Goal: Task Accomplishment & Management: Use online tool/utility

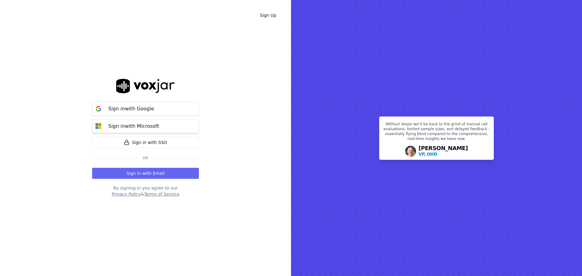
click at [156, 124] on div "Sign in with Microsoft" at bounding box center [134, 125] width 58 height 7
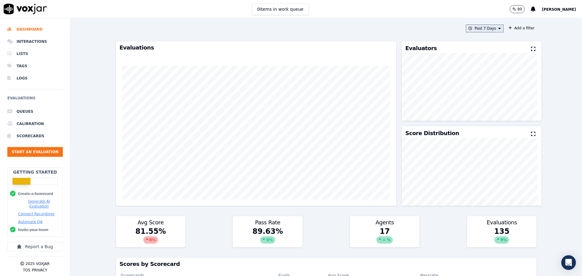
click at [487, 25] on button "Past 7 Days" at bounding box center [485, 28] width 38 height 8
click at [476, 47] on div "[DATE]" at bounding box center [482, 47] width 13 height 5
click at [489, 103] on button "Add" at bounding box center [495, 99] width 12 height 10
click at [484, 29] on button "Today" at bounding box center [489, 28] width 29 height 8
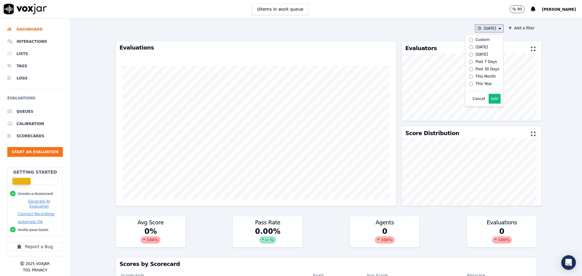
click at [475, 59] on label "Past 7 Days" at bounding box center [483, 61] width 33 height 7
click at [476, 55] on div "Yesterday" at bounding box center [482, 54] width 13 height 5
click at [489, 103] on button "Add" at bounding box center [495, 99] width 12 height 10
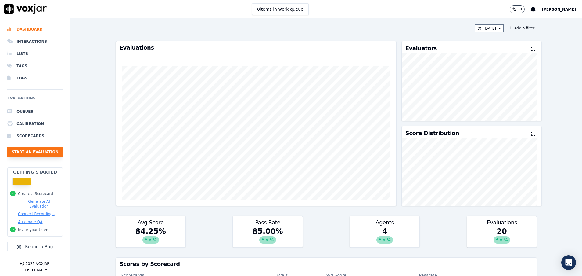
click at [42, 154] on button "Start an Evaluation" at bounding box center [35, 152] width 56 height 10
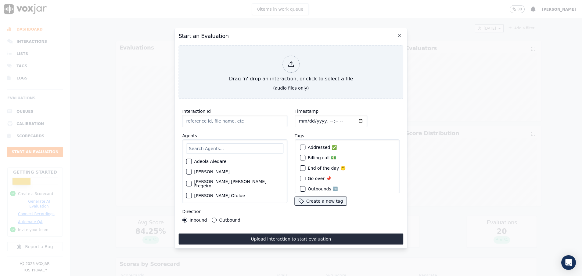
paste input "356477008"
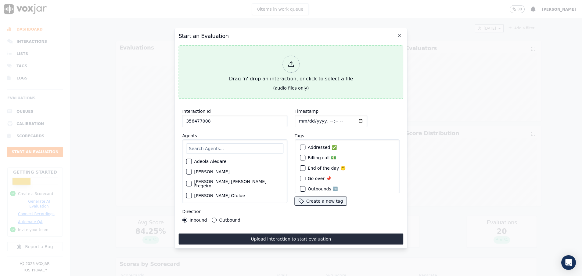
type input "356477008"
click at [248, 79] on div "Drag 'n' drop an interaction, or click to select a file" at bounding box center [291, 69] width 129 height 32
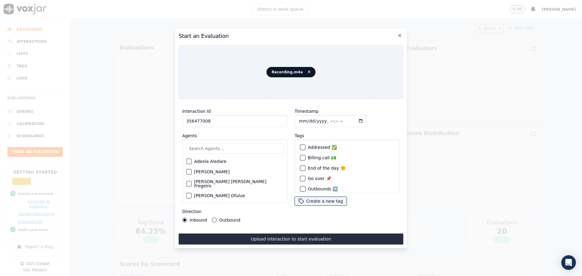
click at [206, 143] on input "text" at bounding box center [234, 148] width 97 height 10
type input "mil"
click at [190, 160] on button "Milena Contreras" at bounding box center [188, 162] width 5 height 5
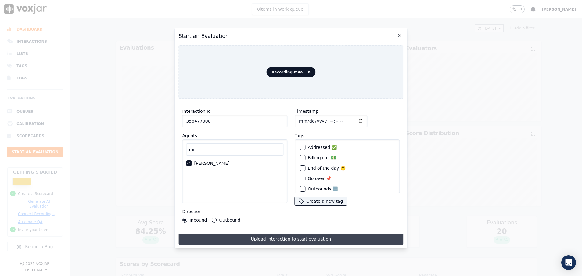
click at [274, 235] on button "Upload interaction to start evaluation" at bounding box center [291, 238] width 225 height 11
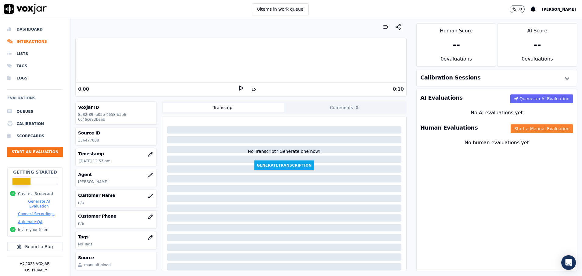
click at [514, 130] on button "Start a Manual Evaluation" at bounding box center [542, 128] width 63 height 9
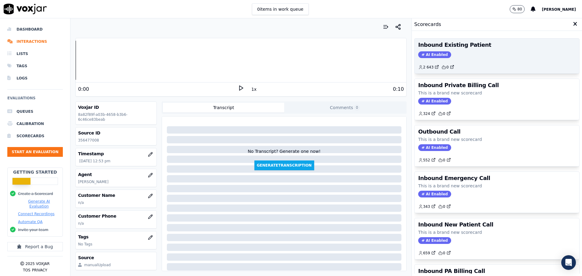
click at [493, 57] on div "AI Enabled" at bounding box center [497, 54] width 158 height 7
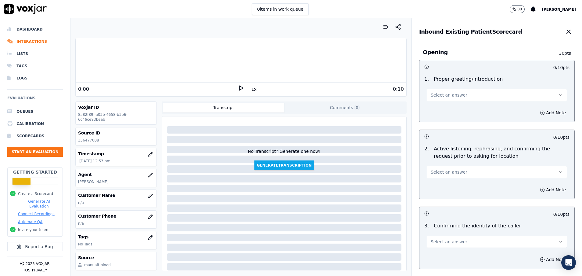
click at [446, 97] on span "Select an answer" at bounding box center [449, 95] width 37 height 6
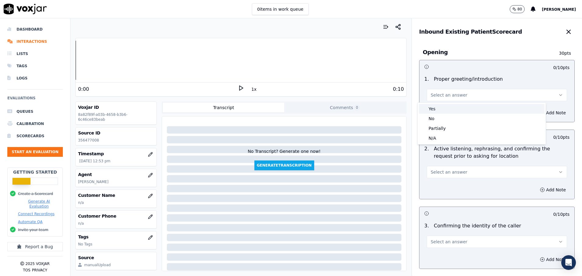
click at [439, 108] on div "Yes" at bounding box center [482, 109] width 126 height 10
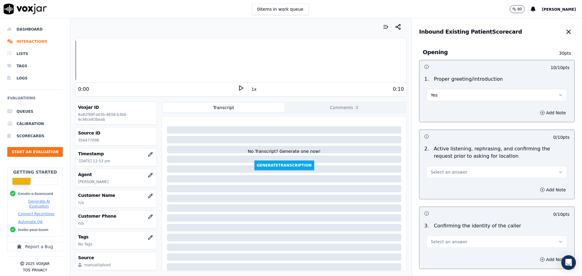
scroll to position [92, 0]
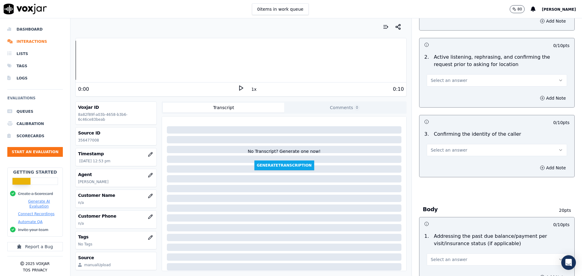
click at [449, 79] on span "Select an answer" at bounding box center [449, 80] width 37 height 6
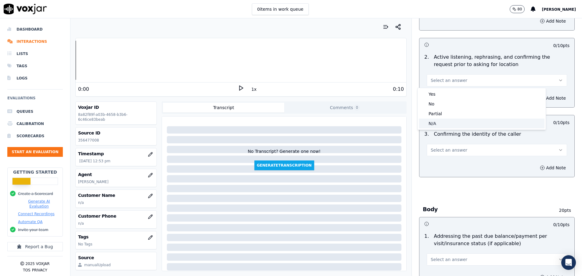
click at [444, 125] on div "N/A" at bounding box center [482, 123] width 126 height 10
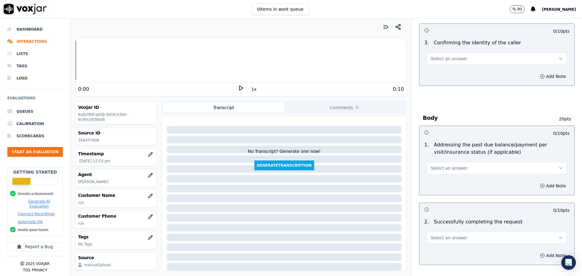
scroll to position [183, 0]
click at [464, 60] on button "Select an answer" at bounding box center [497, 58] width 140 height 12
click at [454, 79] on div "No" at bounding box center [482, 82] width 126 height 10
click at [443, 52] on div "No" at bounding box center [497, 57] width 140 height 13
click at [440, 60] on button "No" at bounding box center [497, 58] width 140 height 12
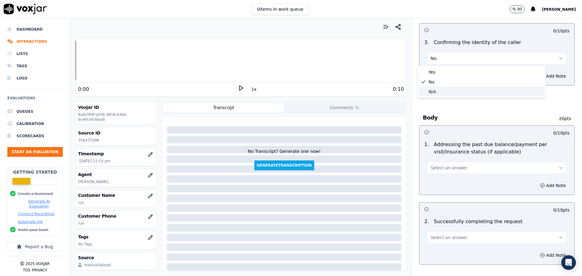
click at [434, 92] on div "N/A" at bounding box center [482, 92] width 126 height 10
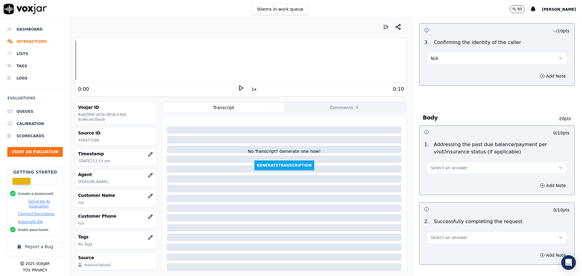
click at [446, 172] on button "Select an answer" at bounding box center [497, 167] width 140 height 12
click at [441, 204] on div "N/A" at bounding box center [482, 201] width 126 height 10
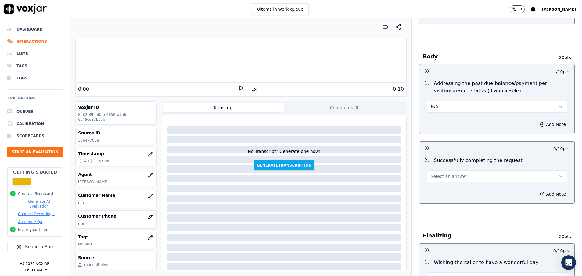
scroll to position [275, 0]
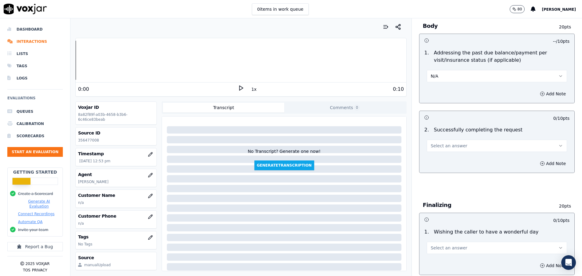
click at [432, 145] on span "Select an answer" at bounding box center [449, 146] width 37 height 6
click at [432, 158] on div "Yes" at bounding box center [482, 159] width 126 height 10
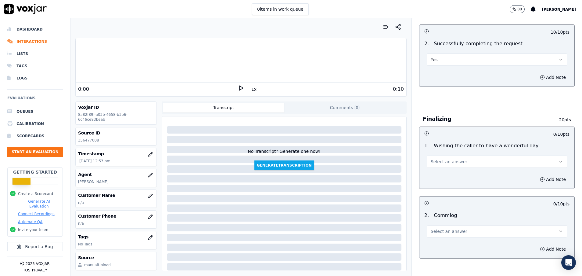
scroll to position [366, 0]
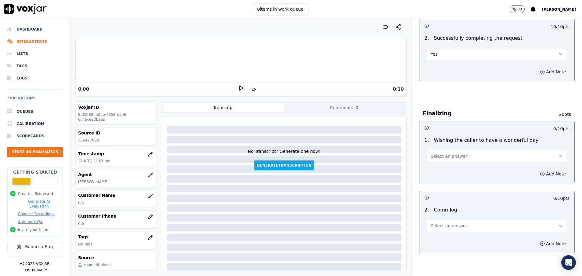
click at [432, 158] on span "Select an answer" at bounding box center [449, 156] width 37 height 6
click at [432, 168] on div "Yes" at bounding box center [482, 170] width 126 height 10
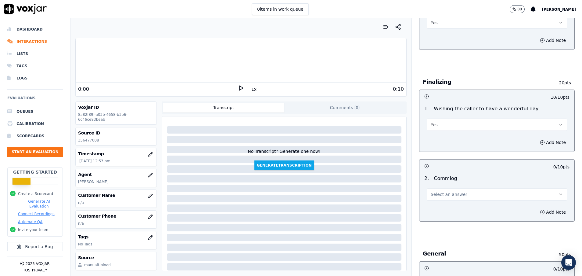
scroll to position [412, 0]
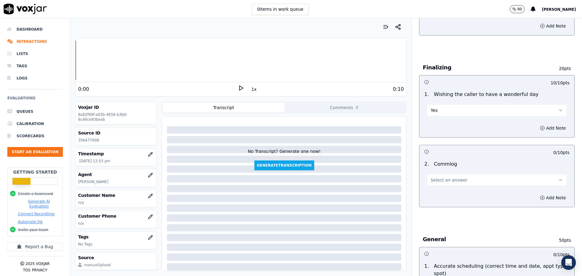
click at [434, 178] on span "Select an answer" at bounding box center [449, 180] width 37 height 6
click at [434, 194] on div "Yes" at bounding box center [482, 194] width 126 height 10
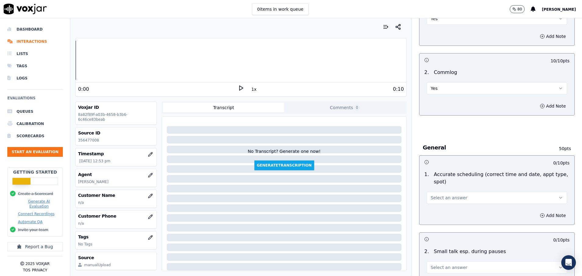
scroll to position [549, 0]
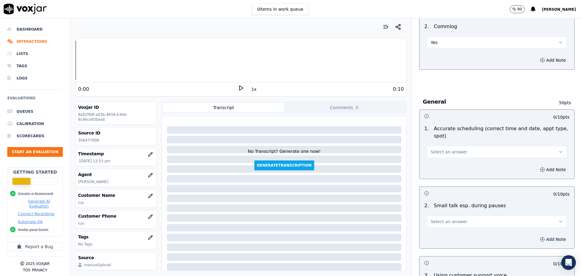
click at [435, 151] on span "Select an answer" at bounding box center [449, 152] width 37 height 6
click at [436, 168] on div "Yes" at bounding box center [482, 166] width 126 height 10
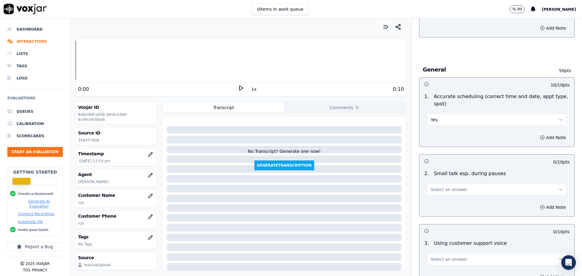
scroll to position [595, 0]
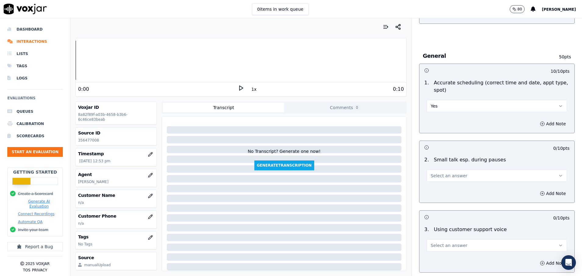
click at [435, 177] on span "Select an answer" at bounding box center [449, 175] width 37 height 6
click at [432, 198] on div "No" at bounding box center [482, 199] width 126 height 10
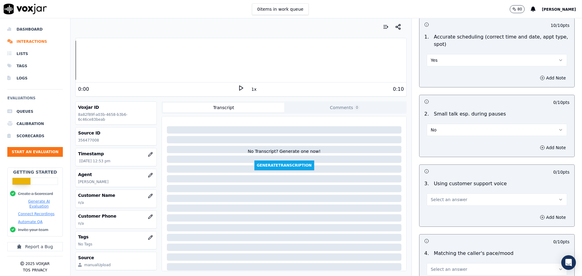
click at [436, 196] on span "Select an answer" at bounding box center [449, 199] width 37 height 6
click at [451, 214] on div "Yes" at bounding box center [482, 213] width 126 height 10
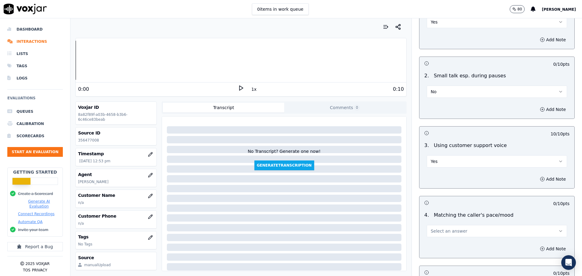
scroll to position [733, 0]
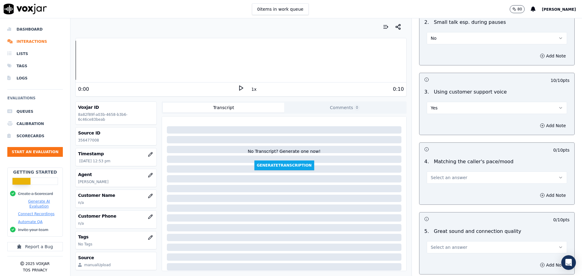
click at [449, 178] on span "Select an answer" at bounding box center [449, 177] width 37 height 6
click at [440, 192] on div "Yes" at bounding box center [482, 191] width 126 height 10
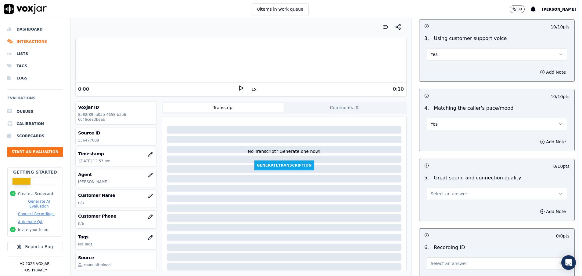
scroll to position [824, 0]
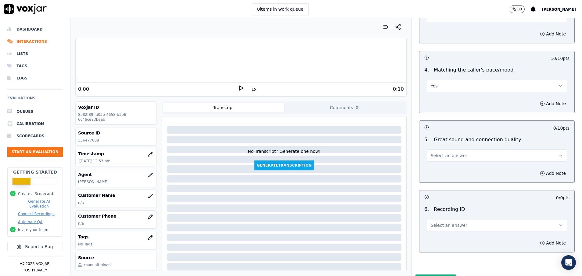
click at [452, 157] on span "Select an answer" at bounding box center [449, 155] width 37 height 6
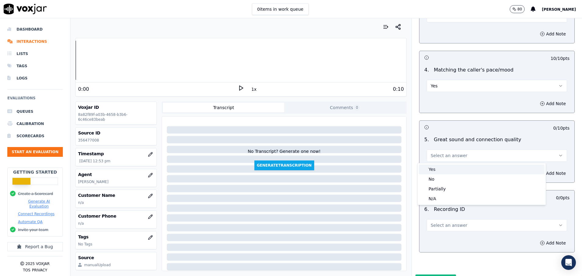
click at [449, 168] on div "Yes" at bounding box center [482, 169] width 126 height 10
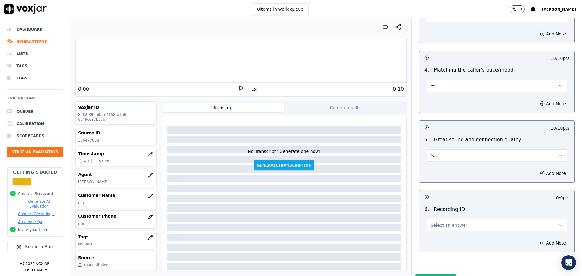
scroll to position [858, 0]
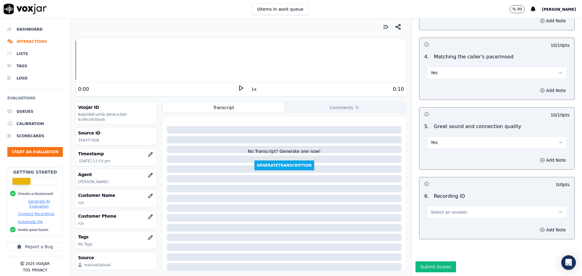
click at [446, 209] on span "Select an answer" at bounding box center [449, 212] width 37 height 6
click at [445, 211] on div "N/A" at bounding box center [482, 208] width 126 height 10
click at [429, 261] on button "Submit Scores" at bounding box center [436, 266] width 41 height 11
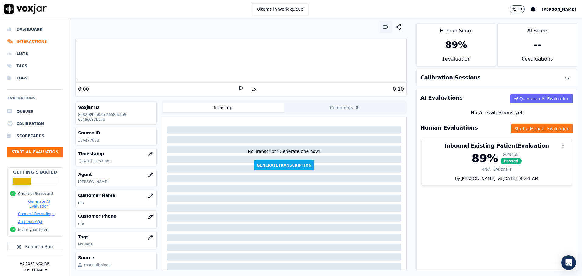
click at [383, 28] on icon "button" at bounding box center [386, 27] width 6 height 6
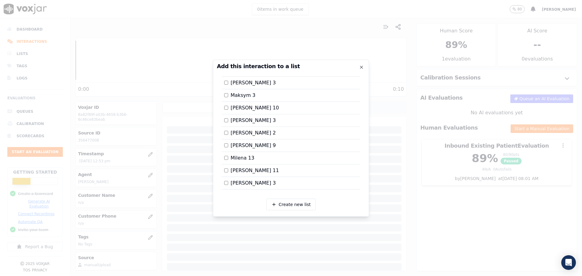
scroll to position [642, 0]
click at [383, 195] on div at bounding box center [291, 138] width 582 height 276
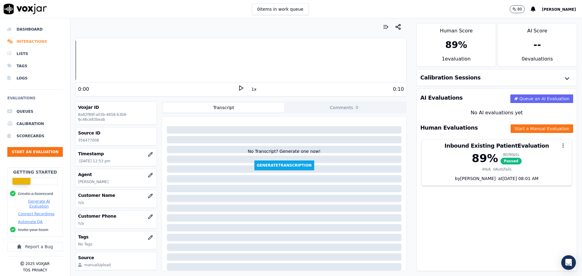
click at [31, 43] on li "Interactions" at bounding box center [35, 41] width 56 height 12
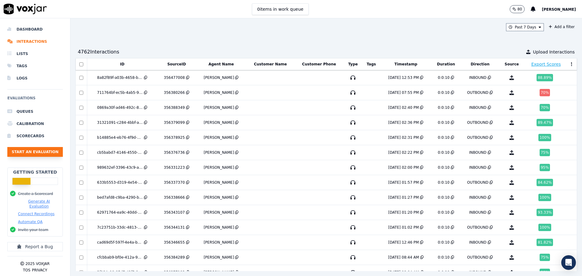
click at [45, 153] on button "Start an Evaluation" at bounding box center [35, 152] width 56 height 10
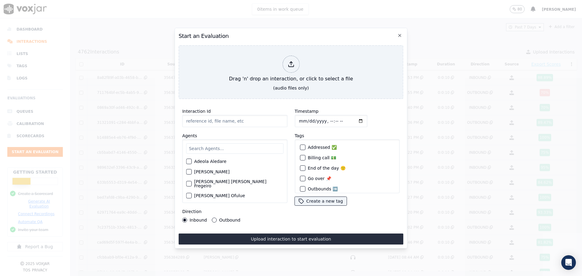
paste input "356462107"
type input "356462107"
click at [198, 147] on input "text" at bounding box center [234, 148] width 97 height 10
type input "mi"
click at [189, 171] on div "button" at bounding box center [189, 173] width 4 height 4
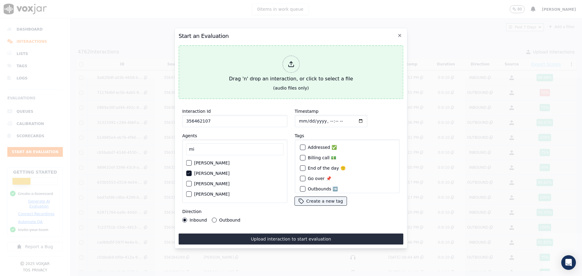
click at [250, 77] on div "Drag 'n' drop an interaction, or click to select a file" at bounding box center [291, 69] width 129 height 32
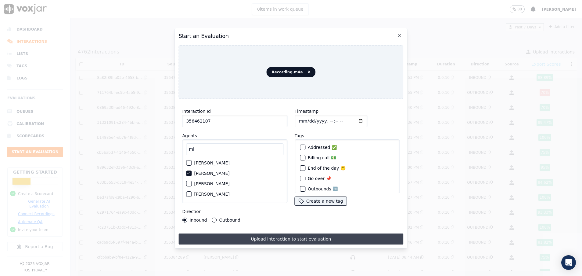
click at [263, 236] on button "Upload interaction to start evaluation" at bounding box center [291, 238] width 225 height 11
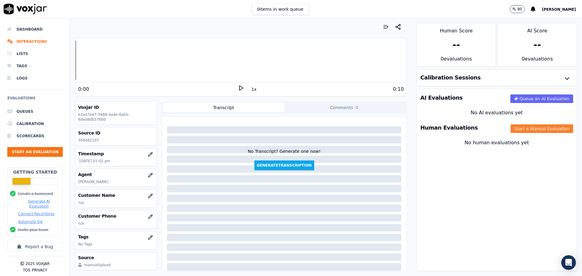
click at [524, 127] on button "Start a Manual Evaluation" at bounding box center [542, 128] width 63 height 9
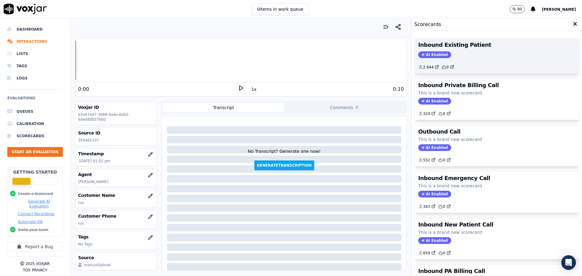
click at [487, 51] on div "Inbound Existing Patient AI Enabled 2 644 0" at bounding box center [497, 55] width 165 height 35
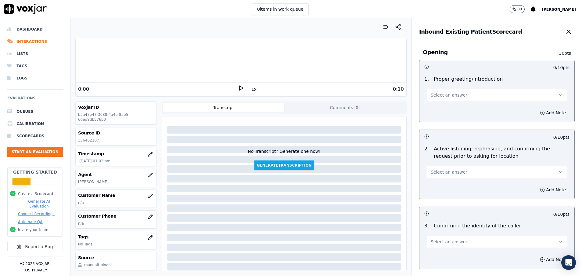
click at [437, 95] on span "Select an answer" at bounding box center [449, 95] width 37 height 6
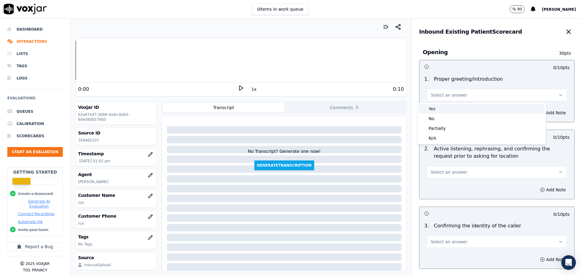
click at [437, 107] on div "Yes" at bounding box center [482, 109] width 126 height 10
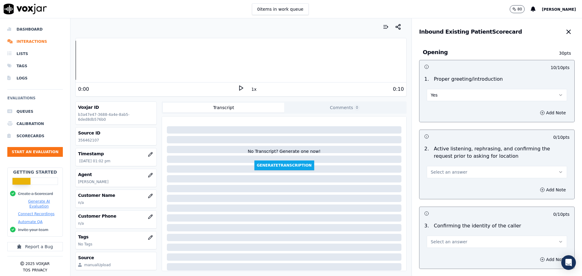
click at [440, 172] on span "Select an answer" at bounding box center [449, 172] width 37 height 6
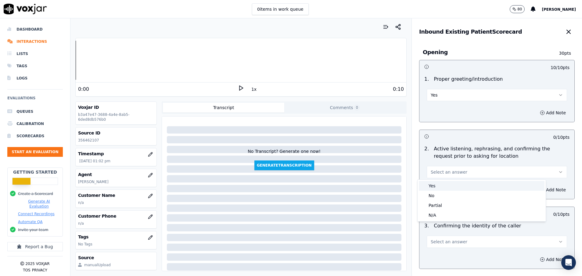
click at [440, 183] on div "Yes" at bounding box center [482, 186] width 126 height 10
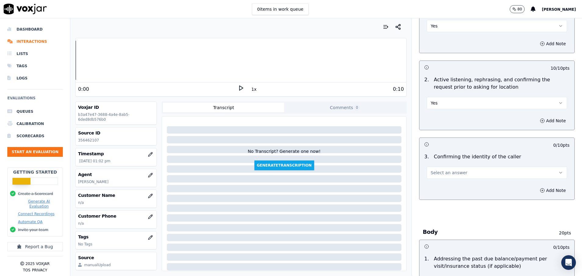
scroll to position [92, 0]
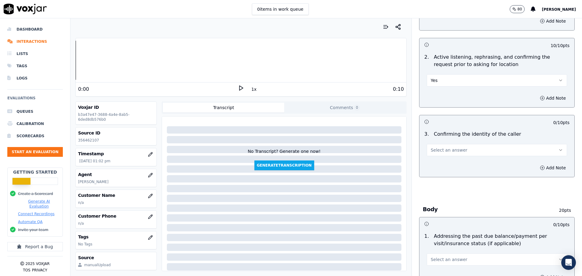
click at [473, 149] on button "Select an answer" at bounding box center [497, 150] width 140 height 12
click at [450, 162] on div "Yes" at bounding box center [482, 164] width 126 height 10
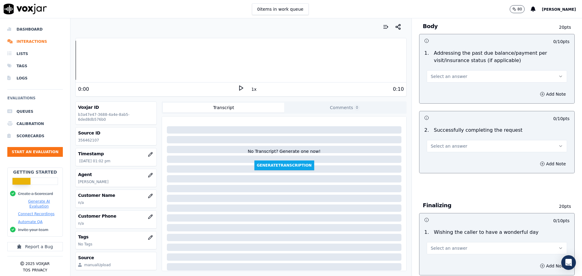
scroll to position [275, 0]
click at [468, 78] on button "Select an answer" at bounding box center [497, 76] width 140 height 12
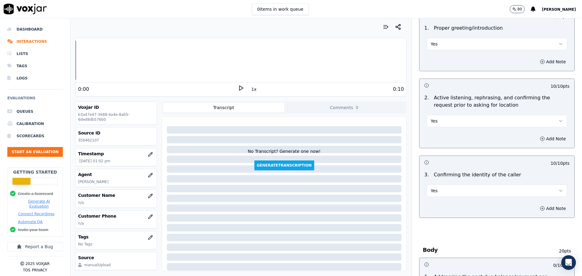
scroll to position [0, 0]
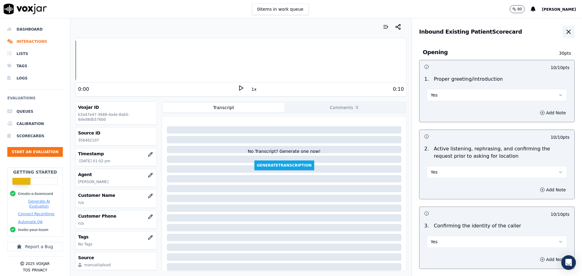
click at [565, 34] on icon "button" at bounding box center [568, 31] width 7 height 7
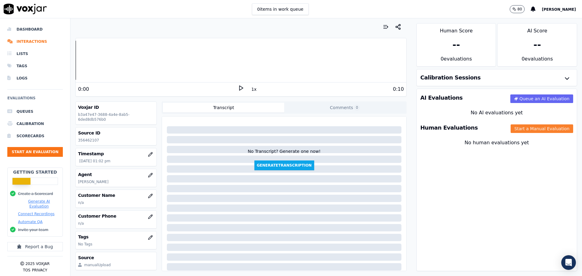
click at [511, 128] on button "Start a Manual Evaluation" at bounding box center [542, 128] width 63 height 9
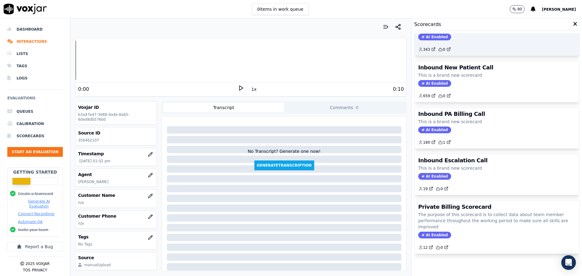
scroll to position [178, 0]
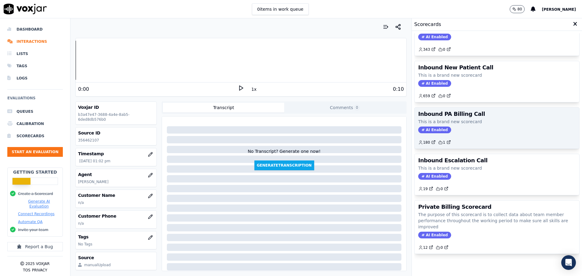
click at [477, 118] on p "This is a brand new scorecard" at bounding box center [497, 121] width 158 height 6
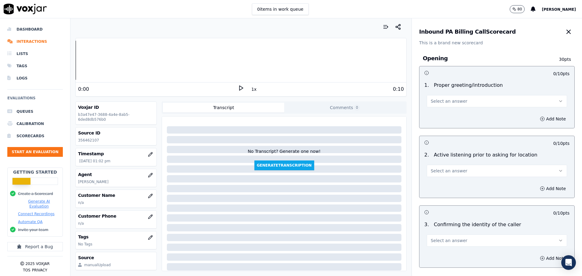
click at [470, 105] on button "Select an answer" at bounding box center [497, 101] width 140 height 12
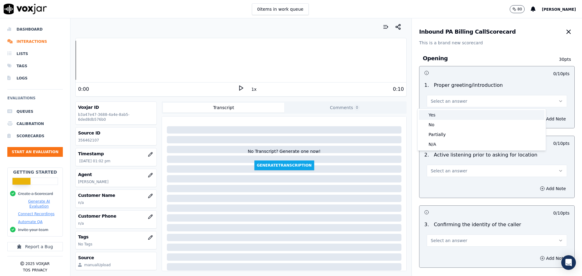
click at [467, 112] on div "Yes" at bounding box center [482, 115] width 126 height 10
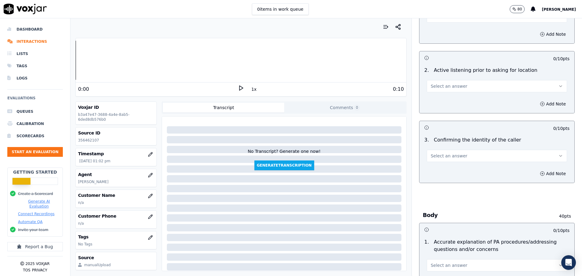
scroll to position [92, 0]
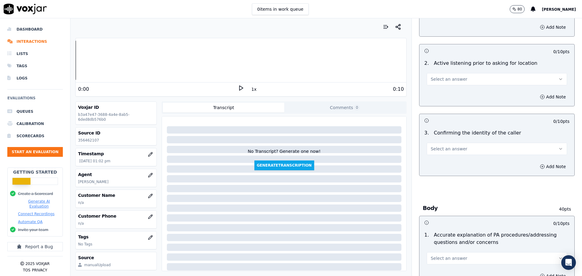
click at [470, 76] on button "Select an answer" at bounding box center [497, 79] width 140 height 12
click at [465, 91] on div "Yes" at bounding box center [482, 93] width 126 height 10
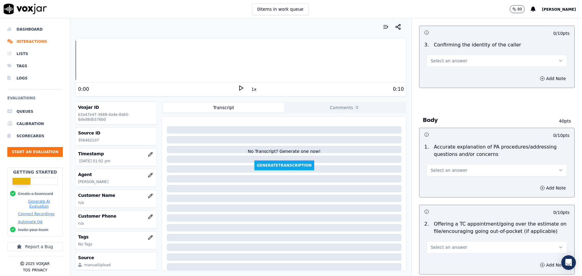
scroll to position [183, 0]
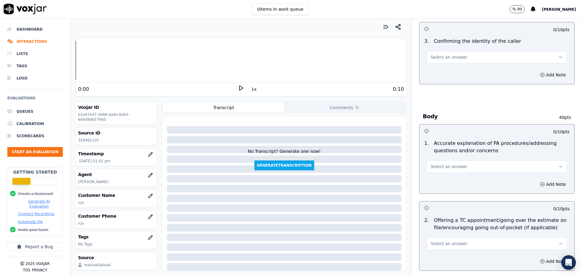
click at [470, 63] on button "Select an answer" at bounding box center [497, 57] width 140 height 12
click at [460, 71] on div "Yes" at bounding box center [482, 71] width 126 height 10
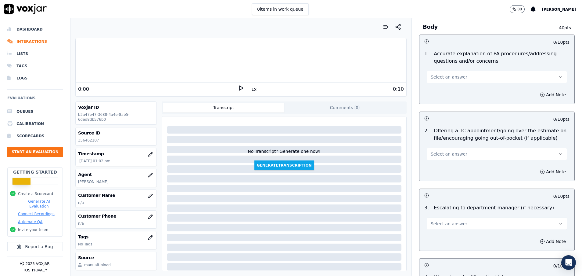
scroll to position [275, 0]
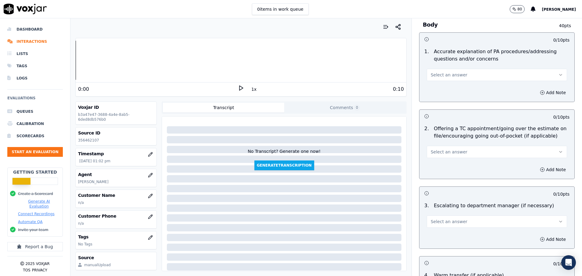
click at [463, 75] on button "Select an answer" at bounding box center [497, 75] width 140 height 12
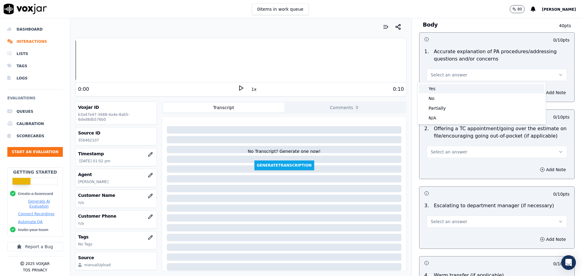
click at [456, 91] on div "Yes" at bounding box center [482, 89] width 126 height 10
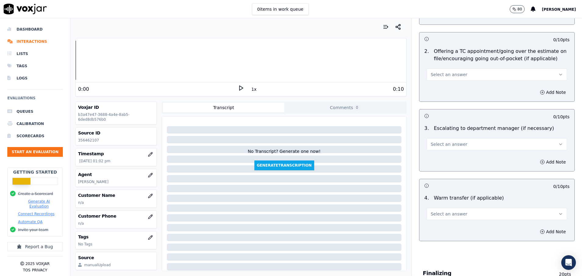
scroll to position [366, 0]
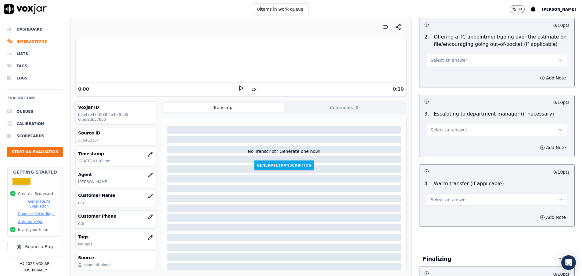
click at [450, 62] on span "Select an answer" at bounding box center [449, 60] width 37 height 6
click at [445, 97] on div "N/A" at bounding box center [482, 94] width 126 height 10
click at [445, 128] on span "Select an answer" at bounding box center [449, 130] width 37 height 6
click at [443, 162] on div "N/A" at bounding box center [482, 163] width 126 height 10
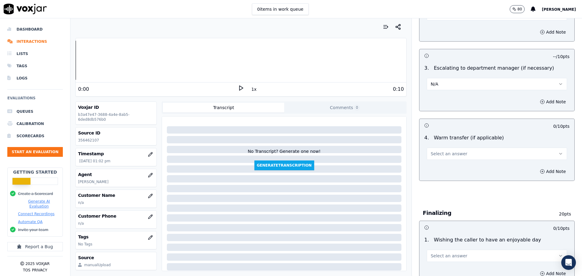
click at [443, 152] on span "Select an answer" at bounding box center [449, 153] width 37 height 6
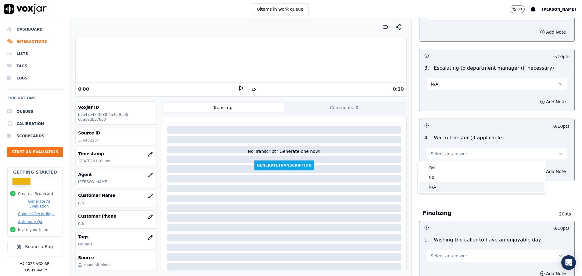
click at [434, 187] on div "N/A" at bounding box center [482, 187] width 126 height 10
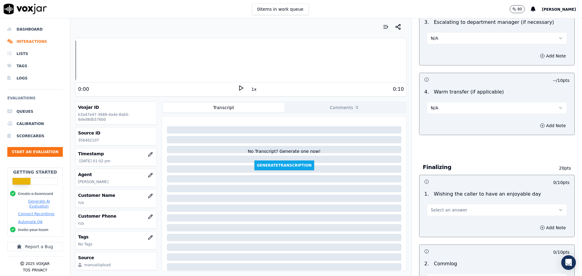
scroll to position [504, 0]
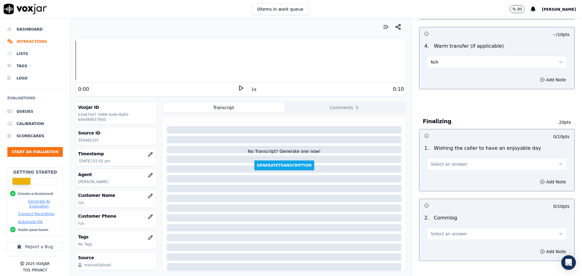
click at [451, 168] on button "Select an answer" at bounding box center [497, 164] width 140 height 12
click at [434, 178] on div "Yes" at bounding box center [482, 178] width 126 height 10
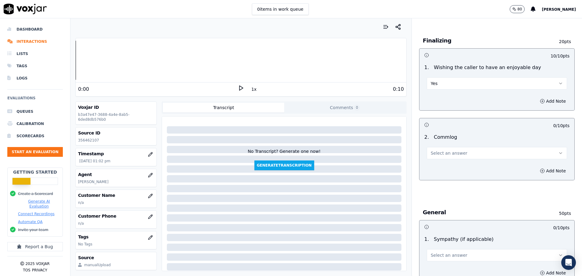
scroll to position [595, 0]
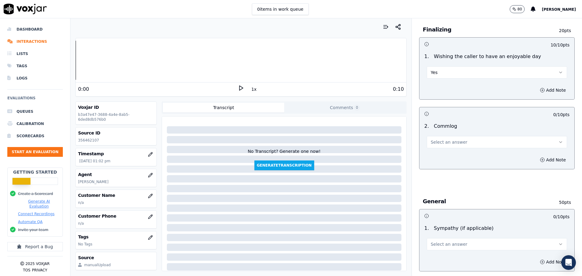
click at [441, 140] on span "Select an answer" at bounding box center [449, 142] width 37 height 6
click at [440, 156] on div "Yes" at bounding box center [482, 156] width 126 height 10
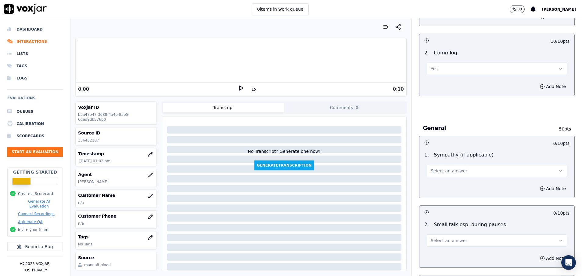
scroll to position [687, 0]
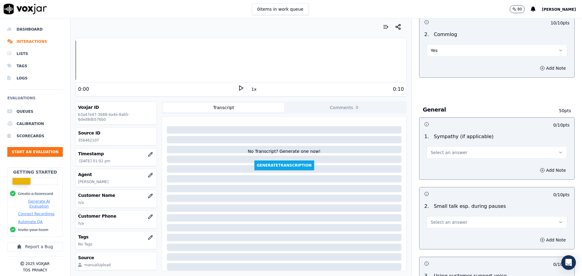
click at [440, 152] on span "Select an answer" at bounding box center [449, 152] width 37 height 6
click at [440, 168] on div "Yes" at bounding box center [482, 166] width 126 height 10
click at [440, 152] on button "Yes" at bounding box center [497, 152] width 140 height 12
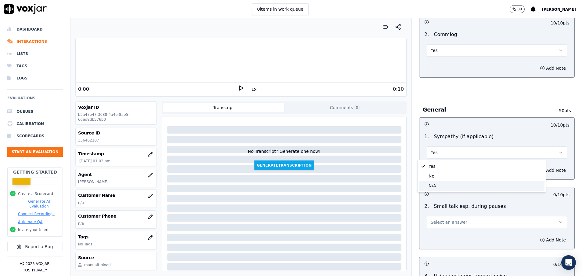
click at [437, 185] on div "N/A" at bounding box center [482, 186] width 126 height 10
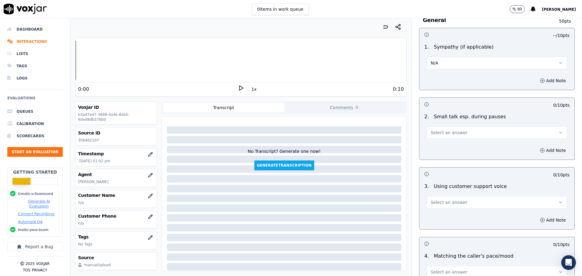
scroll to position [778, 0]
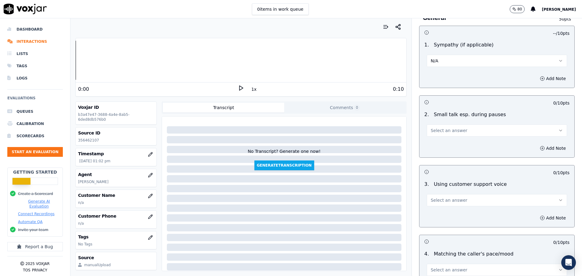
click at [457, 132] on button "Select an answer" at bounding box center [497, 130] width 140 height 12
click at [446, 151] on div "No" at bounding box center [482, 154] width 126 height 10
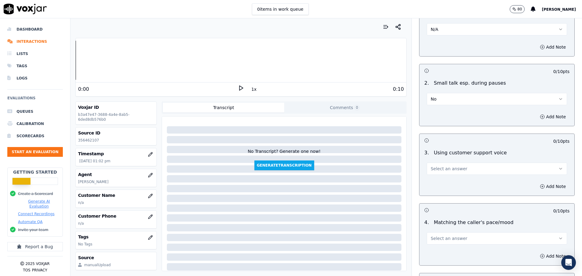
scroll to position [824, 0]
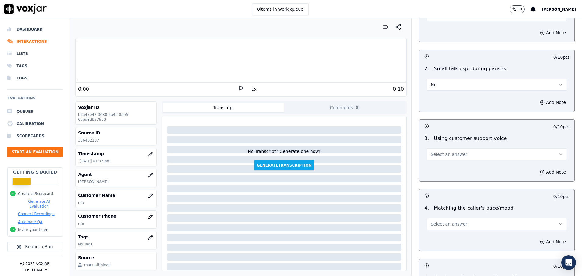
click at [454, 156] on button "Select an answer" at bounding box center [497, 154] width 140 height 12
click at [441, 167] on div "Yes" at bounding box center [482, 168] width 126 height 10
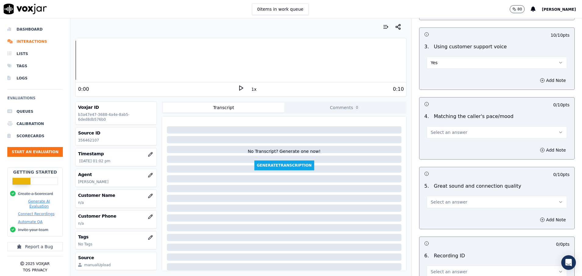
scroll to position [962, 0]
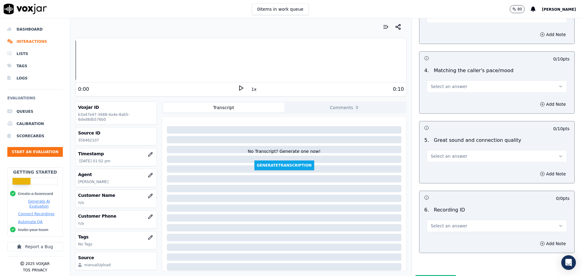
click at [455, 155] on button "Select an answer" at bounding box center [497, 156] width 140 height 12
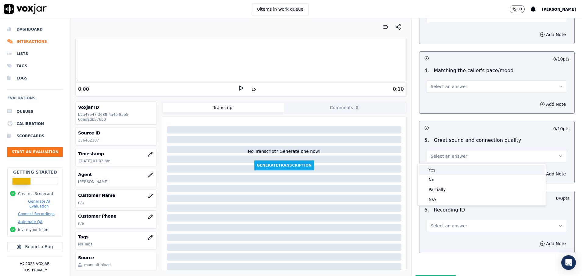
click at [455, 171] on div "Yes" at bounding box center [482, 170] width 126 height 10
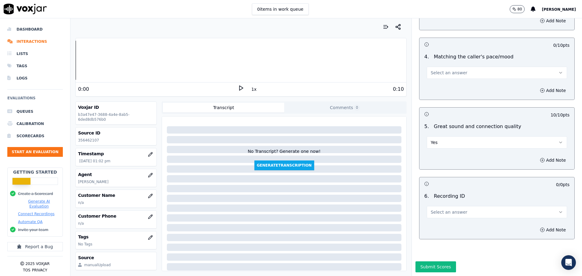
scroll to position [996, 0]
click at [447, 70] on span "Select an answer" at bounding box center [449, 73] width 37 height 6
click at [439, 63] on div "Yes" at bounding box center [482, 65] width 126 height 10
click at [441, 209] on span "Select an answer" at bounding box center [449, 212] width 37 height 6
click at [448, 206] on div "N/A" at bounding box center [482, 208] width 126 height 10
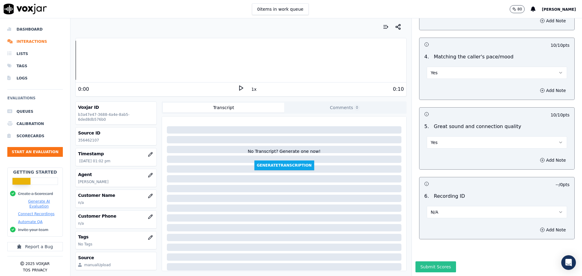
click at [426, 261] on button "Submit Scores" at bounding box center [436, 266] width 41 height 11
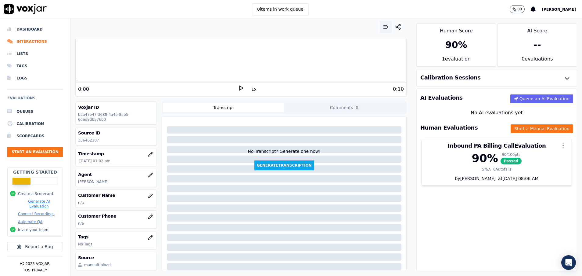
click at [387, 27] on icon "button" at bounding box center [388, 27] width 2 height 0
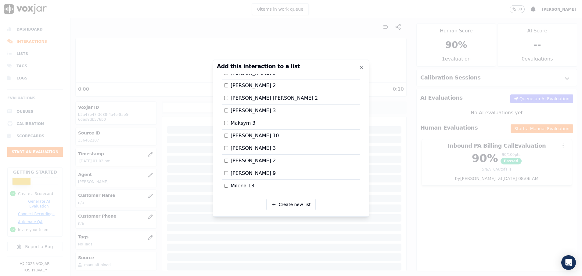
scroll to position [629, 0]
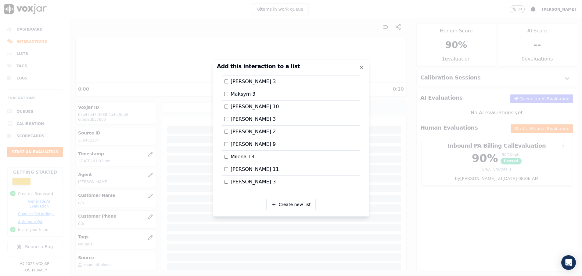
click at [435, 216] on div at bounding box center [291, 138] width 582 height 276
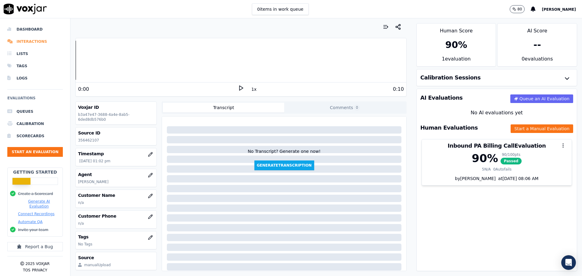
click at [26, 43] on li "Interactions" at bounding box center [35, 41] width 56 height 12
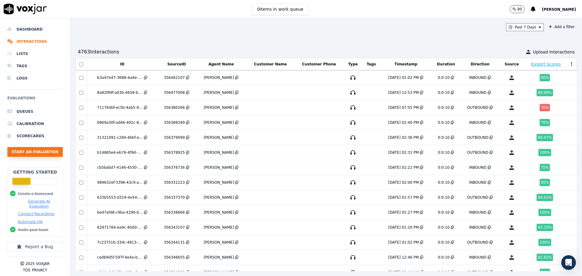
click at [36, 149] on button "Start an Evaluation" at bounding box center [35, 152] width 56 height 10
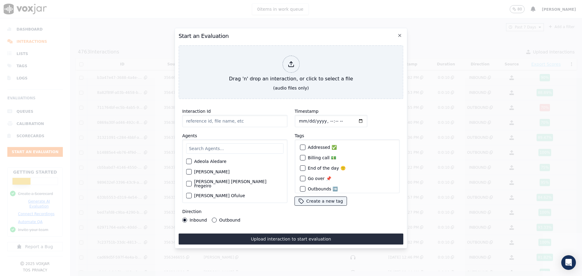
paste input "356457583"
type input "356457583"
click at [219, 143] on input "text" at bounding box center [234, 148] width 97 height 10
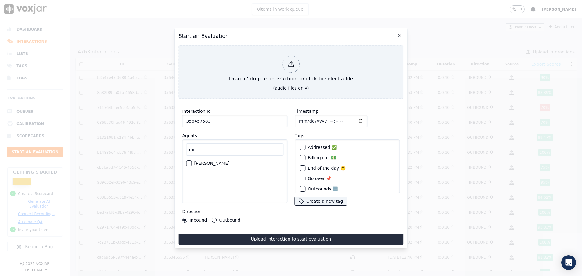
type input "mil"
click at [190, 161] on div "button" at bounding box center [189, 163] width 4 height 4
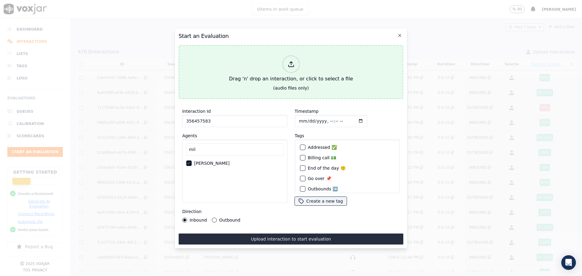
click at [255, 59] on div "Drag 'n' drop an interaction, or click to select a file" at bounding box center [291, 69] width 129 height 32
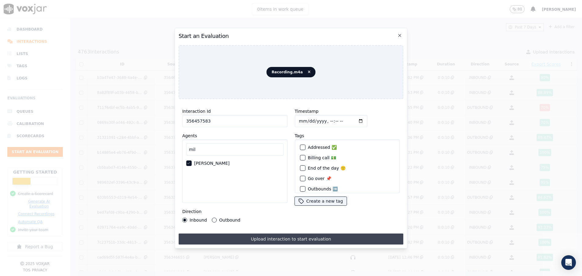
click at [289, 235] on button "Upload interaction to start evaluation" at bounding box center [291, 238] width 225 height 11
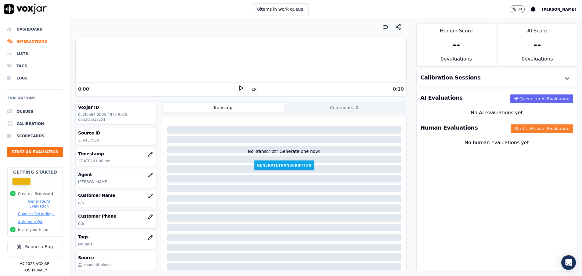
click at [512, 131] on button "Start a Manual Evaluation" at bounding box center [542, 128] width 63 height 9
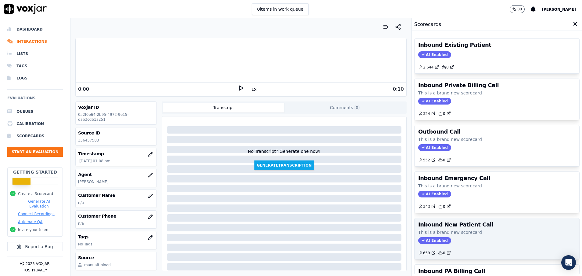
click at [451, 229] on p "This is a brand new scorecard" at bounding box center [497, 232] width 158 height 6
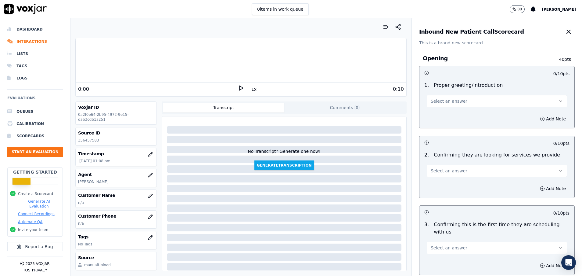
click at [452, 104] on span "Select an answer" at bounding box center [449, 101] width 37 height 6
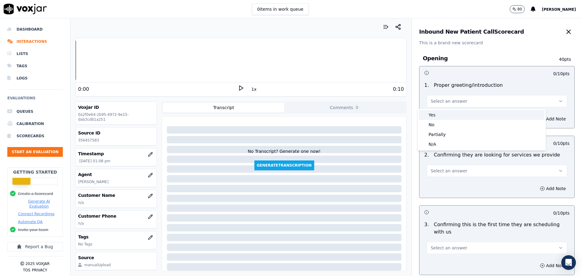
click at [448, 110] on div "Yes" at bounding box center [482, 115] width 126 height 10
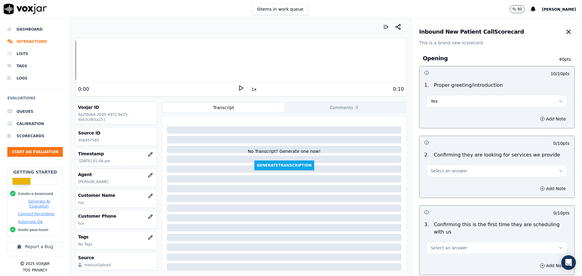
click at [452, 172] on span "Select an answer" at bounding box center [449, 171] width 37 height 6
click at [449, 205] on div "N/A" at bounding box center [482, 204] width 126 height 10
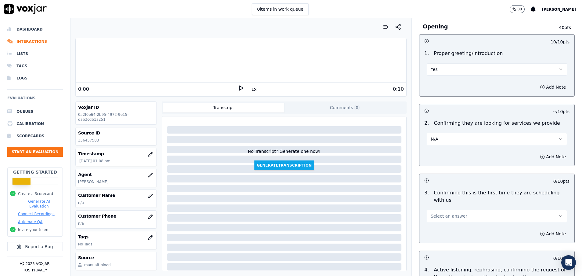
scroll to position [46, 0]
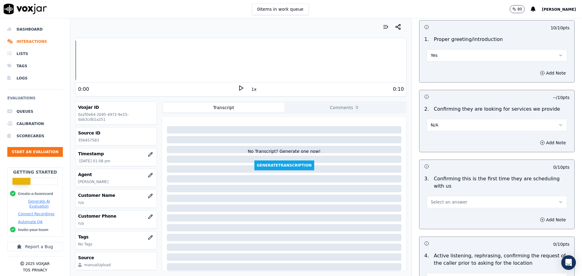
click at [449, 201] on span "Select an answer" at bounding box center [449, 202] width 37 height 6
click at [450, 225] on div "No" at bounding box center [482, 225] width 126 height 10
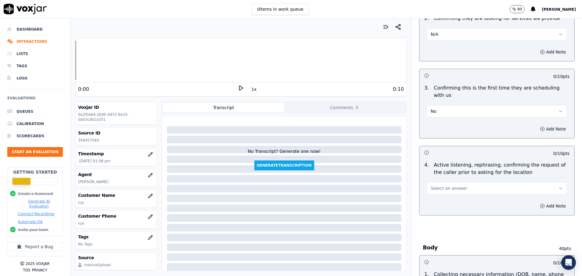
scroll to position [137, 0]
click at [444, 186] on span "Select an answer" at bounding box center [449, 187] width 37 height 6
click at [443, 199] on div "Yes" at bounding box center [482, 201] width 126 height 10
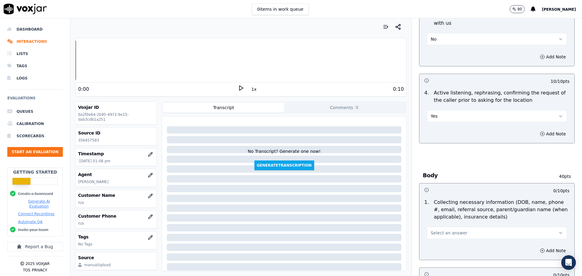
scroll to position [229, 0]
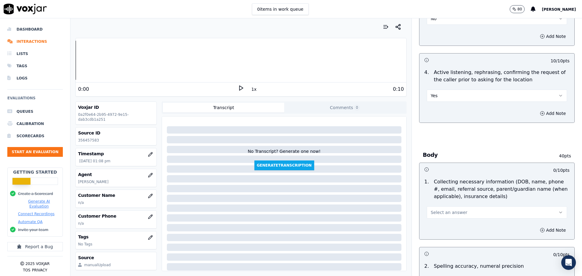
click at [458, 209] on button "Select an answer" at bounding box center [497, 212] width 140 height 12
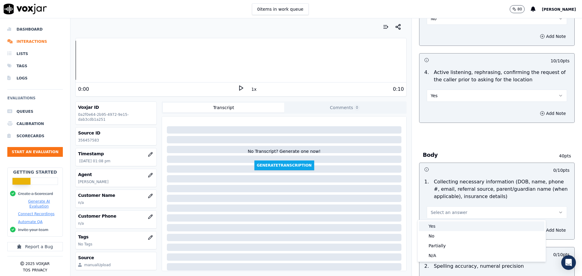
click at [443, 228] on div "Yes" at bounding box center [482, 226] width 126 height 10
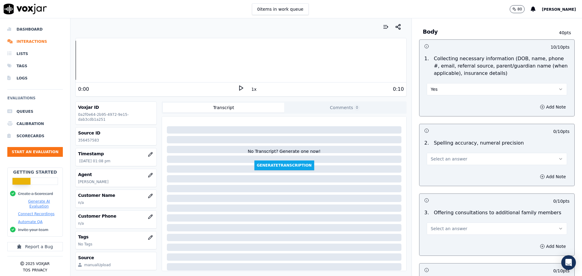
scroll to position [366, 0]
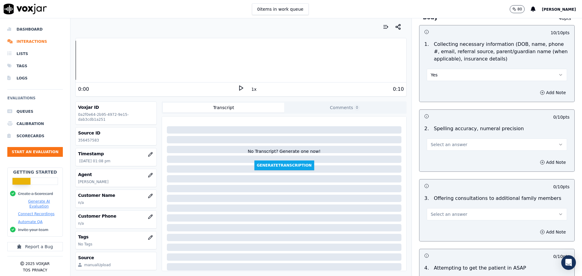
click at [469, 145] on button "Select an answer" at bounding box center [497, 144] width 140 height 12
click at [444, 161] on div "Yes" at bounding box center [482, 158] width 126 height 10
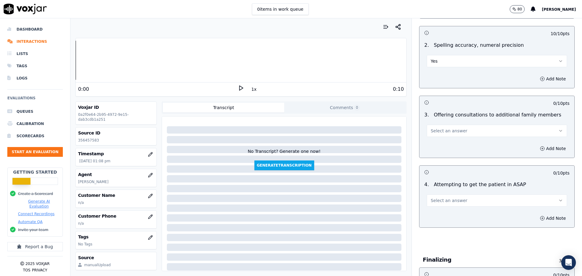
scroll to position [458, 0]
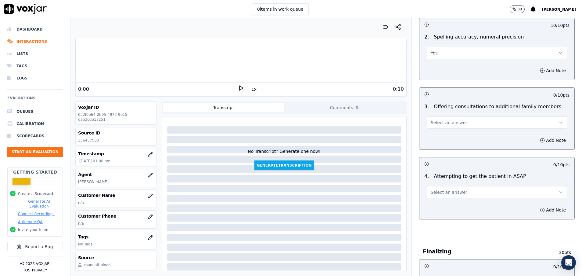
click at [438, 122] on span "Select an answer" at bounding box center [449, 122] width 37 height 6
click at [451, 145] on div "No" at bounding box center [482, 146] width 126 height 10
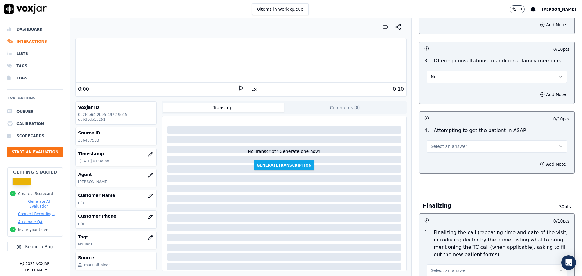
click at [440, 145] on span "Select an answer" at bounding box center [449, 146] width 37 height 6
click at [439, 159] on div "Yes" at bounding box center [482, 160] width 126 height 10
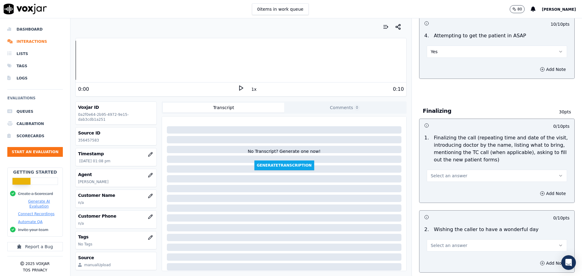
scroll to position [641, 0]
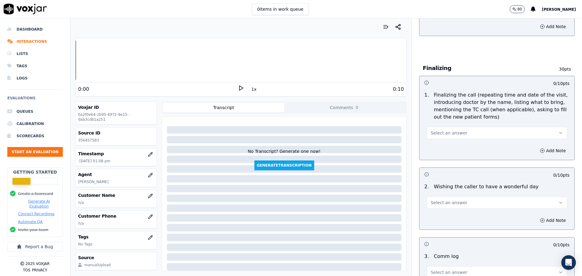
drag, startPoint x: 476, startPoint y: 129, endPoint x: 471, endPoint y: 128, distance: 5.8
click at [474, 129] on button "Select an answer" at bounding box center [497, 133] width 140 height 12
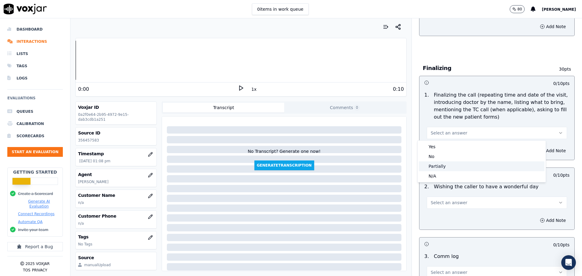
click at [454, 164] on div "Partially" at bounding box center [482, 166] width 126 height 10
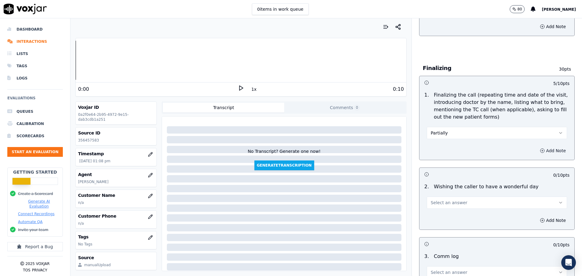
click at [540, 149] on icon "button" at bounding box center [542, 150] width 5 height 5
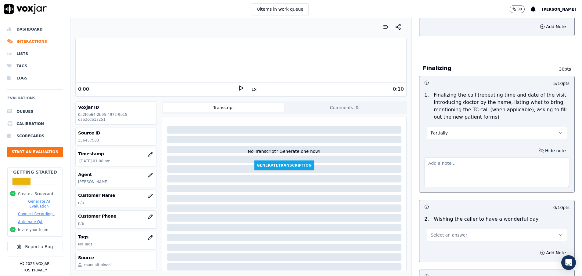
click at [433, 167] on textarea at bounding box center [497, 172] width 145 height 30
type textarea "Dr"
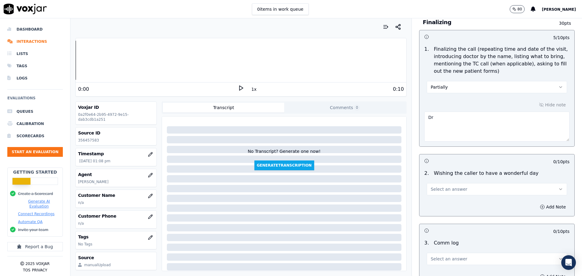
click at [467, 188] on button "Select an answer" at bounding box center [497, 189] width 140 height 12
click at [443, 205] on div "Yes" at bounding box center [482, 203] width 126 height 10
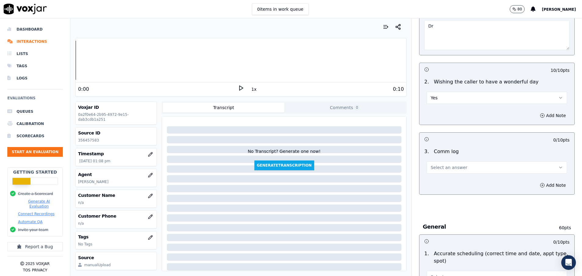
scroll to position [778, 0]
click at [444, 167] on span "Select an answer" at bounding box center [449, 167] width 37 height 6
click at [441, 184] on div "Yes" at bounding box center [482, 181] width 126 height 10
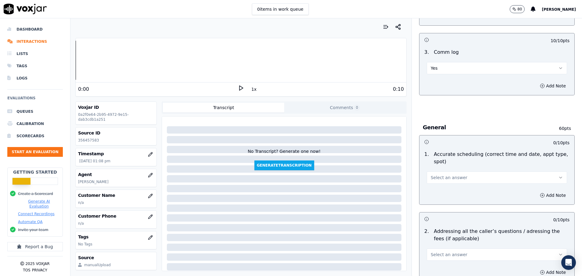
scroll to position [916, 0]
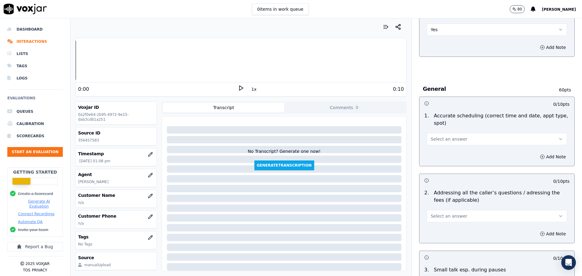
click at [440, 139] on span "Select an answer" at bounding box center [449, 139] width 37 height 6
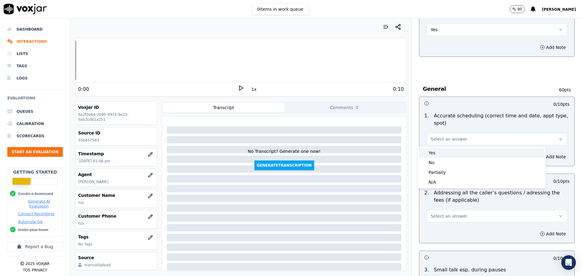
click at [429, 151] on div "Yes" at bounding box center [482, 153] width 126 height 10
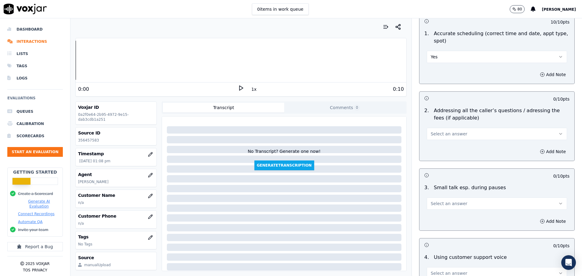
scroll to position [1007, 0]
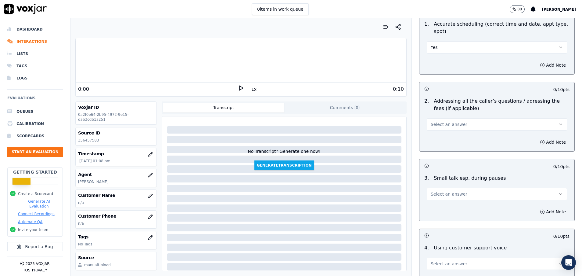
click at [433, 126] on span "Select an answer" at bounding box center [449, 124] width 37 height 6
click at [431, 160] on div "N/A" at bounding box center [482, 158] width 126 height 10
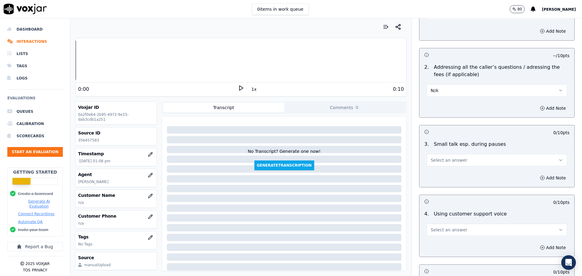
scroll to position [1053, 0]
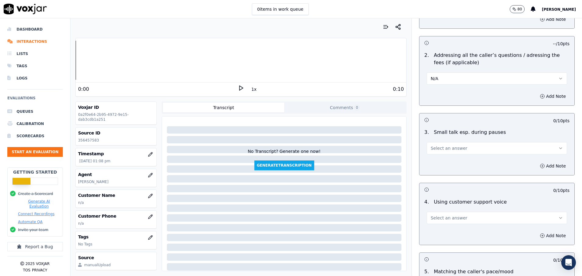
click at [431, 149] on span "Select an answer" at bounding box center [449, 148] width 37 height 6
click at [435, 183] on div "N/A" at bounding box center [482, 181] width 126 height 10
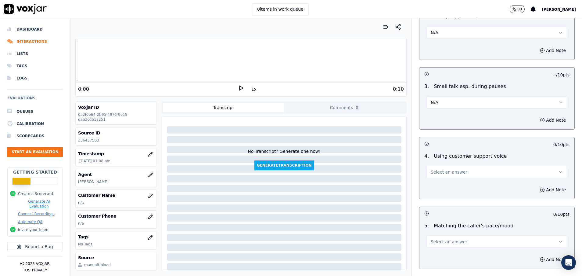
click at [443, 173] on span "Select an answer" at bounding box center [449, 172] width 37 height 6
click at [440, 183] on div "Yes" at bounding box center [482, 186] width 126 height 10
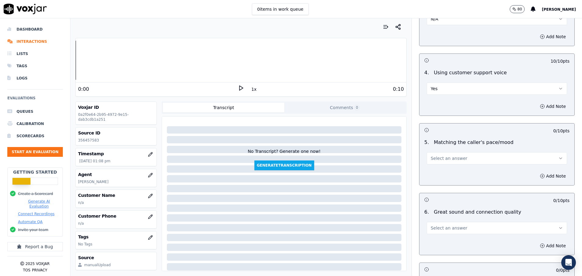
scroll to position [1190, 0]
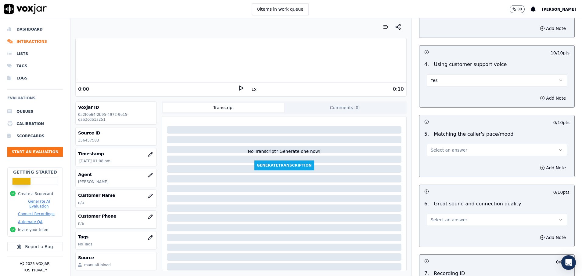
click at [439, 147] on span "Select an answer" at bounding box center [449, 150] width 37 height 6
click at [439, 160] on div "Yes" at bounding box center [482, 164] width 126 height 10
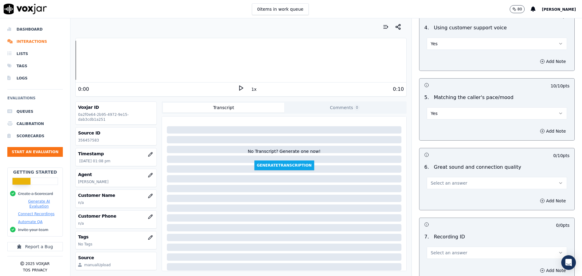
scroll to position [1282, 0]
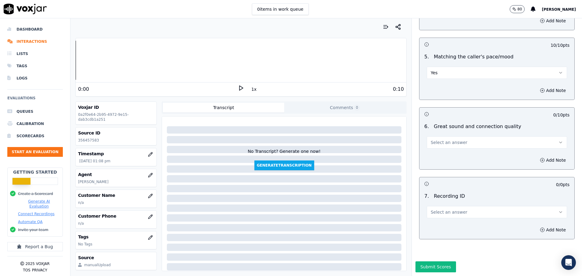
click at [439, 139] on span "Select an answer" at bounding box center [449, 142] width 37 height 6
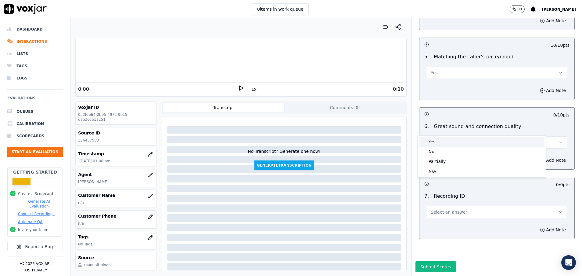
click at [439, 140] on div "Yes" at bounding box center [482, 142] width 126 height 10
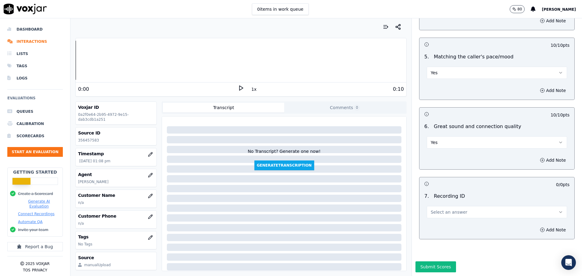
scroll to position [1289, 0]
click at [442, 209] on span "Select an answer" at bounding box center [449, 212] width 37 height 6
click at [442, 205] on div "N/A" at bounding box center [482, 208] width 126 height 10
click at [428, 261] on button "Submit Scores" at bounding box center [436, 266] width 41 height 11
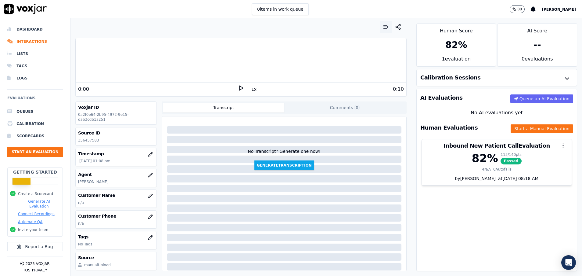
click at [383, 27] on icon "button" at bounding box center [386, 27] width 6 height 6
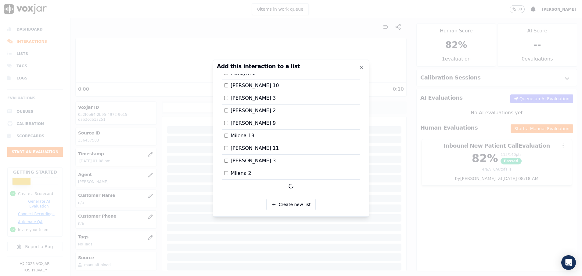
scroll to position [650, 0]
click at [226, 137] on label "Milena 13" at bounding box center [239, 135] width 30 height 7
click at [429, 217] on div at bounding box center [291, 138] width 582 height 276
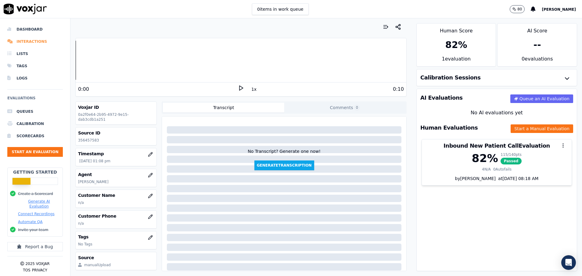
click at [40, 43] on li "Interactions" at bounding box center [35, 41] width 56 height 12
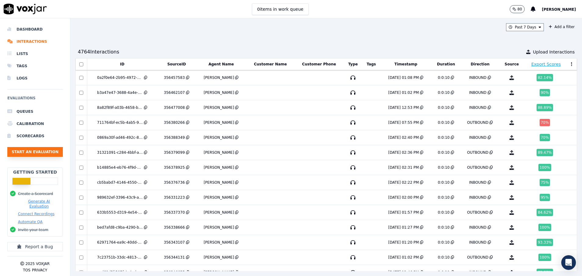
click at [47, 154] on button "Start an Evaluation" at bounding box center [35, 152] width 56 height 10
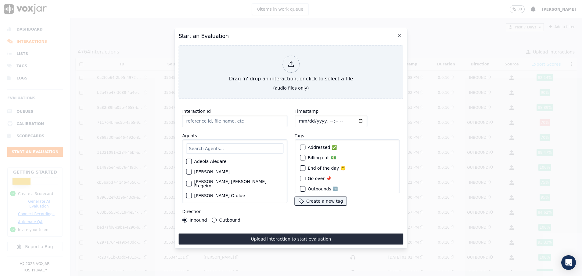
paste input "356455439"
type input "356455439"
click at [206, 143] on input "text" at bounding box center [234, 148] width 97 height 10
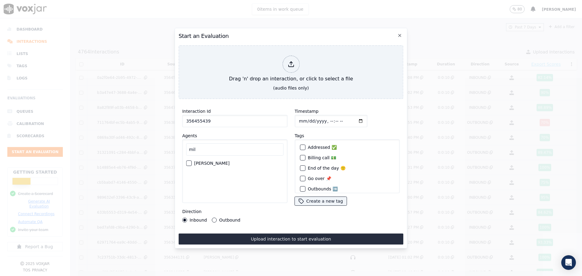
type input "mil"
click at [189, 161] on div "button" at bounding box center [189, 163] width 4 height 4
click at [212, 217] on button "Outbound" at bounding box center [214, 219] width 5 height 5
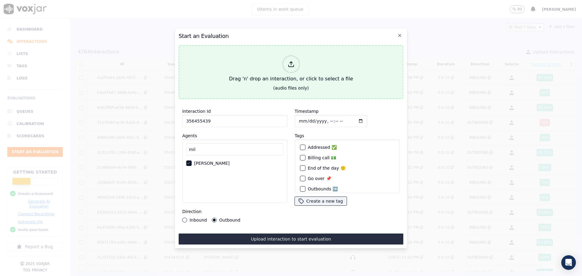
click at [252, 84] on button "Drag 'n' drop an interaction, or click to select a file (audio files only)" at bounding box center [291, 72] width 225 height 54
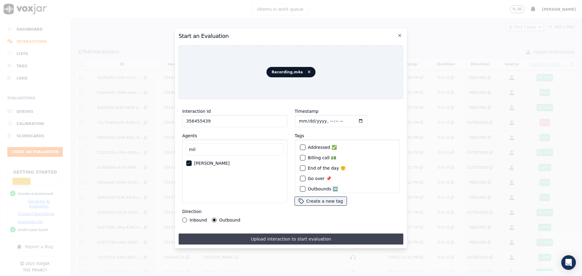
click at [277, 235] on button "Upload interaction to start evaluation" at bounding box center [291, 238] width 225 height 11
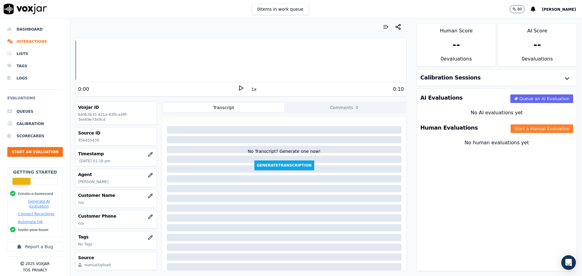
click at [530, 127] on button "Start a Manual Evaluation" at bounding box center [542, 128] width 63 height 9
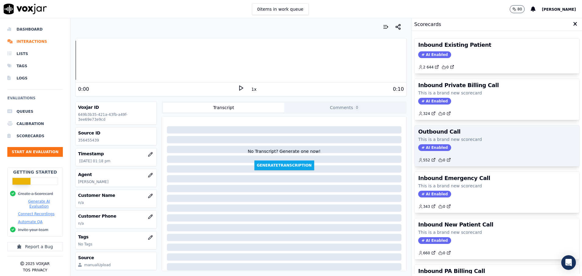
click at [453, 135] on div "Outbound Call This is a brand new scorecard AI Enabled 552 0" at bounding box center [497, 145] width 165 height 41
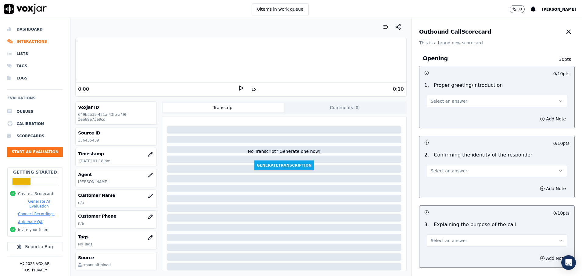
click at [463, 99] on button "Select an answer" at bounding box center [497, 101] width 140 height 12
click at [461, 111] on div "Yes" at bounding box center [482, 115] width 126 height 10
click at [461, 171] on button "Select an answer" at bounding box center [497, 171] width 140 height 12
click at [458, 184] on div "Yes" at bounding box center [482, 184] width 126 height 10
click at [457, 174] on button "Yes" at bounding box center [497, 171] width 140 height 12
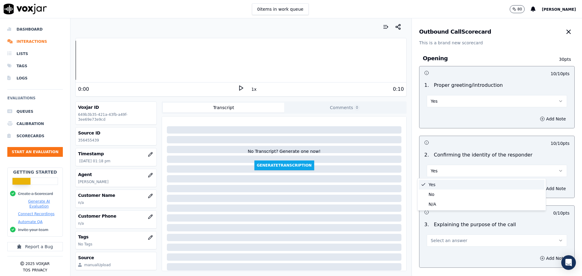
click at [457, 174] on button "Yes" at bounding box center [497, 171] width 140 height 12
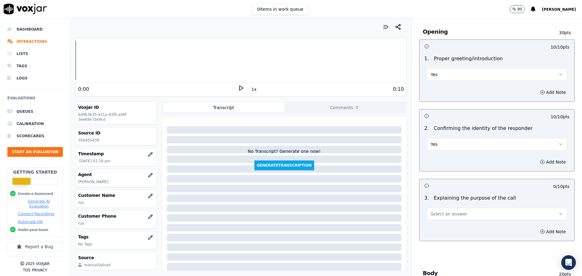
scroll to position [46, 0]
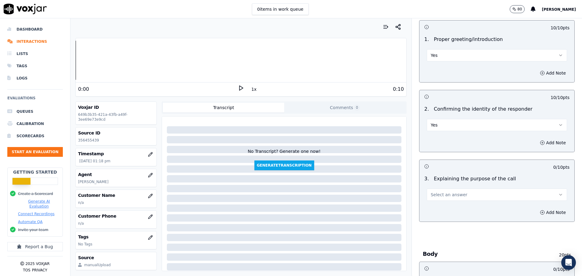
click at [455, 197] on button "Select an answer" at bounding box center [497, 194] width 140 height 12
click at [454, 209] on div "Yes" at bounding box center [482, 208] width 126 height 10
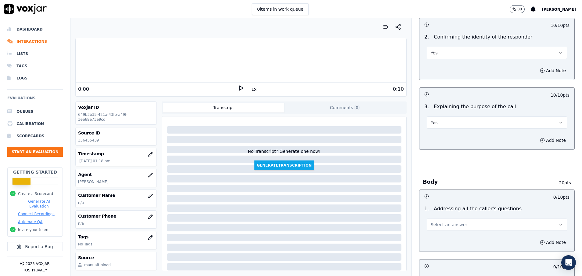
scroll to position [137, 0]
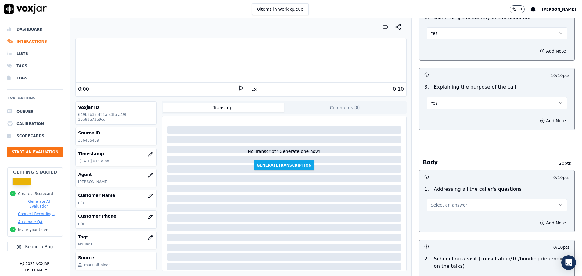
click at [454, 209] on button "Select an answer" at bounding box center [497, 205] width 140 height 12
click at [450, 239] on div "N/A" at bounding box center [482, 238] width 126 height 10
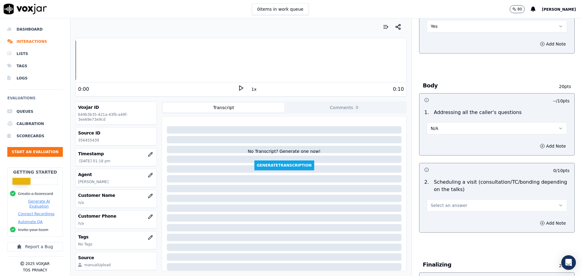
scroll to position [229, 0]
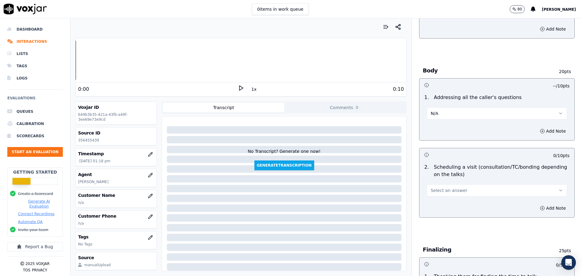
click at [448, 196] on button "Select an answer" at bounding box center [497, 190] width 140 height 12
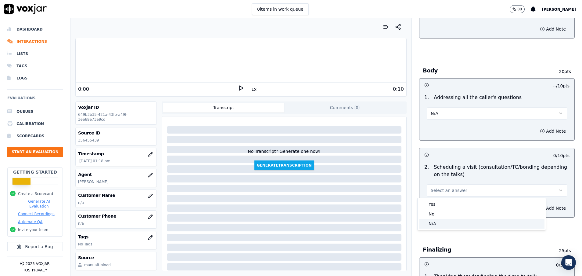
click at [446, 221] on div "N/A" at bounding box center [482, 224] width 126 height 10
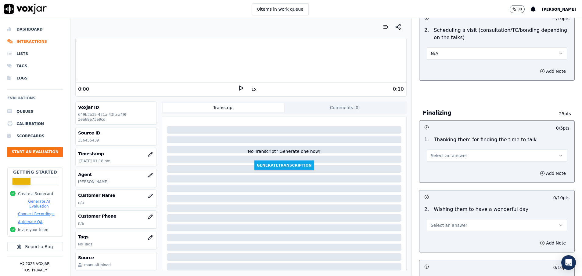
scroll to position [366, 0]
click at [447, 157] on span "Select an answer" at bounding box center [449, 155] width 37 height 6
click at [444, 171] on div "Yes" at bounding box center [482, 169] width 126 height 10
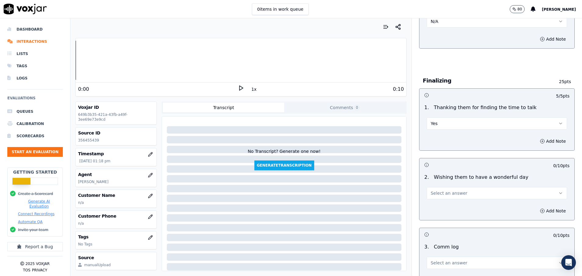
scroll to position [412, 0]
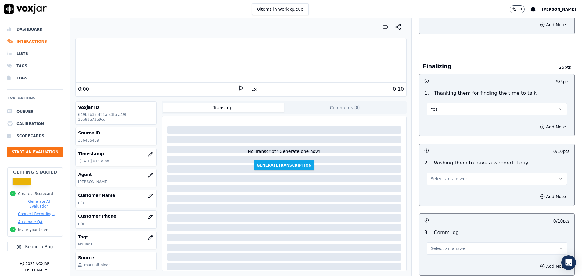
click at [444, 177] on span "Select an answer" at bounding box center [449, 179] width 37 height 6
click at [444, 190] on div "Yes" at bounding box center [482, 192] width 126 height 10
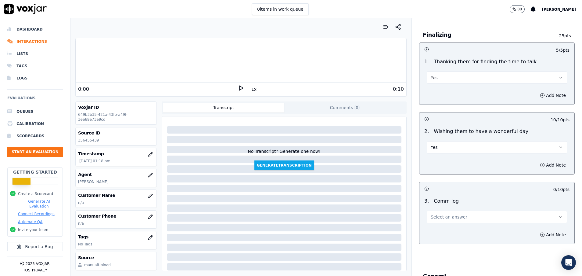
scroll to position [458, 0]
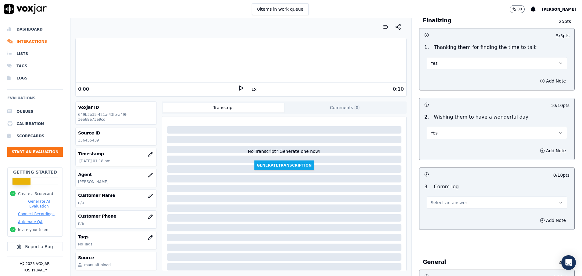
click at [470, 206] on button "Select an answer" at bounding box center [497, 202] width 140 height 12
click at [453, 214] on div "Yes" at bounding box center [482, 216] width 126 height 10
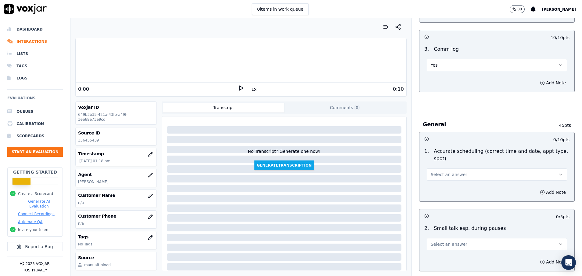
click at [473, 176] on button "Select an answer" at bounding box center [497, 174] width 140 height 12
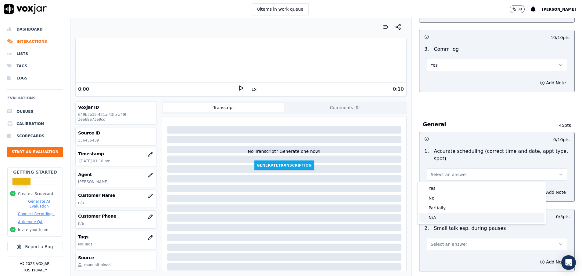
click at [455, 220] on div "N/A" at bounding box center [482, 217] width 126 height 10
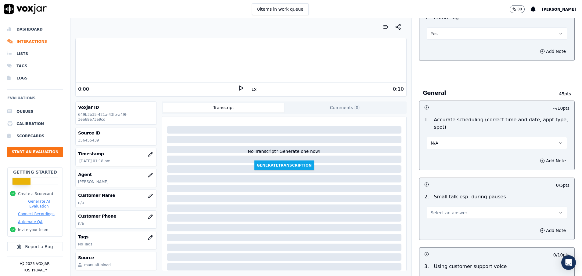
scroll to position [641, 0]
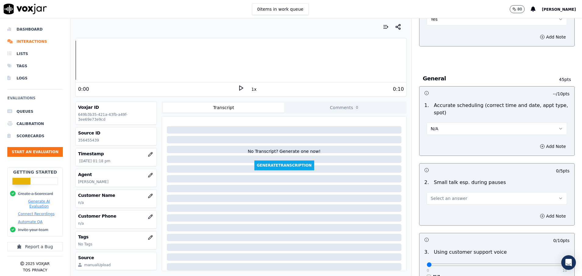
click at [444, 188] on div "Select an answer" at bounding box center [497, 195] width 150 height 18
click at [444, 197] on span "Select an answer" at bounding box center [449, 198] width 37 height 6
click at [441, 230] on div "N/A" at bounding box center [482, 231] width 126 height 10
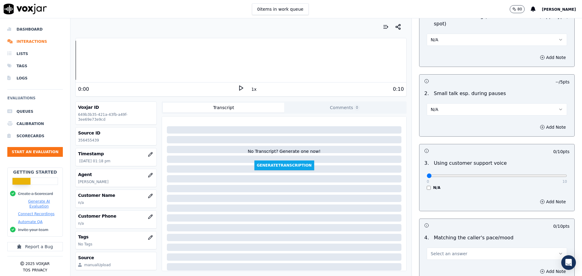
scroll to position [733, 0]
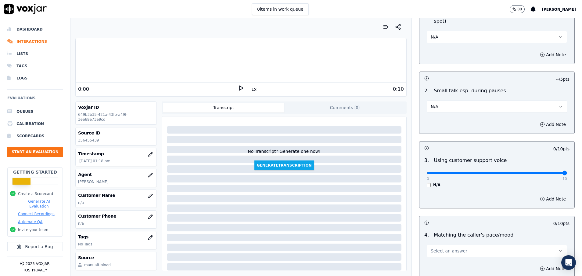
drag, startPoint x: 420, startPoint y: 172, endPoint x: 571, endPoint y: 173, distance: 151.1
type input "10"
click at [567, 173] on input "range" at bounding box center [497, 173] width 140 height 2
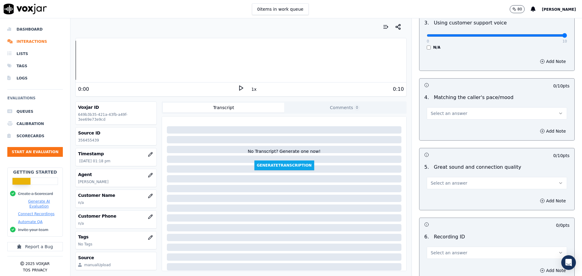
click at [427, 109] on button "Select an answer" at bounding box center [497, 113] width 140 height 12
click at [426, 146] on div "N/A" at bounding box center [482, 147] width 126 height 10
click at [436, 185] on span "Select an answer" at bounding box center [449, 183] width 37 height 6
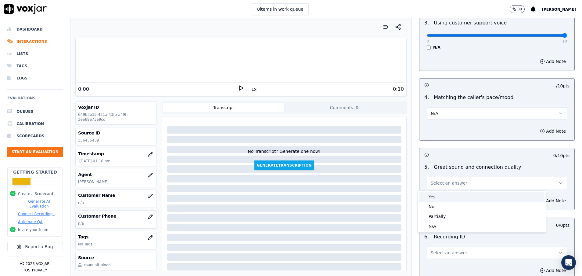
click at [436, 196] on div "Yes" at bounding box center [482, 197] width 126 height 10
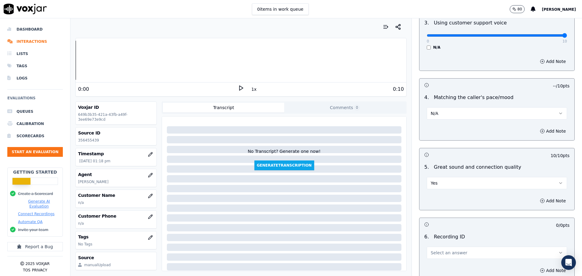
click at [437, 252] on span "Select an answer" at bounding box center [449, 252] width 37 height 6
click at [437, 238] on div "N/A" at bounding box center [482, 239] width 126 height 10
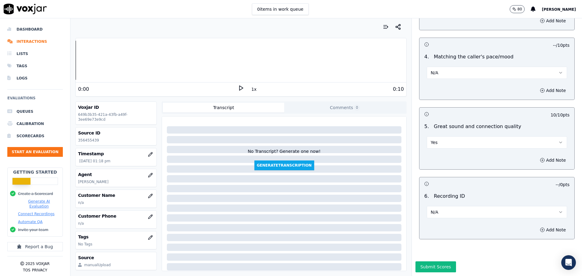
scroll to position [932, 0]
click at [428, 261] on button "Submit Scores" at bounding box center [436, 266] width 41 height 11
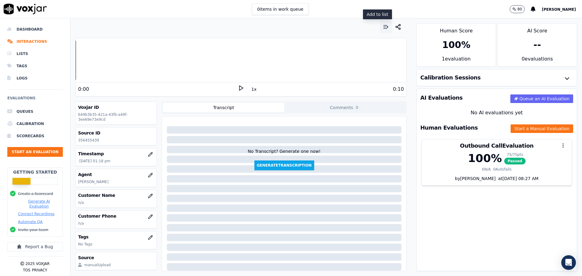
click at [380, 23] on button "button" at bounding box center [386, 27] width 12 height 12
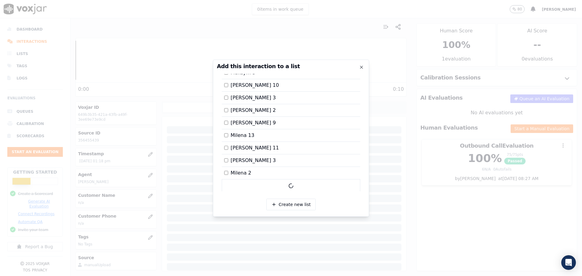
scroll to position [664, 0]
click at [378, 158] on div at bounding box center [291, 138] width 582 height 276
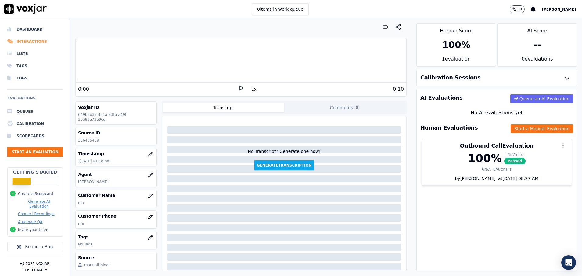
click at [42, 41] on li "Interactions" at bounding box center [35, 41] width 56 height 12
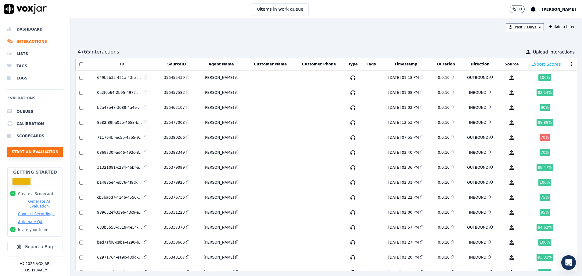
click at [42, 151] on button "Start an Evaluation" at bounding box center [35, 152] width 56 height 10
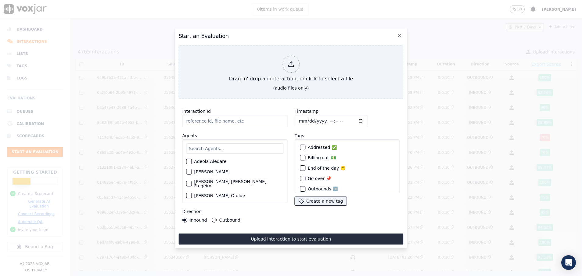
paste input "356454394"
type input "356454394"
click at [219, 145] on input "text" at bounding box center [234, 148] width 97 height 10
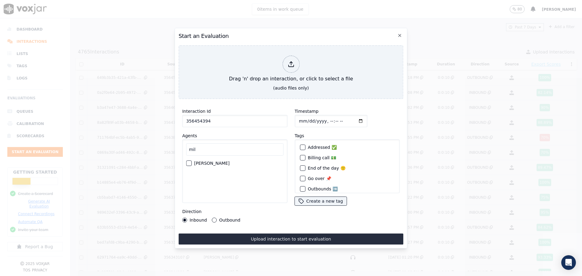
type input "mil"
click at [190, 161] on div "button" at bounding box center [189, 163] width 4 height 4
click at [217, 217] on div "Outbound" at bounding box center [226, 219] width 28 height 5
click at [213, 217] on button "Outbound" at bounding box center [214, 219] width 5 height 5
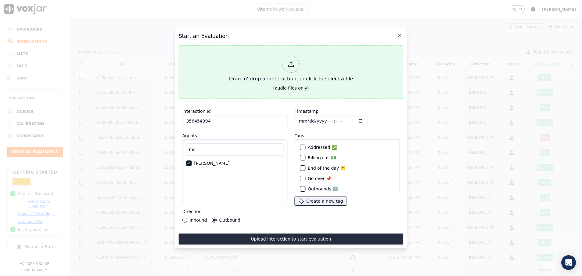
click at [237, 74] on div "Drag 'n' drop an interaction, or click to select a file" at bounding box center [291, 69] width 129 height 32
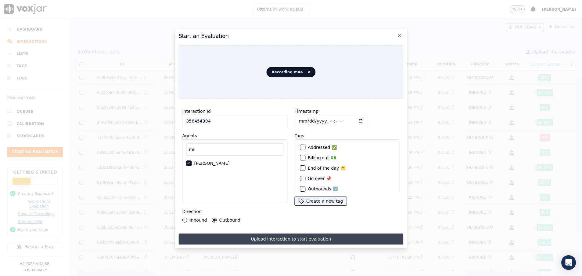
click at [284, 233] on button "Upload interaction to start evaluation" at bounding box center [291, 238] width 225 height 11
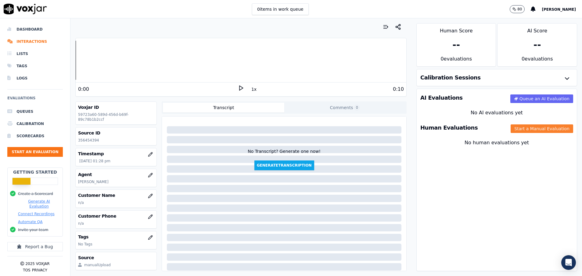
click at [517, 130] on button "Start a Manual Evaluation" at bounding box center [542, 128] width 63 height 9
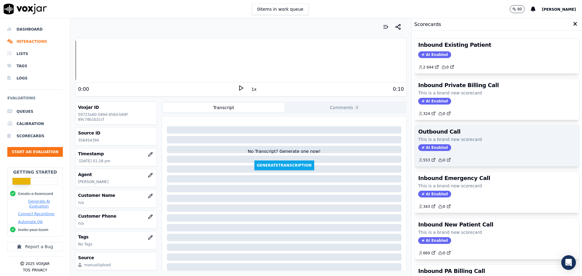
click at [418, 136] on div "Outbound Call This is a brand new scorecard AI Enabled 553 0" at bounding box center [497, 145] width 165 height 41
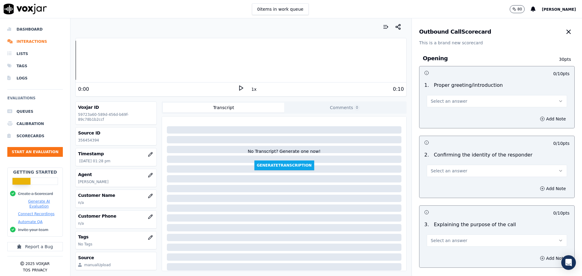
click at [432, 98] on button "Select an answer" at bounding box center [497, 101] width 140 height 12
click at [435, 125] on div "No" at bounding box center [482, 125] width 126 height 10
click at [540, 118] on icon "button" at bounding box center [542, 118] width 5 height 5
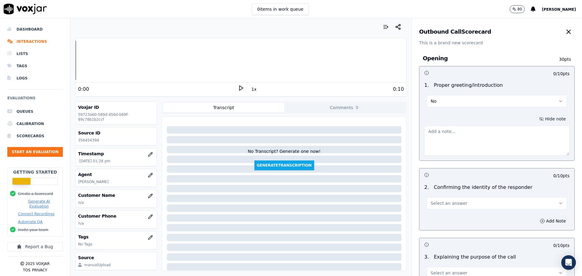
click at [428, 135] on textarea at bounding box center [497, 140] width 145 height 30
type textarea "l"
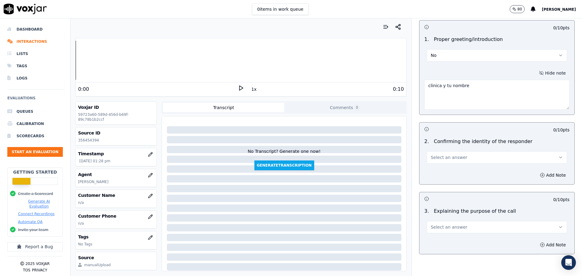
type textarea "clinica y tu nombre"
click at [470, 156] on button "Select an answer" at bounding box center [497, 157] width 140 height 12
click at [460, 168] on div "Yes" at bounding box center [482, 171] width 126 height 10
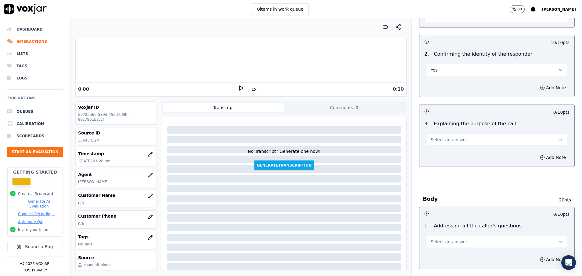
scroll to position [137, 0]
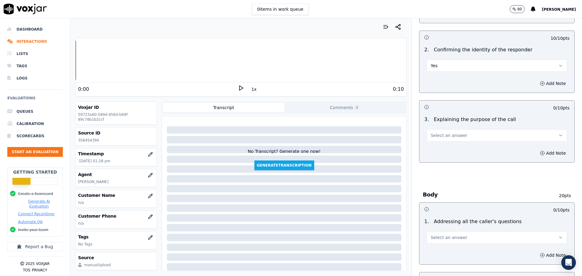
click at [459, 132] on button "Select an answer" at bounding box center [497, 135] width 140 height 12
click at [459, 147] on div "Yes" at bounding box center [482, 149] width 126 height 10
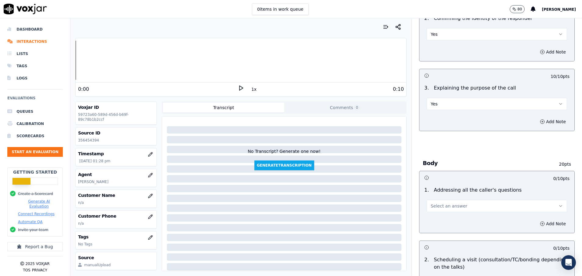
scroll to position [183, 0]
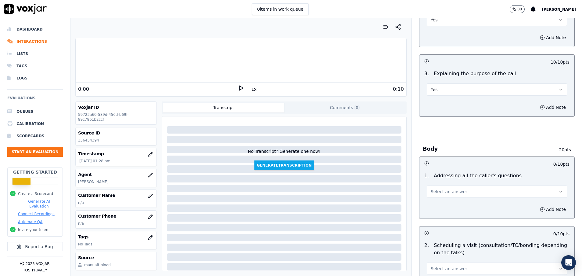
drag, startPoint x: 461, startPoint y: 188, endPoint x: 449, endPoint y: 195, distance: 14.1
click at [461, 188] on button "Select an answer" at bounding box center [497, 191] width 140 height 12
click at [426, 224] on div "N/A" at bounding box center [482, 225] width 126 height 10
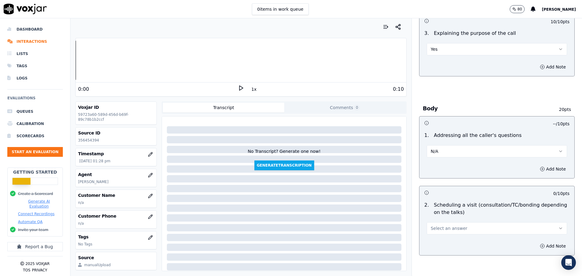
scroll to position [321, 0]
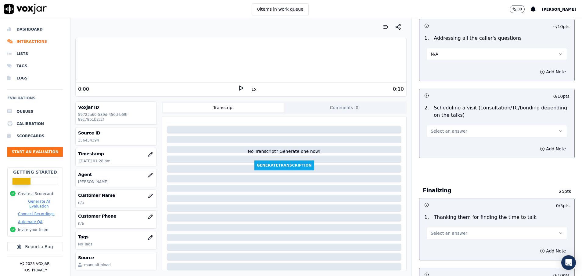
click at [438, 129] on span "Select an answer" at bounding box center [449, 131] width 37 height 6
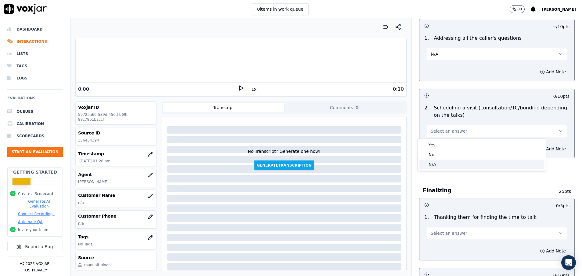
click at [436, 165] on div "N/A" at bounding box center [482, 164] width 126 height 10
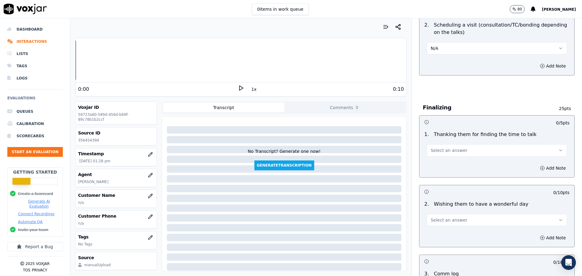
scroll to position [412, 0]
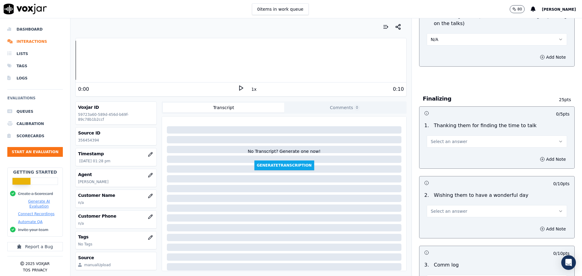
click at [438, 139] on span "Select an answer" at bounding box center [449, 141] width 37 height 6
click at [436, 154] on div "Yes" at bounding box center [482, 155] width 126 height 10
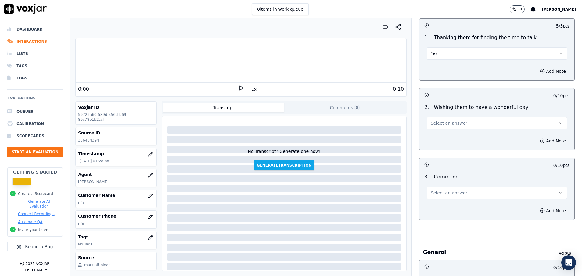
scroll to position [504, 0]
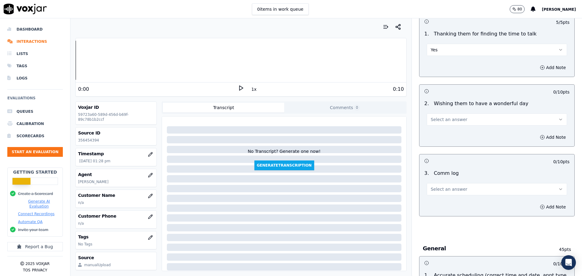
click at [443, 119] on span "Select an answer" at bounding box center [449, 119] width 37 height 6
click at [439, 133] on div "Yes" at bounding box center [482, 133] width 126 height 10
click at [438, 187] on span "Select an answer" at bounding box center [449, 189] width 37 height 6
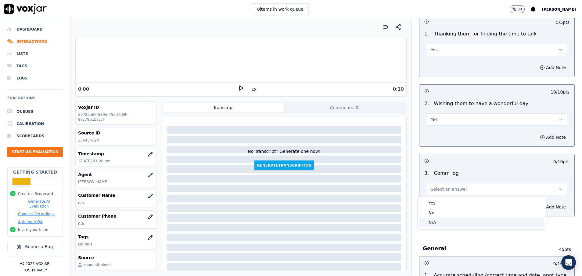
click at [438, 223] on div "N/A" at bounding box center [482, 222] width 126 height 10
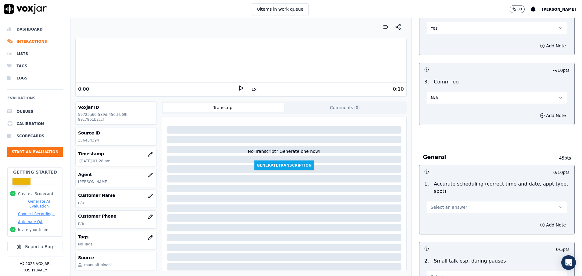
scroll to position [595, 0]
click at [436, 209] on span "Select an answer" at bounding box center [449, 207] width 37 height 6
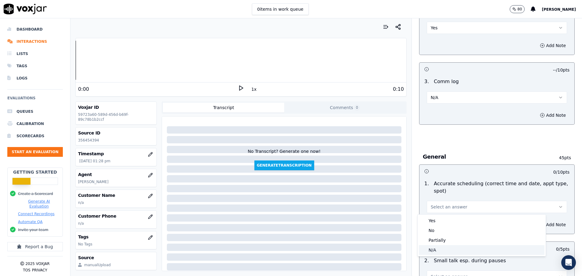
click at [443, 251] on div "N/A" at bounding box center [482, 250] width 126 height 10
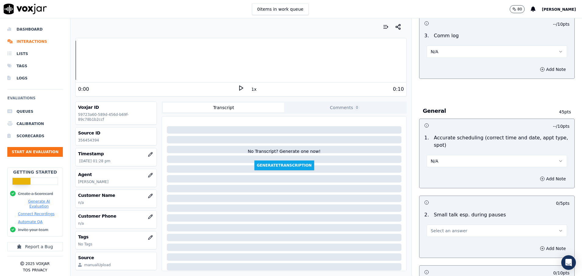
scroll to position [687, 0]
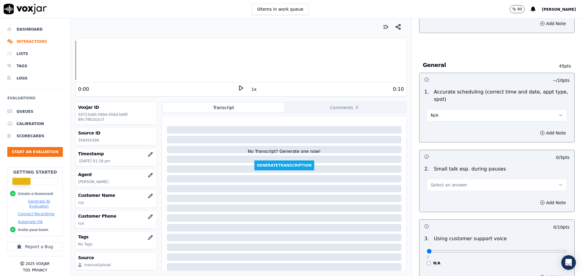
click at [450, 186] on span "Select an answer" at bounding box center [449, 185] width 37 height 6
click at [436, 219] on div "N/A" at bounding box center [482, 218] width 126 height 10
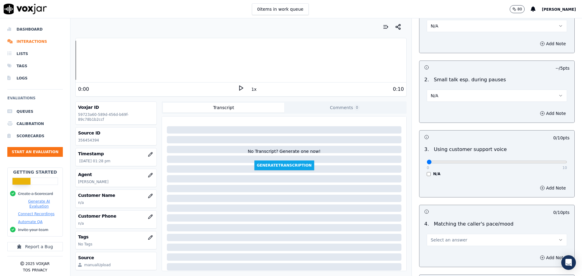
scroll to position [778, 0]
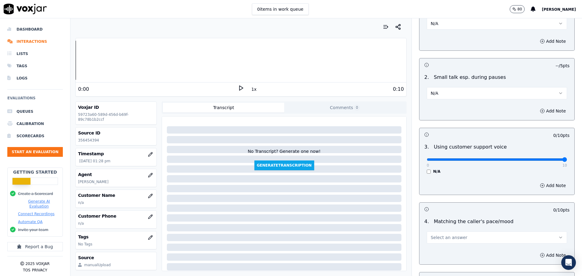
drag, startPoint x: 422, startPoint y: 161, endPoint x: 584, endPoint y: 176, distance: 162.7
type input "10"
click at [567, 161] on input "range" at bounding box center [497, 159] width 140 height 2
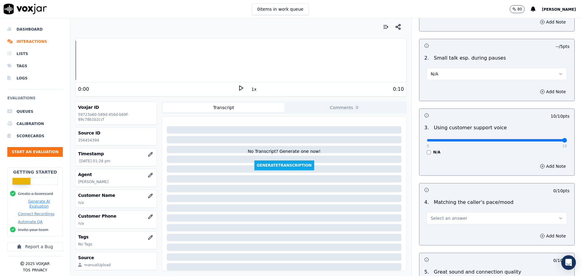
scroll to position [824, 0]
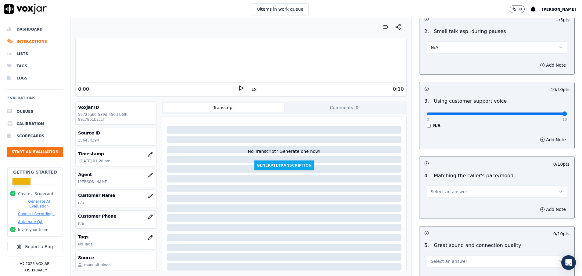
click at [434, 196] on button "Select an answer" at bounding box center [497, 191] width 140 height 12
click at [434, 202] on div "Yes" at bounding box center [482, 205] width 126 height 10
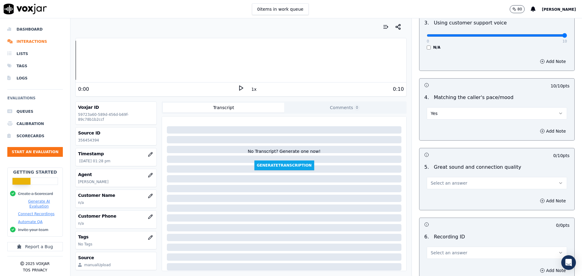
scroll to position [916, 0]
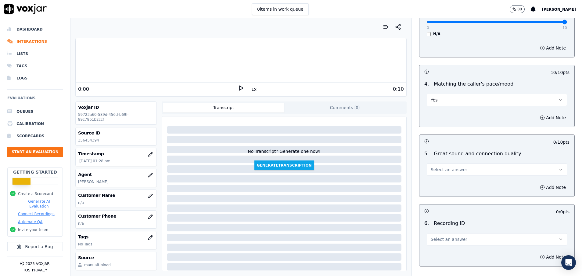
click at [431, 170] on span "Select an answer" at bounding box center [449, 169] width 37 height 6
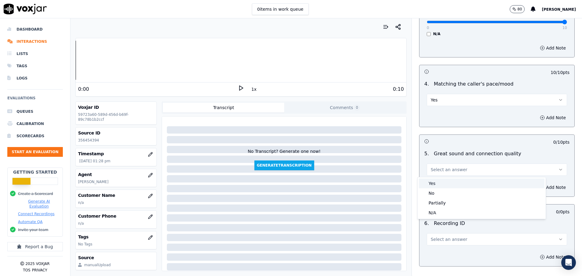
click at [428, 181] on div "Yes" at bounding box center [482, 183] width 126 height 10
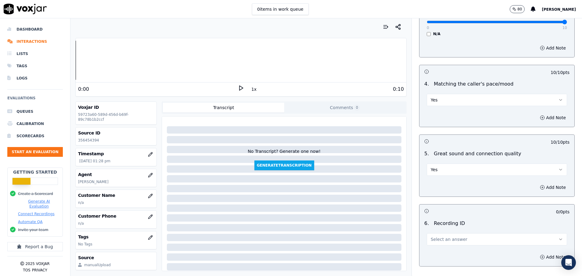
scroll to position [962, 0]
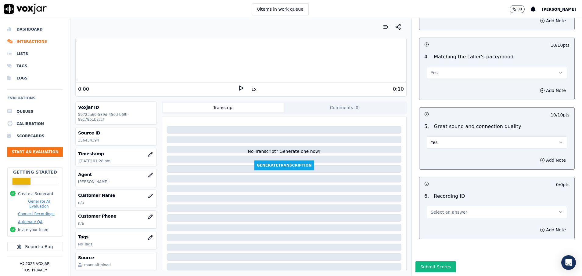
click at [429, 206] on button "Select an answer" at bounding box center [497, 212] width 140 height 12
click at [429, 208] on div "N/A" at bounding box center [482, 211] width 126 height 10
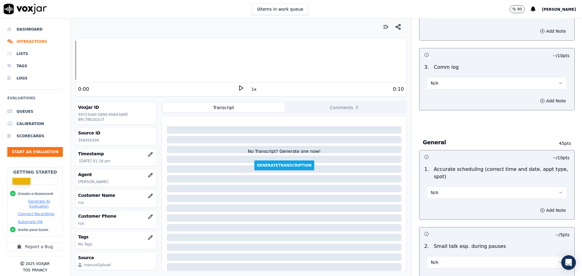
scroll to position [595, 0]
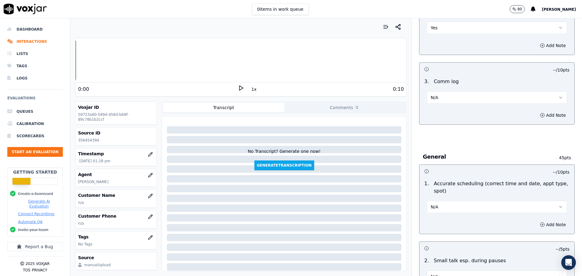
click at [451, 96] on button "N/A" at bounding box center [497, 97] width 140 height 12
click at [449, 109] on div "Yes" at bounding box center [482, 111] width 126 height 10
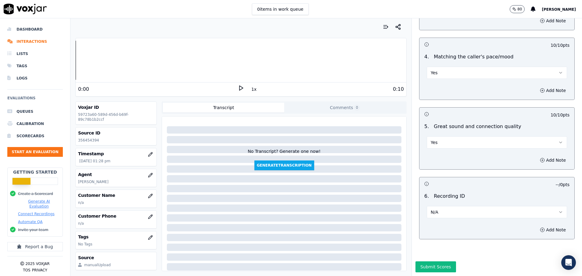
scroll to position [964, 0]
click at [427, 261] on button "Submit Scores" at bounding box center [436, 266] width 41 height 11
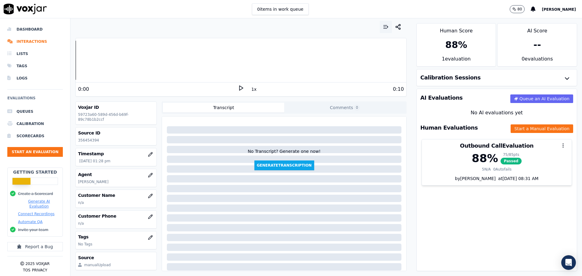
click at [383, 26] on icon "button" at bounding box center [386, 27] width 6 height 6
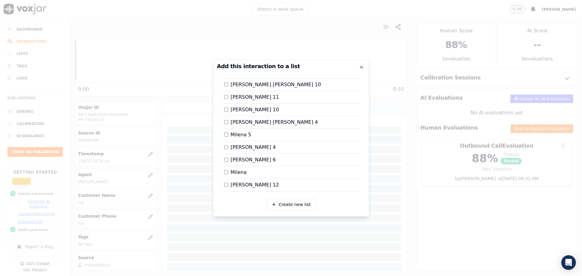
scroll to position [650, 0]
click at [466, 228] on div at bounding box center [291, 138] width 582 height 276
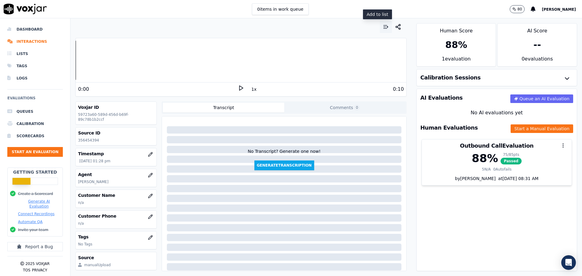
click at [383, 27] on icon "button" at bounding box center [386, 27] width 6 height 6
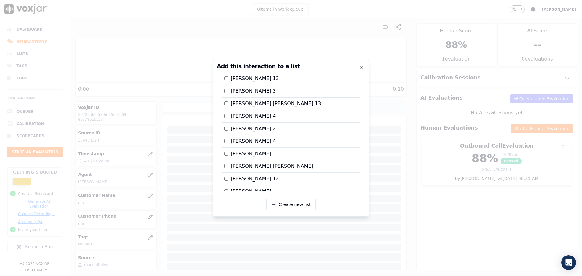
scroll to position [687, 0]
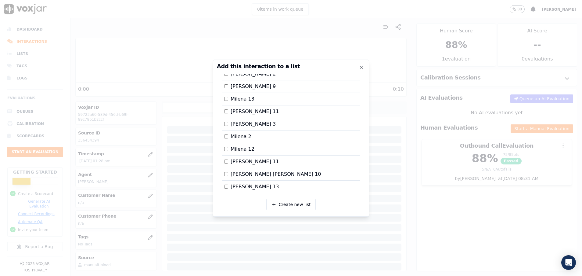
click at [494, 207] on div at bounding box center [291, 138] width 582 height 276
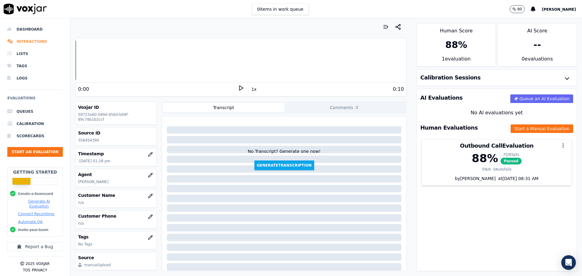
drag, startPoint x: 35, startPoint y: 39, endPoint x: 42, endPoint y: 40, distance: 7.0
click at [35, 40] on li "Interactions" at bounding box center [35, 41] width 56 height 12
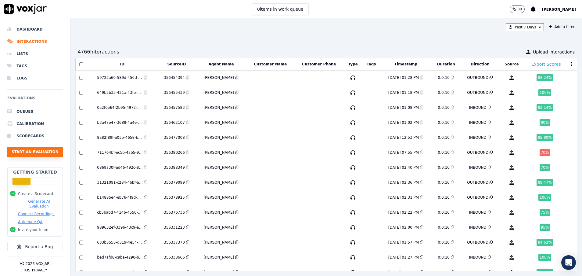
click at [34, 153] on button "Start an Evaluation" at bounding box center [35, 152] width 56 height 10
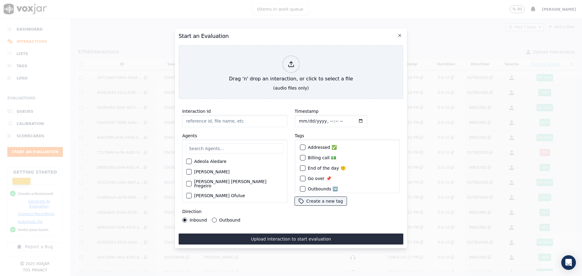
paste input "356452039"
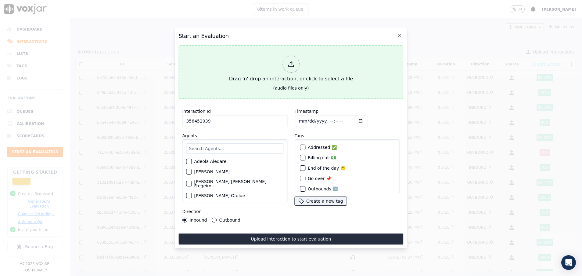
type input "356452039"
click at [233, 74] on button "Drag 'n' drop an interaction, or click to select a file (audio files only)" at bounding box center [291, 72] width 225 height 54
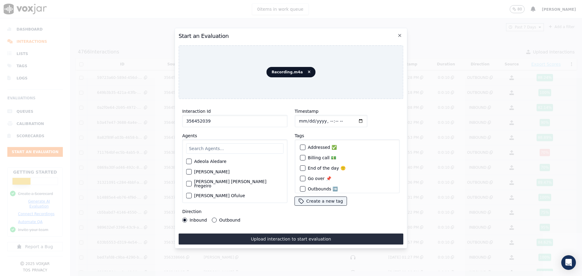
click at [209, 145] on input "text" at bounding box center [234, 148] width 97 height 10
type input "mil"
click at [187, 161] on div "button" at bounding box center [189, 163] width 4 height 4
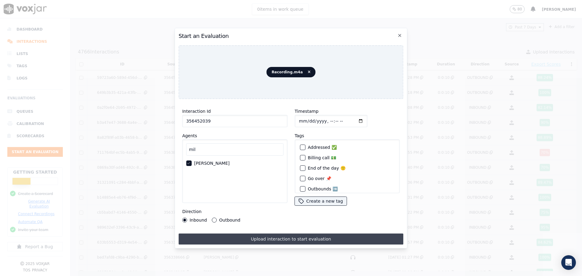
click at [247, 233] on button "Upload interaction to start evaluation" at bounding box center [291, 238] width 225 height 11
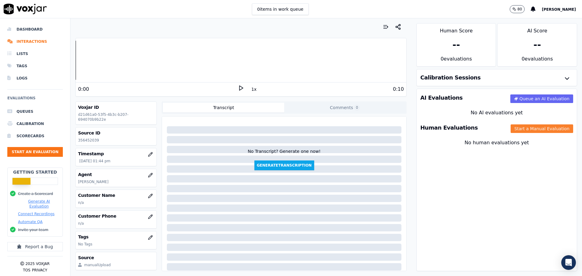
click at [526, 130] on button "Start a Manual Evaluation" at bounding box center [542, 128] width 63 height 9
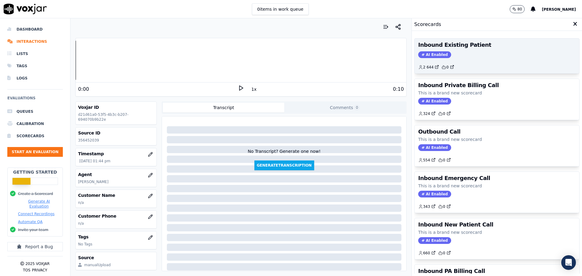
click at [486, 58] on div "Inbound Existing Patient AI Enabled 2 644 0" at bounding box center [497, 55] width 165 height 35
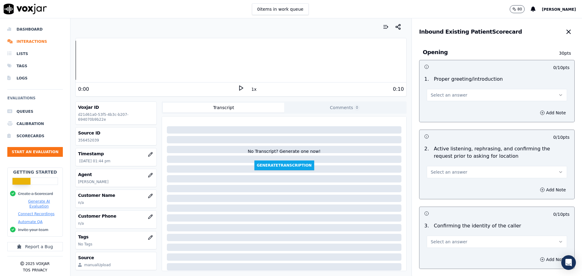
click at [468, 99] on button "Select an answer" at bounding box center [497, 95] width 140 height 12
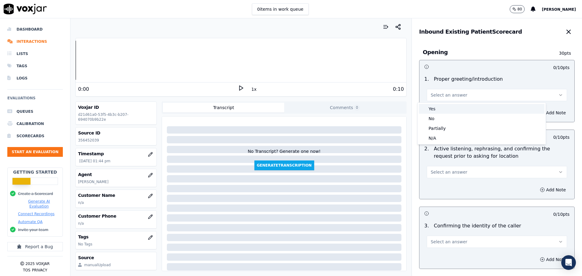
click at [453, 106] on div "Yes" at bounding box center [482, 109] width 126 height 10
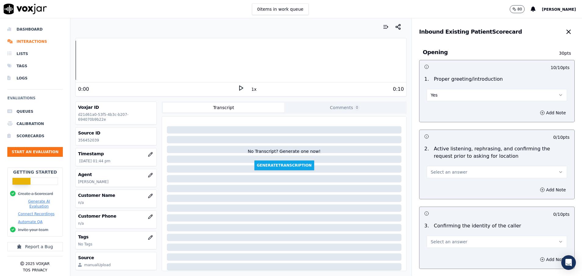
click at [438, 174] on span "Select an answer" at bounding box center [449, 172] width 37 height 6
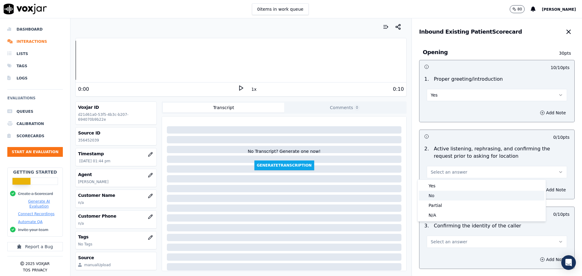
click at [437, 198] on div "No" at bounding box center [482, 195] width 126 height 10
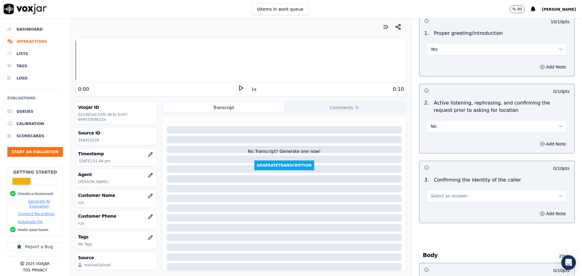
scroll to position [92, 0]
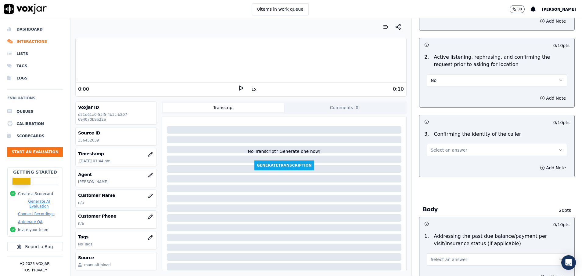
click at [450, 149] on span "Select an answer" at bounding box center [449, 150] width 37 height 6
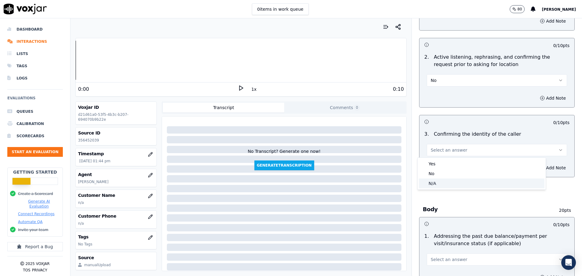
click at [437, 185] on div "N/A" at bounding box center [482, 183] width 126 height 10
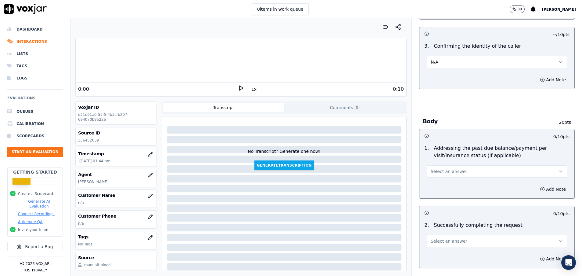
scroll to position [183, 0]
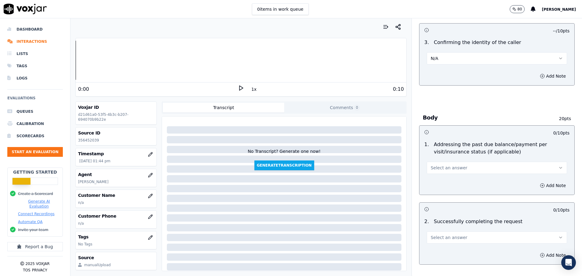
click at [435, 169] on span "Select an answer" at bounding box center [449, 168] width 37 height 6
click at [439, 198] on div "N/A" at bounding box center [482, 201] width 126 height 10
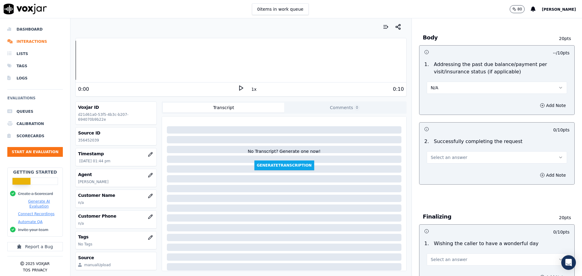
scroll to position [275, 0]
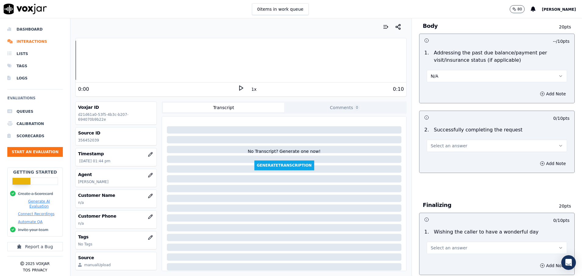
drag, startPoint x: 465, startPoint y: 147, endPoint x: 463, endPoint y: 150, distance: 3.7
click at [465, 147] on button "Select an answer" at bounding box center [497, 145] width 140 height 12
click at [449, 160] on div "Yes" at bounding box center [482, 159] width 126 height 10
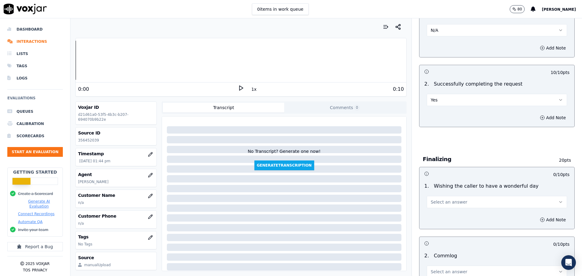
scroll to position [366, 0]
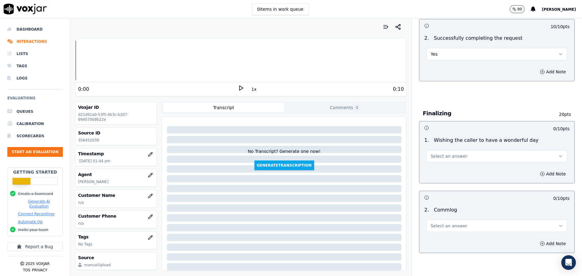
click at [466, 160] on button "Select an answer" at bounding box center [497, 156] width 140 height 12
click at [438, 172] on div "Yes" at bounding box center [482, 170] width 126 height 10
click at [459, 226] on button "Select an answer" at bounding box center [497, 225] width 140 height 12
click at [451, 240] on div "Yes" at bounding box center [482, 239] width 126 height 10
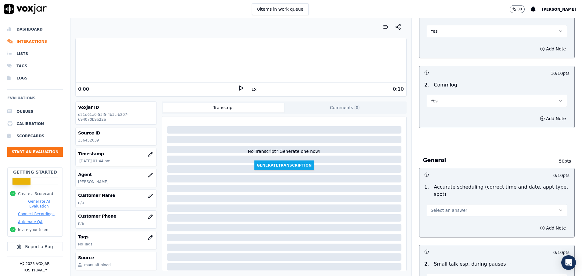
scroll to position [549, 0]
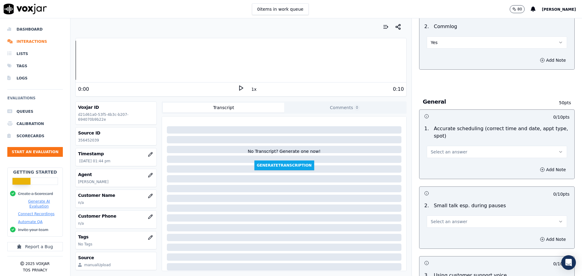
click at [433, 151] on span "Select an answer" at bounding box center [449, 152] width 37 height 6
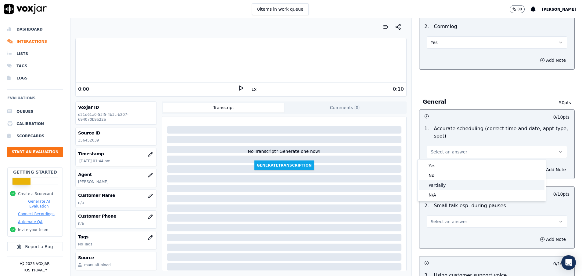
click at [435, 184] on div "Partially" at bounding box center [482, 185] width 126 height 10
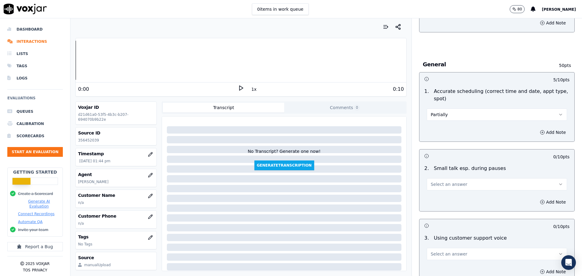
scroll to position [595, 0]
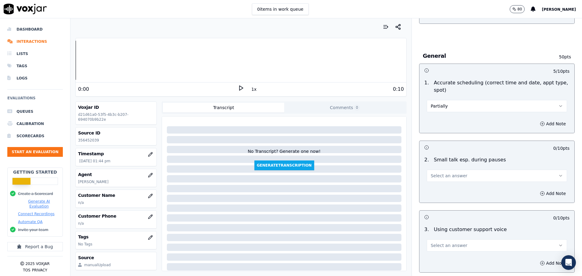
click at [450, 172] on button "Select an answer" at bounding box center [497, 175] width 140 height 12
click at [436, 206] on div "N/A" at bounding box center [482, 209] width 126 height 10
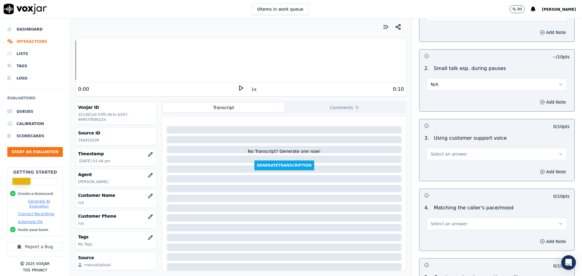
scroll to position [687, 0]
click at [444, 152] on span "Select an answer" at bounding box center [449, 153] width 37 height 6
click at [438, 170] on div "Yes" at bounding box center [482, 167] width 126 height 10
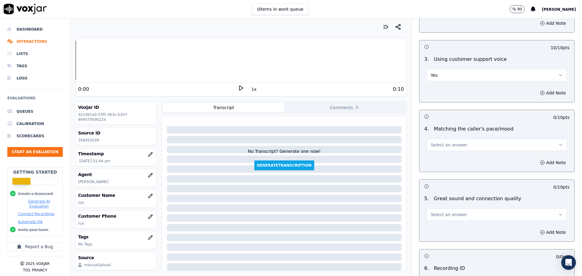
scroll to position [778, 0]
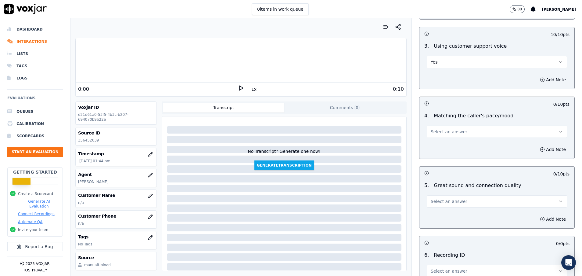
click at [444, 132] on span "Select an answer" at bounding box center [449, 132] width 37 height 6
click at [438, 144] on div "Yes" at bounding box center [482, 145] width 126 height 10
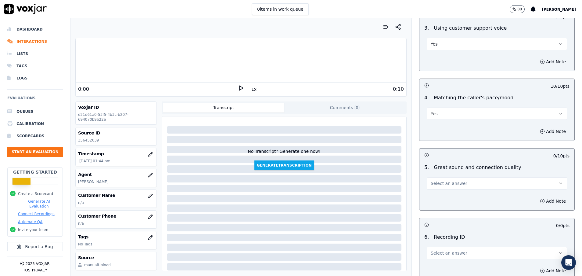
scroll to position [824, 0]
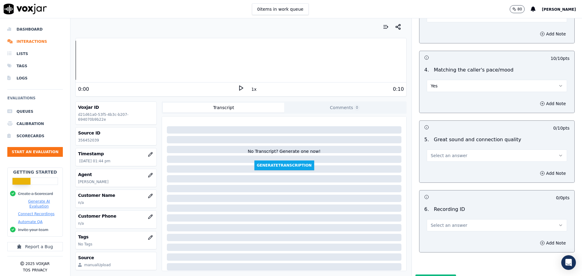
click at [438, 158] on button "Select an answer" at bounding box center [497, 155] width 140 height 12
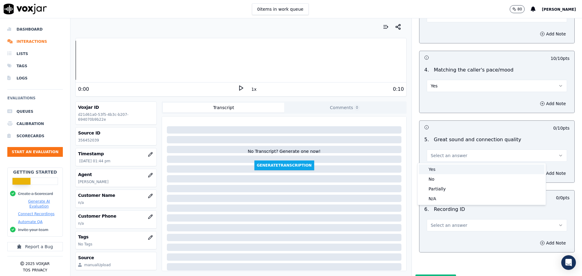
click at [437, 168] on div "Yes" at bounding box center [482, 169] width 126 height 10
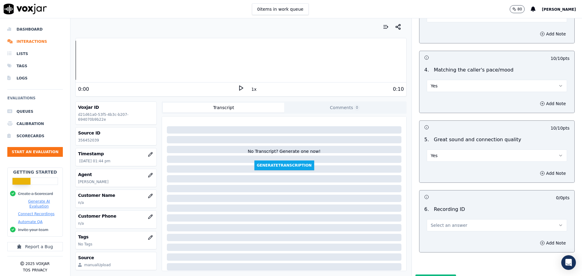
scroll to position [858, 0]
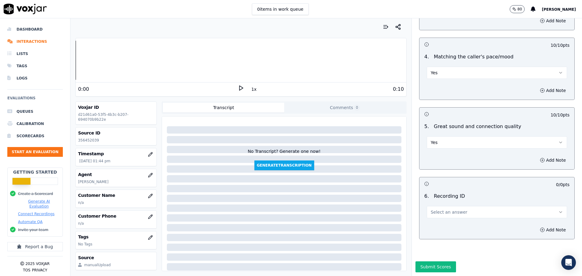
click at [436, 209] on span "Select an answer" at bounding box center [449, 212] width 37 height 6
click at [435, 211] on div "N/A" at bounding box center [482, 208] width 126 height 10
click at [148, 236] on icon "button" at bounding box center [150, 237] width 5 height 5
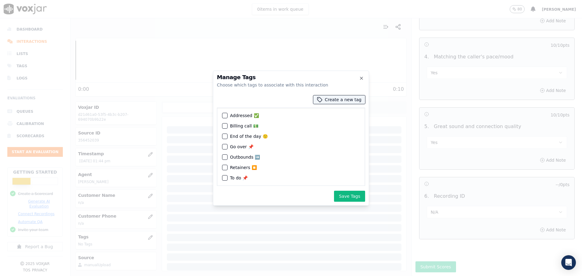
click at [226, 114] on div "button" at bounding box center [225, 115] width 4 height 4
click at [355, 193] on button "Save Tags" at bounding box center [349, 195] width 31 height 11
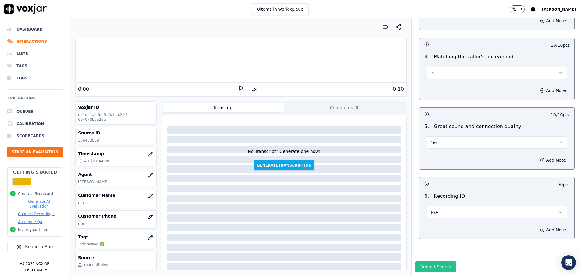
click at [416, 261] on button "Submit Scores" at bounding box center [436, 266] width 41 height 11
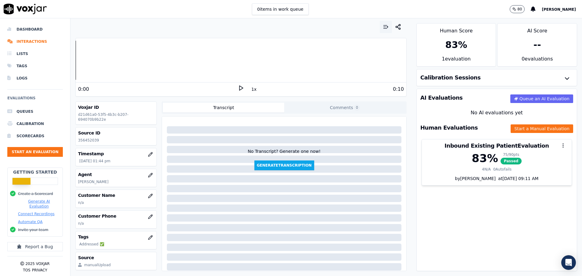
click at [387, 27] on icon "button" at bounding box center [388, 27] width 2 height 0
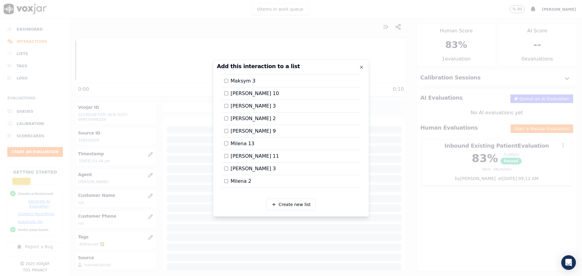
scroll to position [650, 0]
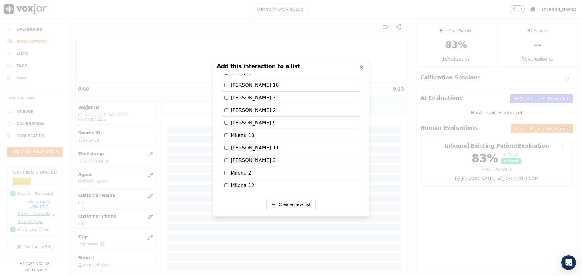
click at [397, 197] on div at bounding box center [291, 138] width 582 height 276
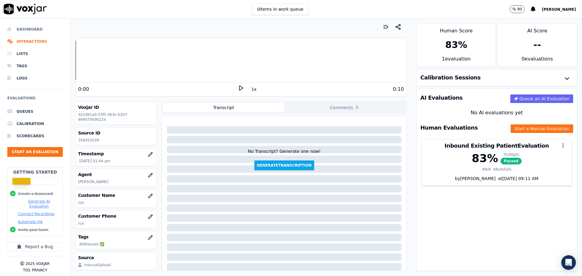
click at [32, 27] on li "Dashboard" at bounding box center [35, 29] width 56 height 12
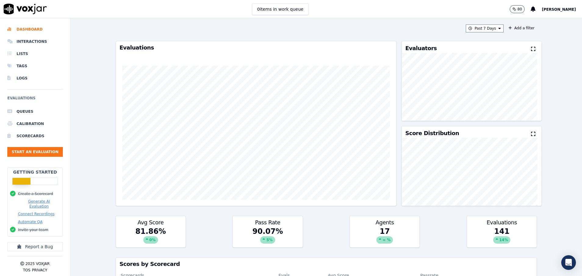
click at [487, 24] on div "Past 7 Days Add a filter Evaluations Evaluators Score Distribution Avg Score 81…" at bounding box center [326, 146] width 427 height 257
click at [487, 26] on button "Past 7 Days" at bounding box center [485, 28] width 38 height 8
click at [477, 46] on label "Today" at bounding box center [483, 46] width 33 height 7
click at [489, 103] on button "Add" at bounding box center [495, 99] width 12 height 10
click at [35, 150] on button "Start an Evaluation" at bounding box center [35, 152] width 56 height 10
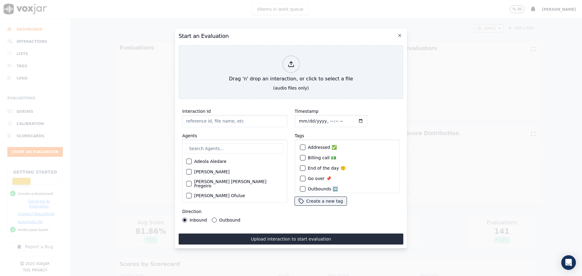
paste input "356469104"
type input "356469104"
click at [201, 147] on input "text" at bounding box center [234, 148] width 97 height 10
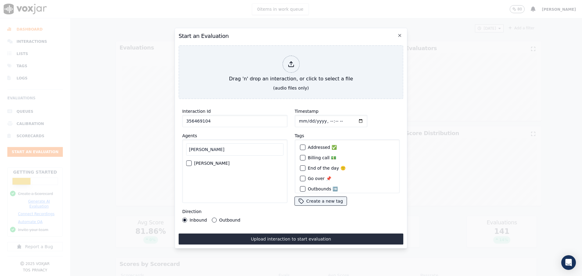
type input "pam"
click at [188, 158] on div "Pamela Bustos" at bounding box center [234, 163] width 97 height 10
click at [190, 161] on div "button" at bounding box center [189, 163] width 4 height 4
drag, startPoint x: 213, startPoint y: 213, endPoint x: 216, endPoint y: 206, distance: 7.8
click at [213, 213] on div "Direction Inbound Outbound" at bounding box center [234, 215] width 105 height 15
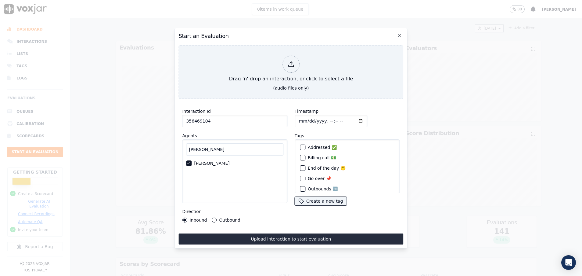
click at [215, 217] on button "Outbound" at bounding box center [214, 219] width 5 height 5
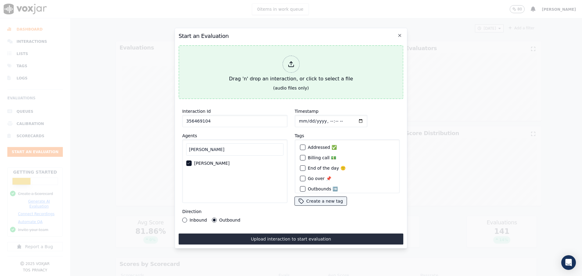
click at [248, 75] on div "Drag 'n' drop an interaction, or click to select a file" at bounding box center [291, 69] width 129 height 32
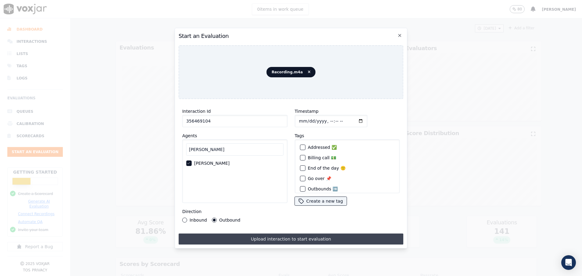
click at [274, 238] on button "Upload interaction to start evaluation" at bounding box center [291, 238] width 225 height 11
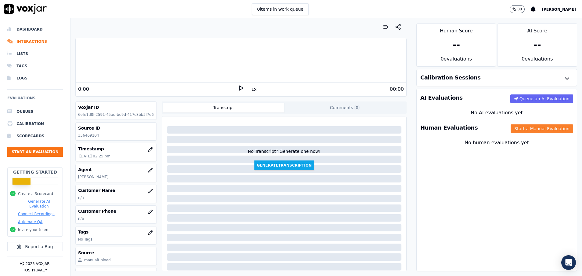
click at [520, 125] on button "Start a Manual Evaluation" at bounding box center [542, 128] width 63 height 9
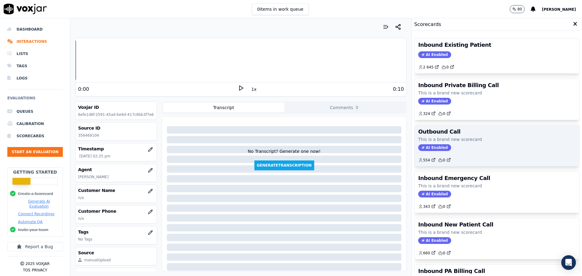
click at [461, 136] on p "This is a brand new scorecard" at bounding box center [497, 139] width 158 height 6
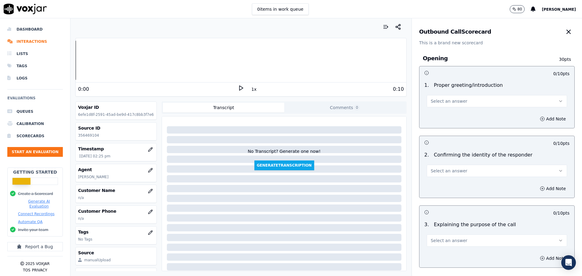
click at [449, 100] on span "Select an answer" at bounding box center [449, 101] width 37 height 6
click at [447, 111] on div "Yes" at bounding box center [482, 115] width 126 height 10
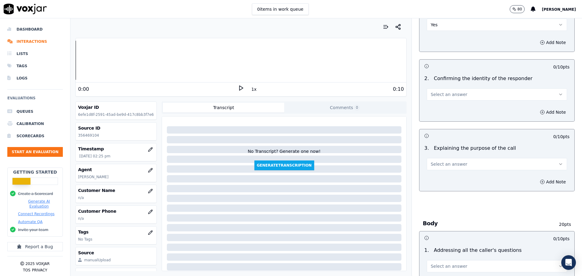
scroll to position [92, 0]
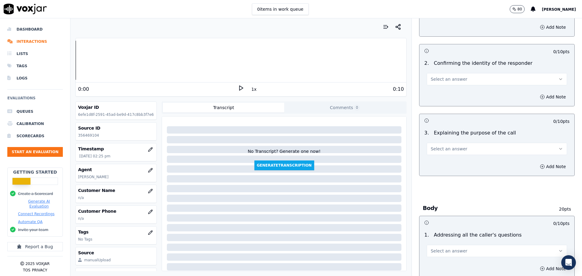
click at [433, 78] on span "Select an answer" at bounding box center [449, 79] width 37 height 6
click at [438, 89] on div "Yes" at bounding box center [482, 93] width 126 height 10
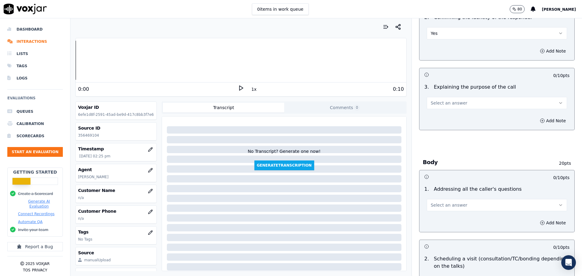
click at [446, 102] on span "Select an answer" at bounding box center [449, 103] width 37 height 6
click at [447, 113] on div "Yes" at bounding box center [482, 117] width 126 height 10
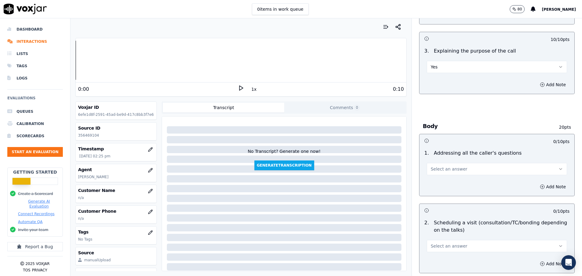
scroll to position [229, 0]
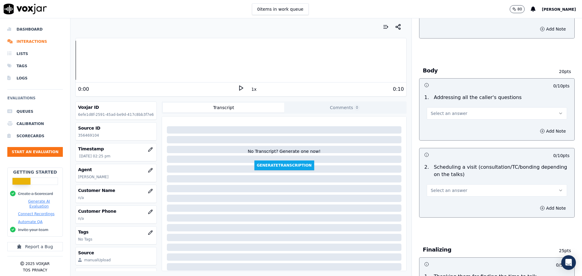
click at [451, 117] on button "Select an answer" at bounding box center [497, 113] width 140 height 12
click at [451, 124] on div "Yes" at bounding box center [482, 127] width 126 height 10
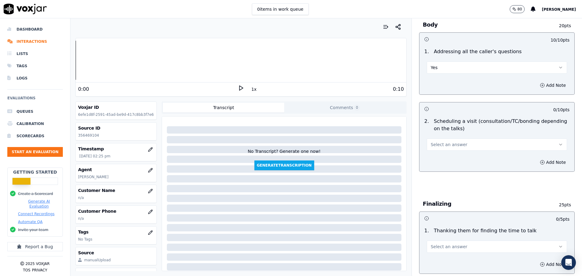
click at [469, 147] on button "Select an answer" at bounding box center [497, 144] width 140 height 12
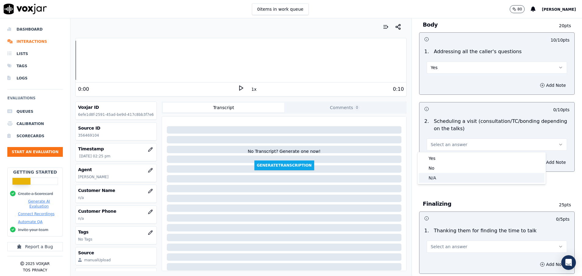
click at [468, 177] on div "N/A" at bounding box center [482, 178] width 126 height 10
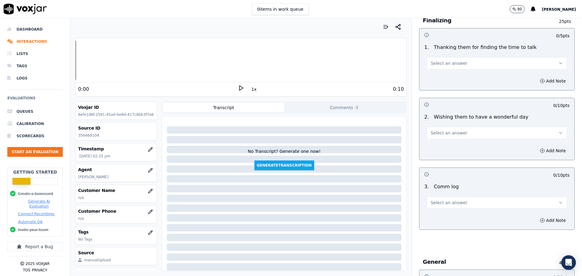
scroll to position [504, 0]
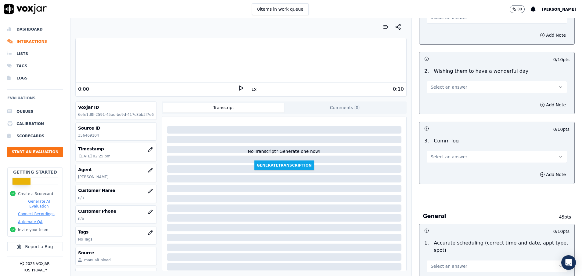
drag, startPoint x: 444, startPoint y: 153, endPoint x: 450, endPoint y: 162, distance: 10.9
click at [444, 153] on button "Select an answer" at bounding box center [497, 156] width 140 height 12
click at [451, 170] on div "Yes" at bounding box center [482, 170] width 126 height 10
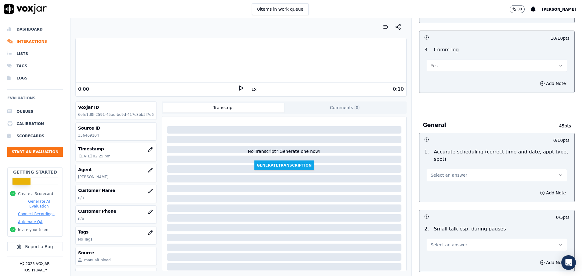
scroll to position [595, 0]
click at [450, 176] on span "Select an answer" at bounding box center [449, 174] width 37 height 6
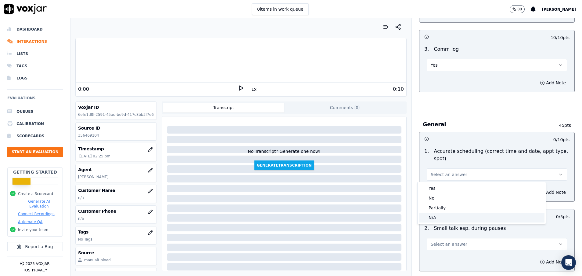
click at [448, 216] on div "N/A" at bounding box center [482, 217] width 126 height 10
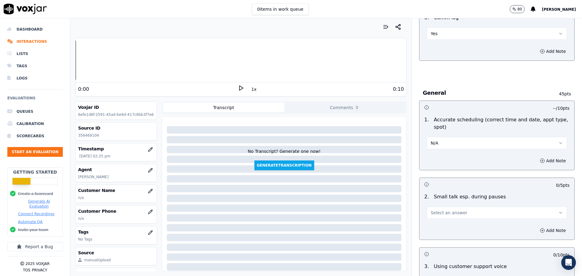
scroll to position [641, 0]
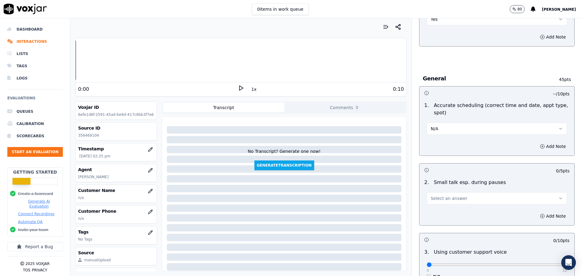
click at [441, 197] on span "Select an answer" at bounding box center [449, 198] width 37 height 6
click at [459, 232] on div "N/A" at bounding box center [482, 231] width 126 height 10
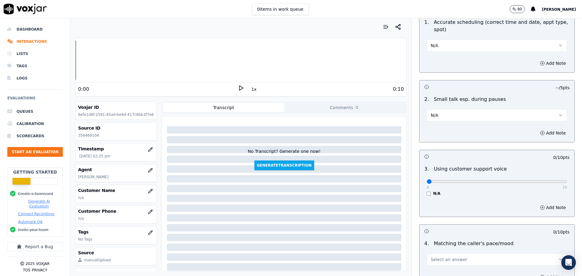
scroll to position [733, 0]
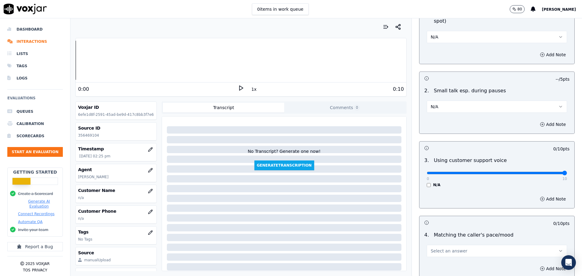
drag, startPoint x: 418, startPoint y: 174, endPoint x: 565, endPoint y: 170, distance: 147.2
type input "10"
click at [565, 172] on input "range" at bounding box center [497, 173] width 140 height 2
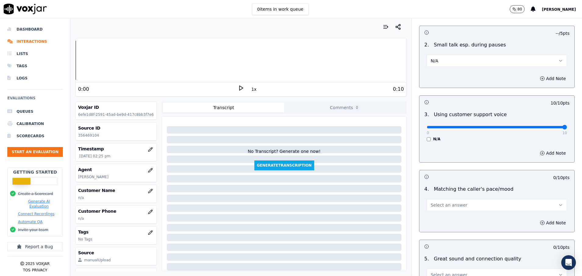
click at [473, 200] on button "Select an answer" at bounding box center [497, 205] width 140 height 12
click at [472, 221] on div "Yes" at bounding box center [482, 219] width 126 height 10
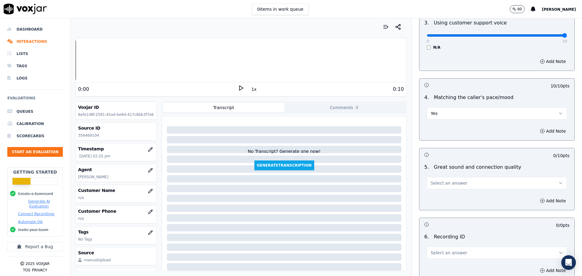
click at [457, 181] on button "Select an answer" at bounding box center [497, 183] width 140 height 12
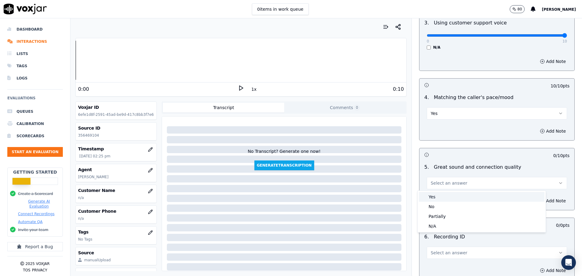
click at [455, 195] on div "Yes" at bounding box center [482, 197] width 126 height 10
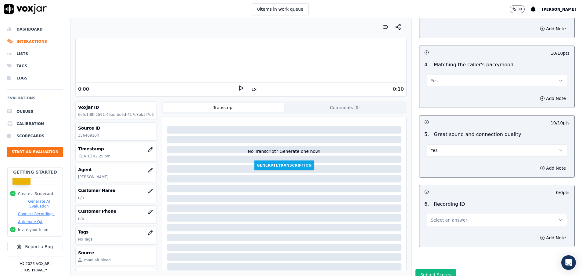
scroll to position [932, 0]
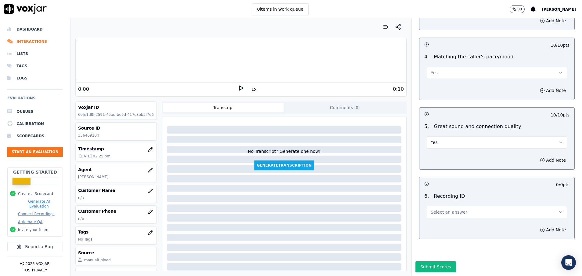
click at [455, 206] on button "Select an answer" at bounding box center [497, 212] width 140 height 12
click at [454, 207] on div "N/A" at bounding box center [482, 208] width 126 height 10
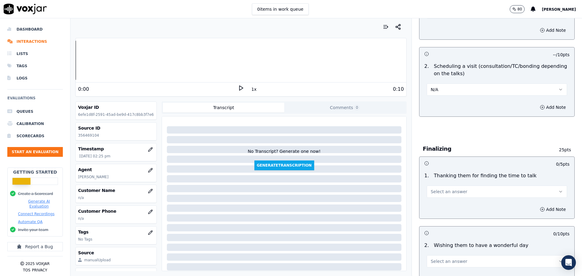
scroll to position [382, 0]
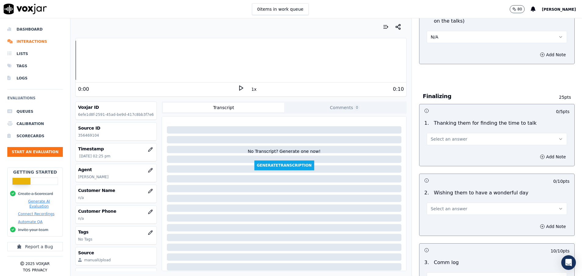
click at [464, 139] on button "Select an answer" at bounding box center [497, 139] width 140 height 12
click at [461, 152] on div "Yes" at bounding box center [482, 153] width 126 height 10
click at [453, 207] on button "Select an answer" at bounding box center [497, 208] width 140 height 12
click at [452, 219] on div "Yes" at bounding box center [482, 222] width 126 height 10
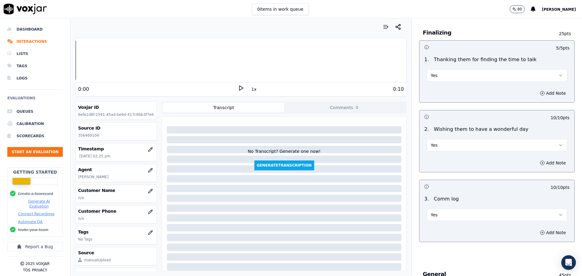
scroll to position [474, 0]
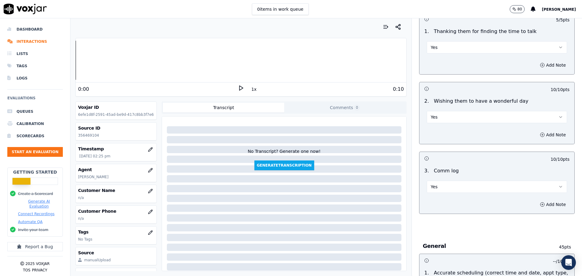
click at [450, 190] on button "Yes" at bounding box center [497, 186] width 140 height 12
click at [453, 164] on div "10 / 10 pts" at bounding box center [497, 158] width 155 height 13
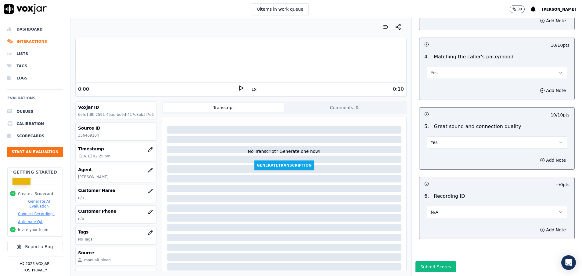
scroll to position [932, 0]
click at [420, 261] on button "Submit Scores" at bounding box center [436, 266] width 41 height 11
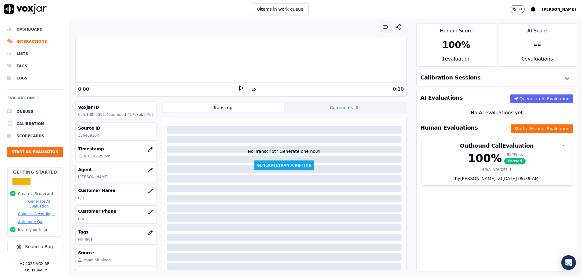
click at [381, 28] on button "button" at bounding box center [386, 27] width 12 height 12
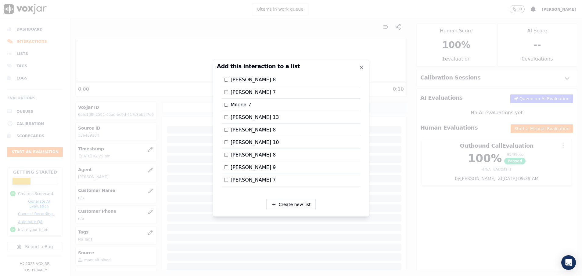
scroll to position [150, 0]
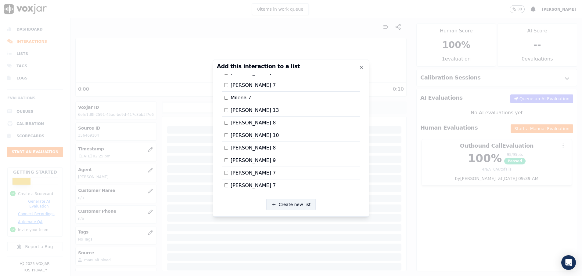
click at [277, 201] on button "Create new list" at bounding box center [291, 204] width 50 height 12
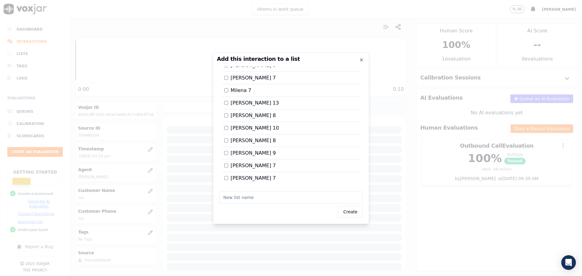
click at [263, 201] on input "text" at bounding box center [290, 197] width 143 height 12
type input "Pamela 13"
click at [353, 212] on button "Create" at bounding box center [350, 212] width 25 height 12
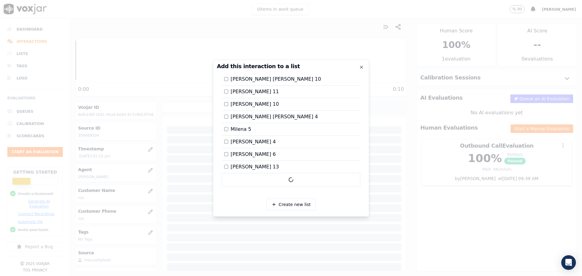
scroll to position [426, 0]
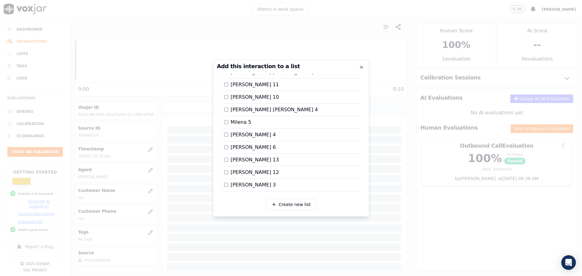
click at [444, 226] on div at bounding box center [291, 138] width 582 height 276
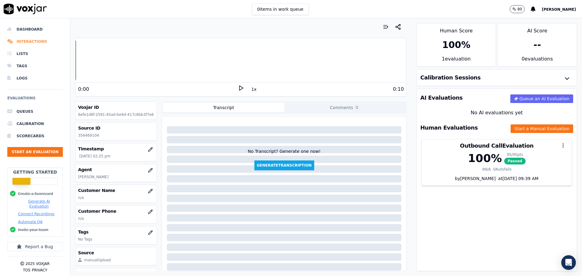
click at [32, 38] on li "Interactions" at bounding box center [35, 41] width 56 height 12
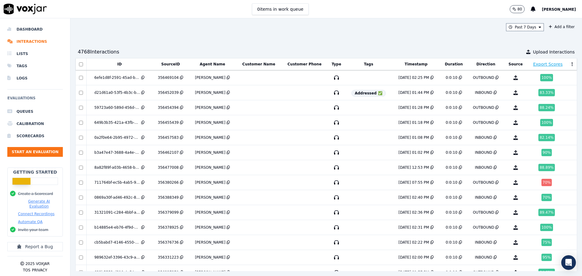
drag, startPoint x: 34, startPoint y: 31, endPoint x: 110, endPoint y: 67, distance: 83.7
click at [34, 31] on li "Dashboard" at bounding box center [35, 29] width 56 height 12
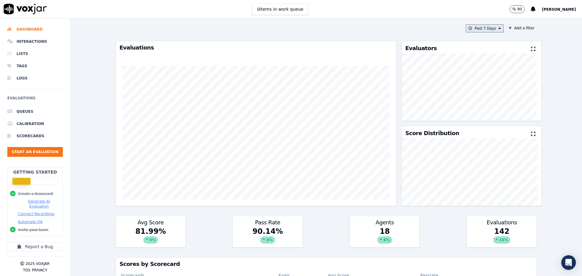
click at [466, 25] on button "Past 7 Days" at bounding box center [485, 28] width 38 height 8
click at [489, 103] on button "Add" at bounding box center [495, 99] width 12 height 10
click at [475, 28] on button "Today" at bounding box center [489, 28] width 29 height 8
click at [489, 103] on button "Add" at bounding box center [495, 99] width 12 height 10
click at [36, 153] on button "Start an Evaluation" at bounding box center [35, 152] width 56 height 10
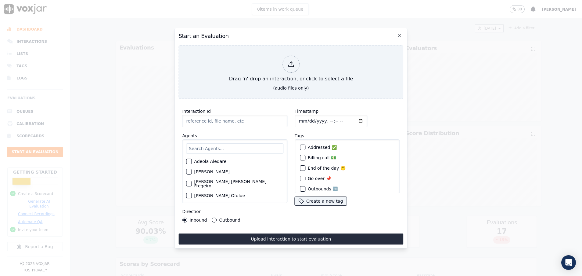
click at [210, 115] on input "Interaction Id" at bounding box center [234, 121] width 105 height 12
paste input "356340179"
type input "356340179"
click at [223, 145] on input "text" at bounding box center [234, 148] width 97 height 10
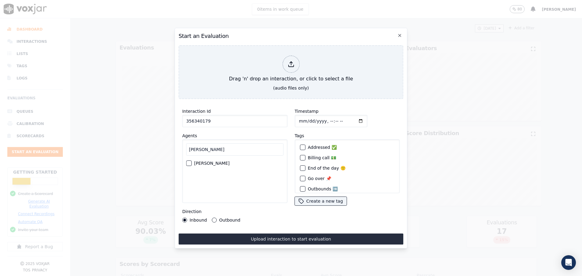
type input "pam"
click at [188, 161] on div "button" at bounding box center [189, 163] width 4 height 4
click at [215, 217] on button "Outbound" at bounding box center [214, 219] width 5 height 5
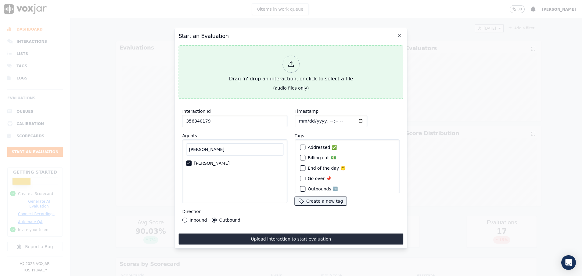
click at [233, 71] on div "Drag 'n' drop an interaction, or click to select a file" at bounding box center [291, 69] width 129 height 32
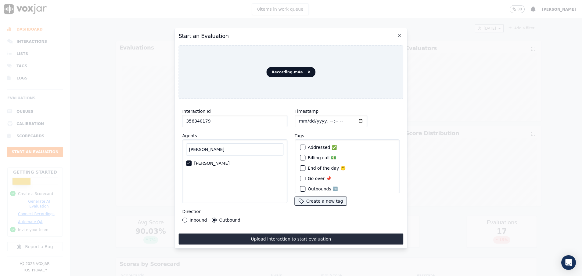
click at [295, 234] on button "Upload interaction to start evaluation" at bounding box center [291, 238] width 225 height 11
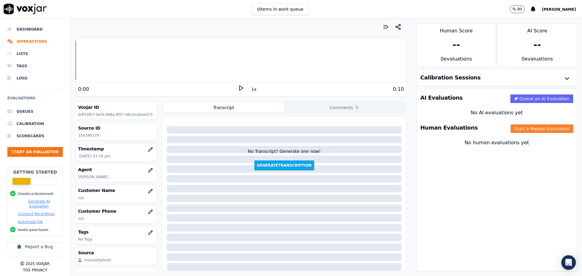
click at [526, 129] on button "Start a Manual Evaluation" at bounding box center [542, 128] width 63 height 9
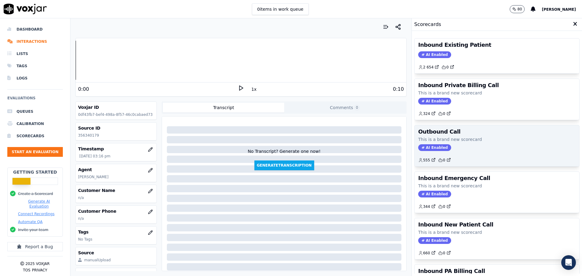
click at [510, 130] on h3 "Outbound Call" at bounding box center [497, 131] width 158 height 5
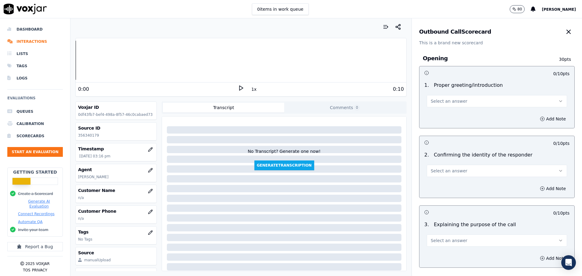
click at [462, 105] on button "Select an answer" at bounding box center [497, 101] width 140 height 12
click at [445, 112] on div "Yes" at bounding box center [482, 115] width 126 height 10
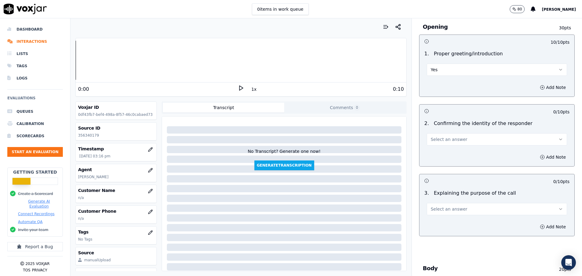
scroll to position [46, 0]
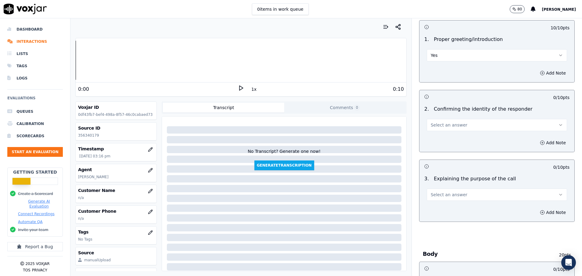
click at [439, 122] on span "Select an answer" at bounding box center [449, 125] width 37 height 6
click at [438, 137] on div "Yes" at bounding box center [482, 139] width 126 height 10
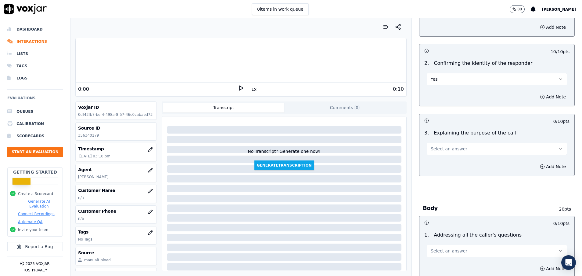
click at [435, 147] on span "Select an answer" at bounding box center [449, 149] width 37 height 6
click at [436, 160] on div "Yes" at bounding box center [482, 163] width 126 height 10
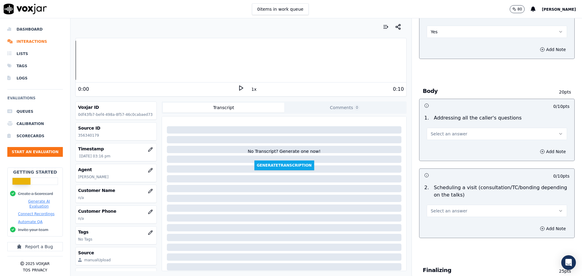
scroll to position [229, 0]
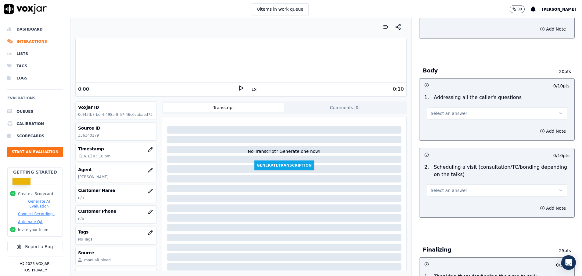
click at [435, 115] on span "Select an answer" at bounding box center [449, 113] width 37 height 6
click at [435, 147] on div "N/A" at bounding box center [482, 147] width 126 height 10
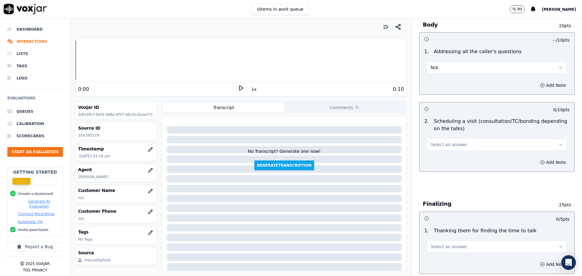
click at [435, 145] on span "Select an answer" at bounding box center [449, 144] width 37 height 6
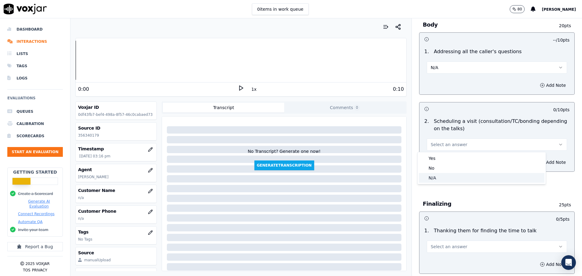
click at [436, 179] on div "N/A" at bounding box center [482, 178] width 126 height 10
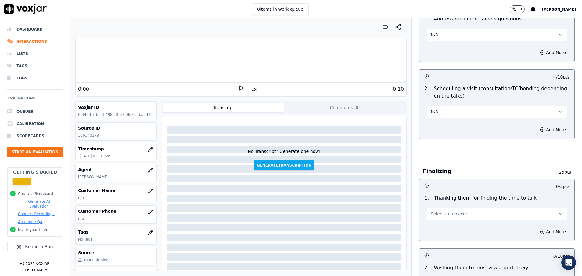
scroll to position [321, 0]
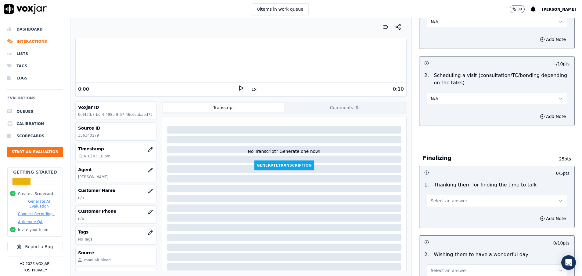
click at [436, 204] on button "Select an answer" at bounding box center [497, 200] width 140 height 12
click at [436, 216] on div "Yes" at bounding box center [482, 214] width 126 height 10
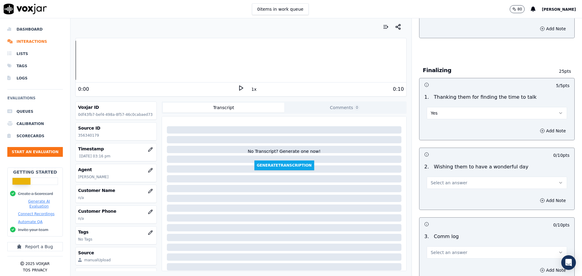
scroll to position [412, 0]
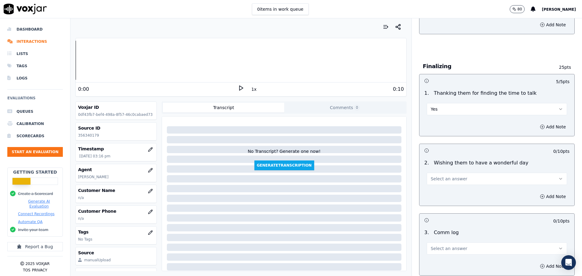
click at [435, 179] on span "Select an answer" at bounding box center [449, 179] width 37 height 6
click at [435, 190] on div "Yes" at bounding box center [482, 192] width 126 height 10
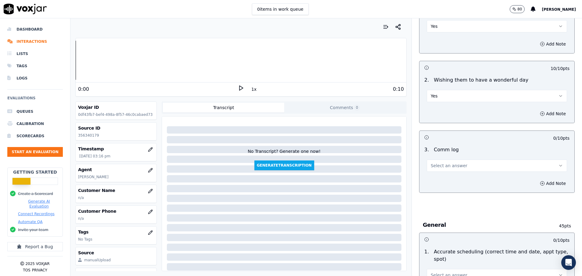
scroll to position [504, 0]
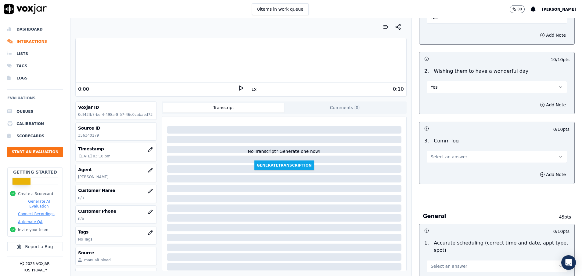
click at [436, 160] on button "Select an answer" at bounding box center [497, 156] width 140 height 12
click at [436, 174] on div "Yes" at bounding box center [482, 170] width 126 height 10
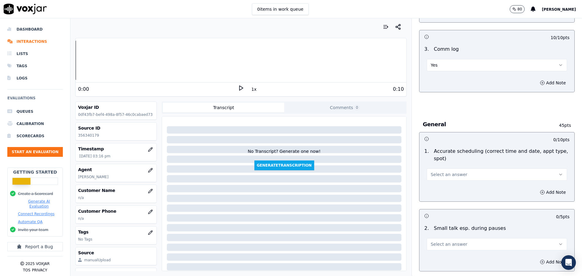
click at [436, 174] on span "Select an answer" at bounding box center [449, 174] width 37 height 6
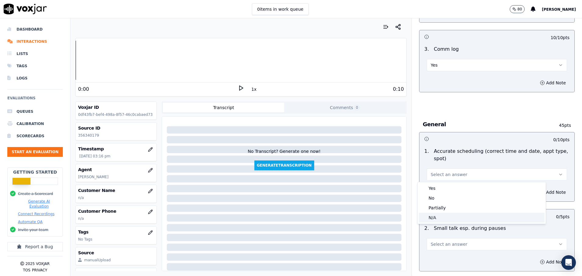
click at [436, 215] on div "N/A" at bounding box center [482, 217] width 126 height 10
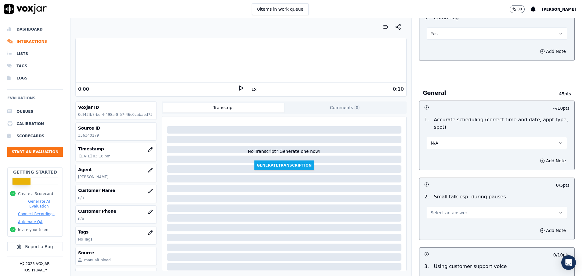
scroll to position [641, 0]
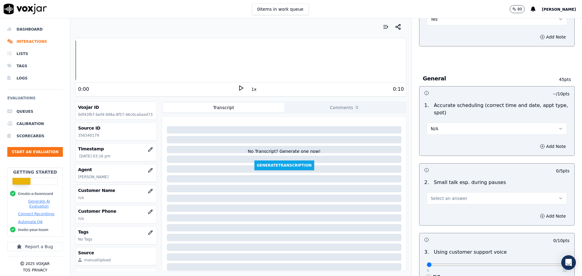
click at [440, 198] on span "Select an answer" at bounding box center [449, 198] width 37 height 6
click at [441, 233] on div "N/A" at bounding box center [482, 231] width 126 height 10
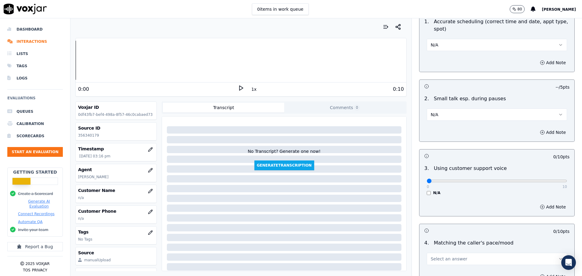
scroll to position [733, 0]
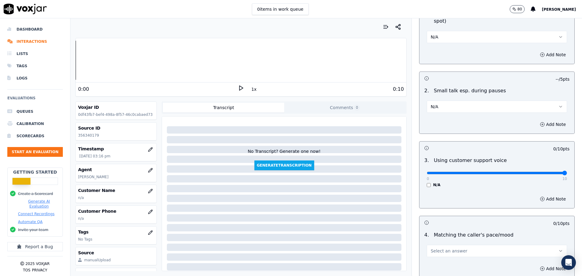
drag, startPoint x: 420, startPoint y: 172, endPoint x: 574, endPoint y: 172, distance: 153.8
type input "10"
click at [567, 172] on input "range" at bounding box center [497, 173] width 140 height 2
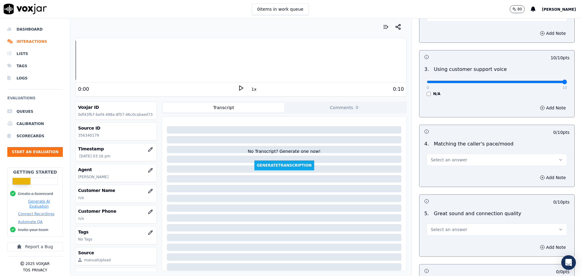
scroll to position [824, 0]
click at [447, 160] on span "Select an answer" at bounding box center [449, 159] width 37 height 6
click at [440, 176] on div "Yes" at bounding box center [482, 173] width 126 height 10
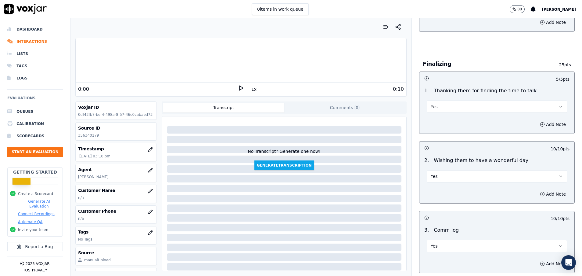
scroll to position [412, 0]
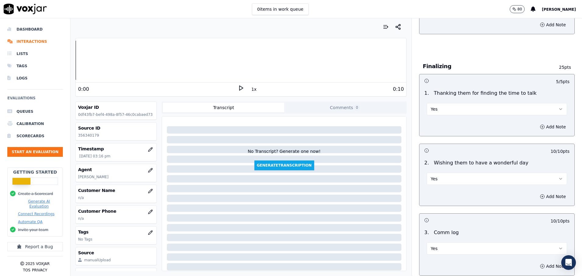
click at [443, 108] on button "Yes" at bounding box center [497, 109] width 140 height 12
click at [439, 130] on div "No" at bounding box center [482, 133] width 126 height 10
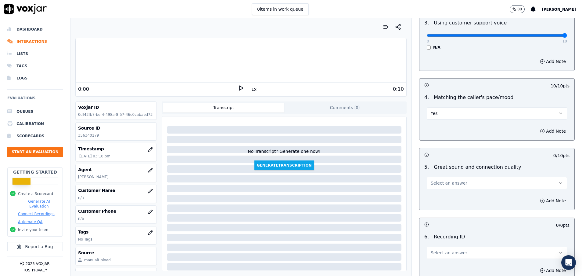
scroll to position [916, 0]
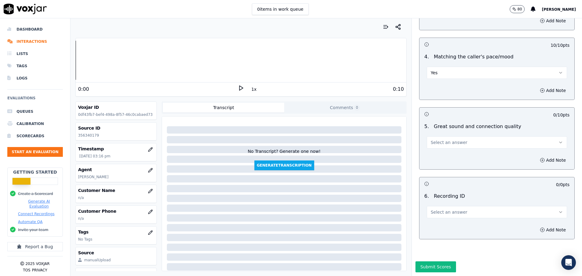
click at [448, 139] on span "Select an answer" at bounding box center [449, 142] width 37 height 6
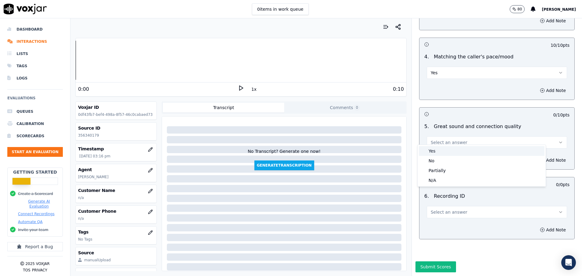
click at [445, 149] on div "Yes" at bounding box center [482, 151] width 126 height 10
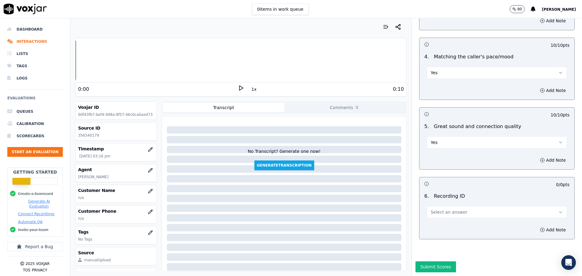
scroll to position [932, 0]
click at [448, 209] on span "Select an answer" at bounding box center [449, 212] width 37 height 6
click at [444, 208] on div "N/A" at bounding box center [482, 208] width 126 height 10
drag, startPoint x: 425, startPoint y: 245, endPoint x: 427, endPoint y: 242, distance: 3.9
click at [427, 261] on button "Submit Scores" at bounding box center [436, 266] width 41 height 11
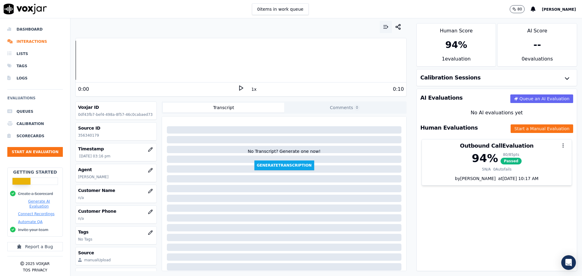
click at [380, 31] on button "button" at bounding box center [386, 27] width 12 height 12
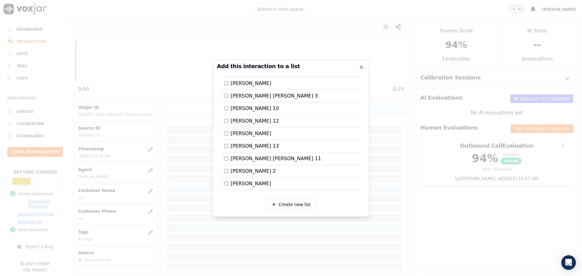
scroll to position [992, 0]
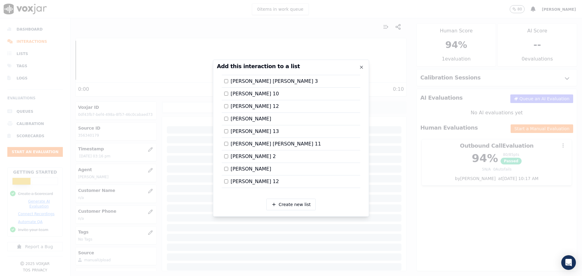
click at [415, 209] on div at bounding box center [291, 138] width 582 height 276
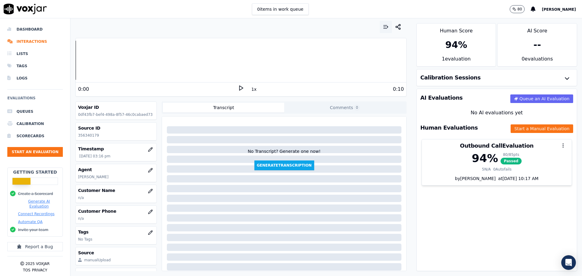
click at [384, 28] on icon "button" at bounding box center [385, 28] width 3 height 0
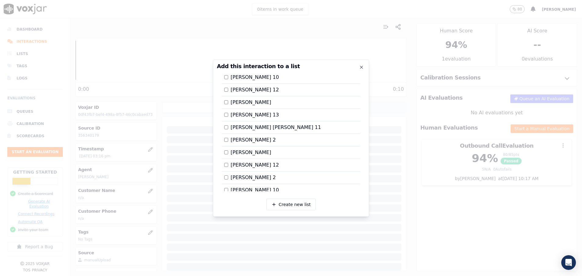
scroll to position [941, 0]
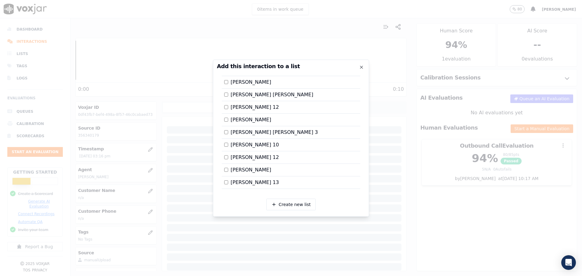
click at [391, 191] on div at bounding box center [291, 138] width 582 height 276
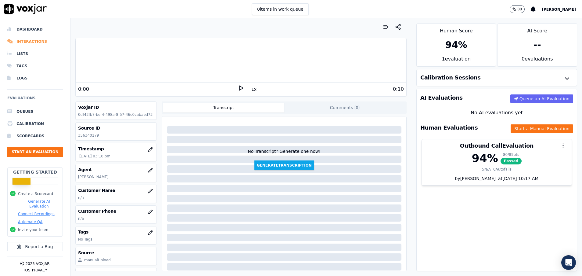
click at [30, 43] on li "Interactions" at bounding box center [35, 41] width 56 height 12
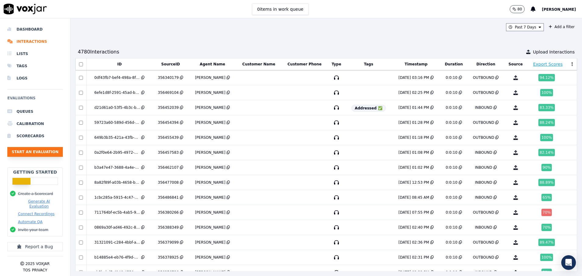
click at [42, 152] on button "Start an Evaluation" at bounding box center [35, 152] width 56 height 10
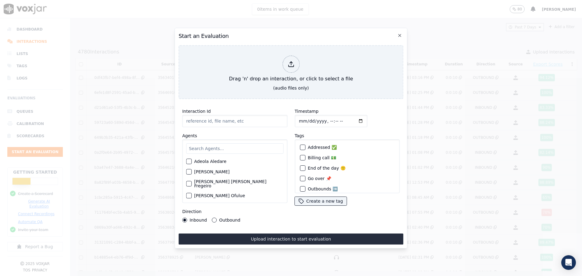
paste input "356339315"
type input "356339315"
paste input "356339315"
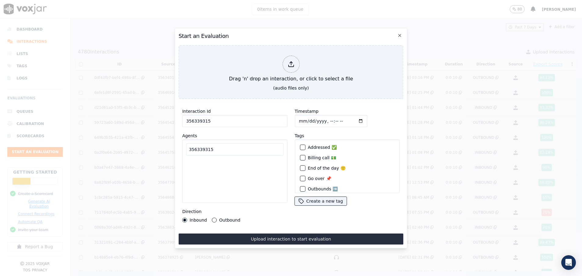
type input "356339315"
drag, startPoint x: 218, startPoint y: 146, endPoint x: 148, endPoint y: 149, distance: 70.3
click at [148, 275] on div "Start an Evaluation Drag 'n' drop an interaction, or click to select a file (au…" at bounding box center [291, 276] width 582 height 0
type input "pam"
click at [187, 161] on div "button" at bounding box center [189, 163] width 4 height 4
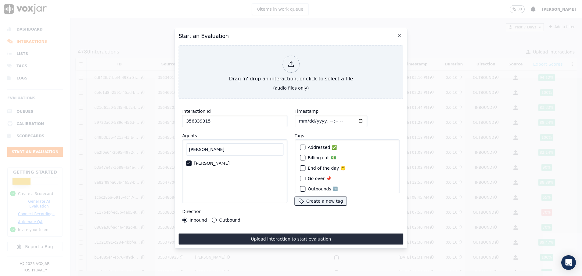
click at [213, 217] on button "Outbound" at bounding box center [214, 219] width 5 height 5
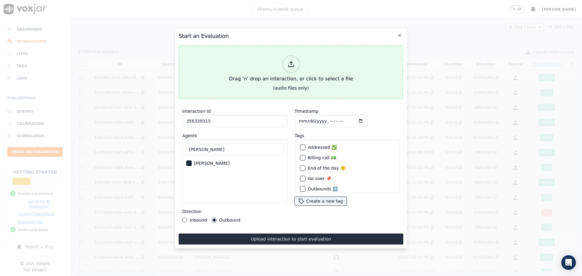
click at [237, 63] on div "Drag 'n' drop an interaction, or click to select a file" at bounding box center [291, 69] width 129 height 32
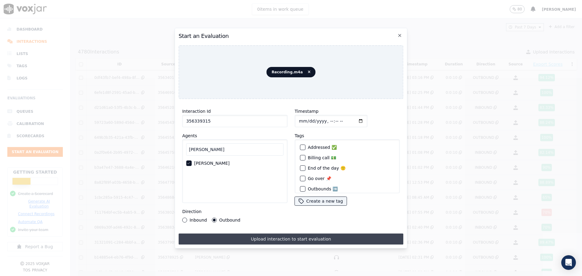
click at [275, 237] on button "Upload interaction to start evaluation" at bounding box center [291, 238] width 225 height 11
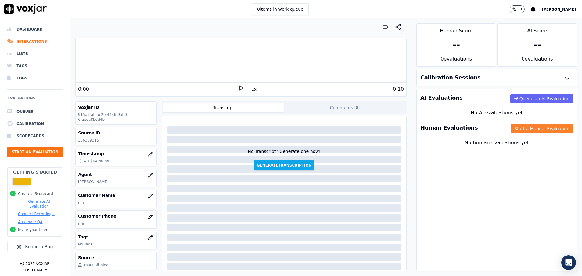
click at [519, 126] on button "Start a Manual Evaluation" at bounding box center [542, 128] width 63 height 9
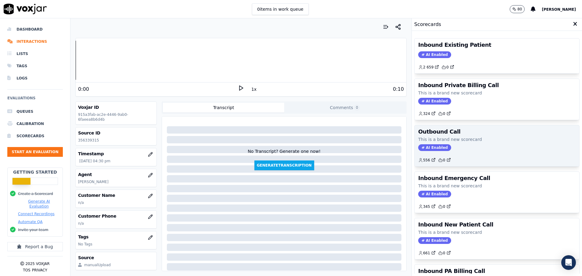
click at [465, 139] on p "This is a brand new scorecard" at bounding box center [497, 139] width 158 height 6
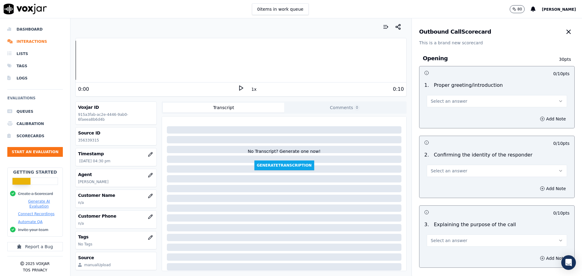
click at [444, 99] on span "Select an answer" at bounding box center [449, 101] width 37 height 6
click at [450, 114] on div "Yes" at bounding box center [482, 115] width 126 height 10
click at [447, 169] on span "Select an answer" at bounding box center [449, 171] width 37 height 6
click at [451, 182] on div "Yes" at bounding box center [482, 184] width 126 height 10
click at [458, 237] on button "Select an answer" at bounding box center [497, 240] width 140 height 12
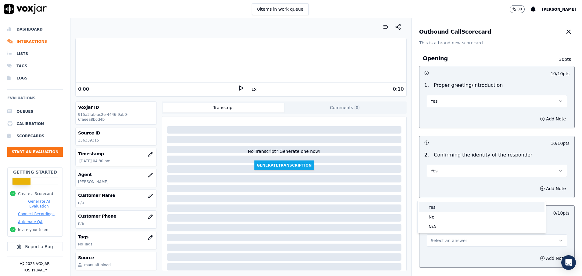
click at [454, 204] on div "Yes" at bounding box center [482, 207] width 126 height 10
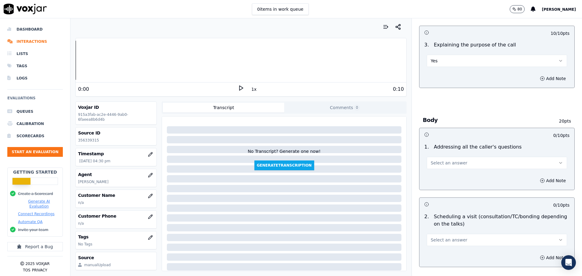
scroll to position [183, 0]
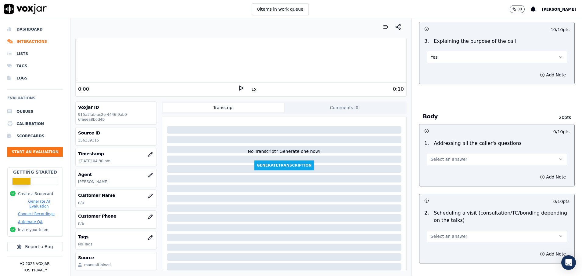
click at [451, 158] on span "Select an answer" at bounding box center [449, 159] width 37 height 6
click at [451, 192] on div "N/A" at bounding box center [482, 192] width 126 height 10
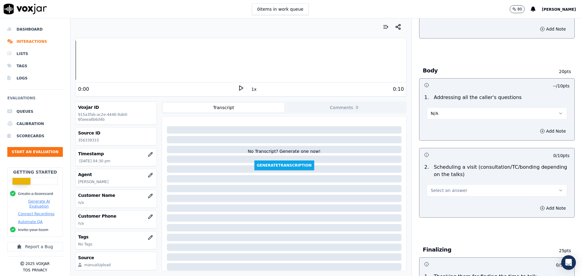
click at [448, 191] on span "Select an answer" at bounding box center [449, 190] width 37 height 6
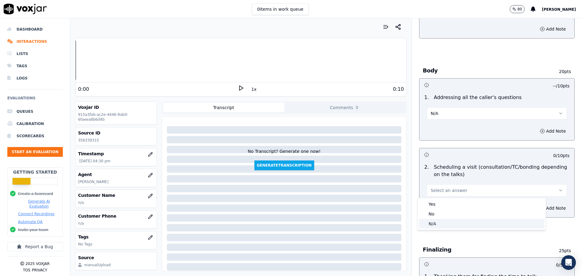
click at [438, 220] on div "N/A" at bounding box center [482, 224] width 126 height 10
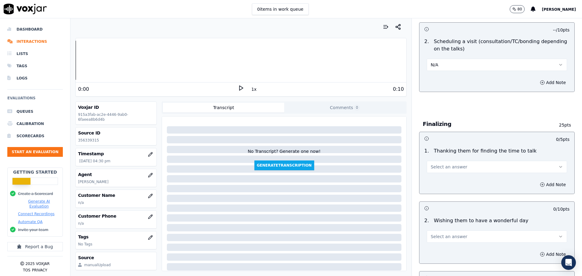
scroll to position [366, 0]
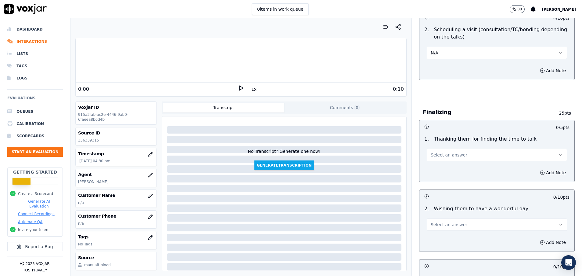
click at [455, 155] on button "Select an answer" at bounding box center [497, 155] width 140 height 12
click at [454, 176] on div "No" at bounding box center [482, 178] width 126 height 10
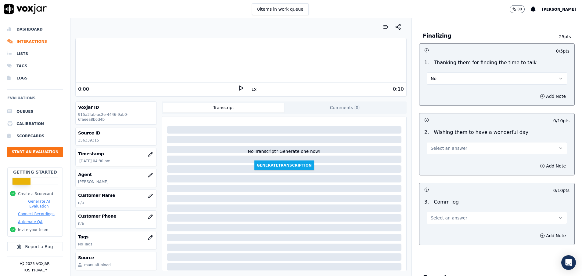
scroll to position [458, 0]
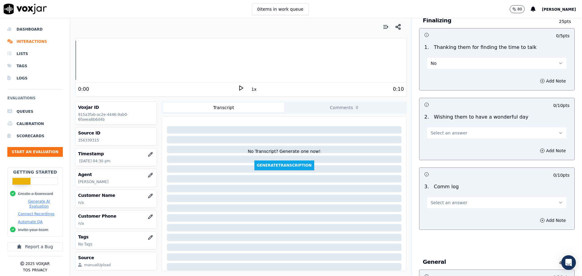
click at [443, 133] on span "Select an answer" at bounding box center [449, 133] width 37 height 6
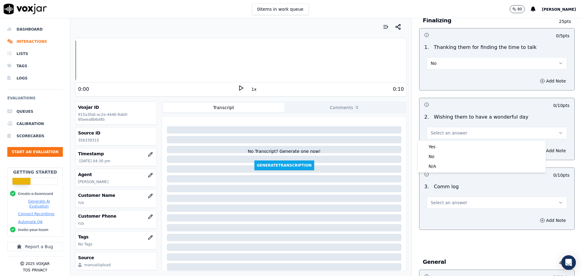
click at [433, 58] on button "No" at bounding box center [497, 63] width 140 height 12
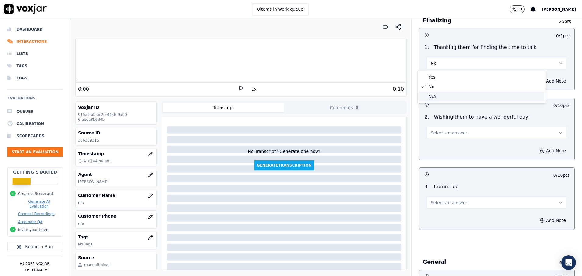
click at [440, 95] on div "N/A" at bounding box center [482, 97] width 126 height 10
click at [446, 141] on div "2 . Wishing them to have a wonderful day Select an answer" at bounding box center [497, 126] width 155 height 31
click at [447, 132] on span "Select an answer" at bounding box center [449, 133] width 37 height 6
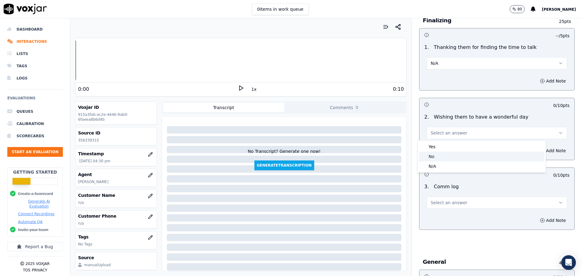
click at [450, 157] on div "No" at bounding box center [482, 156] width 126 height 10
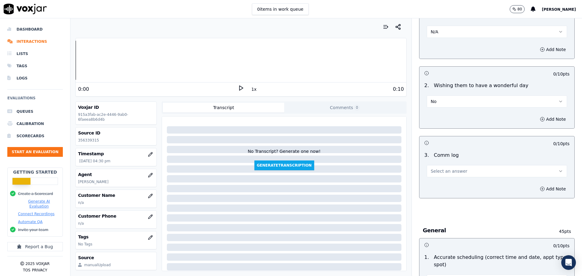
scroll to position [504, 0]
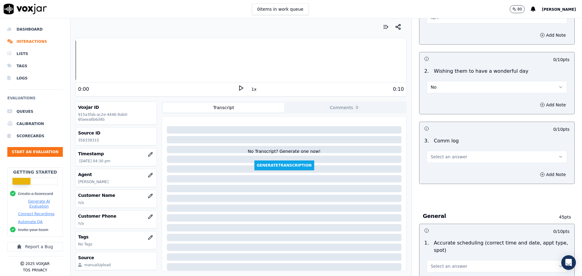
click at [450, 157] on span "Select an answer" at bounding box center [449, 157] width 37 height 6
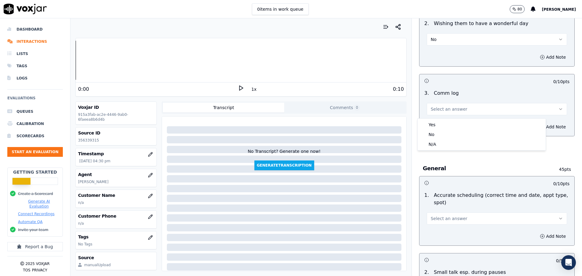
scroll to position [549, 0]
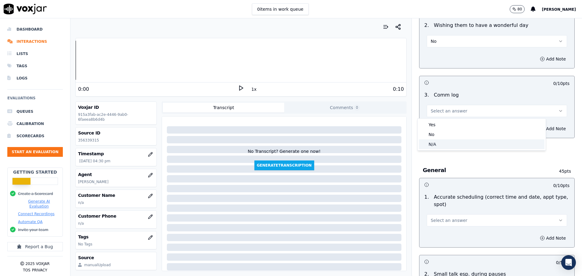
click at [441, 145] on div "N/A" at bounding box center [482, 144] width 126 height 10
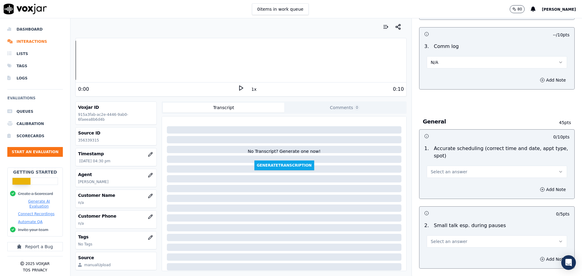
scroll to position [595, 0]
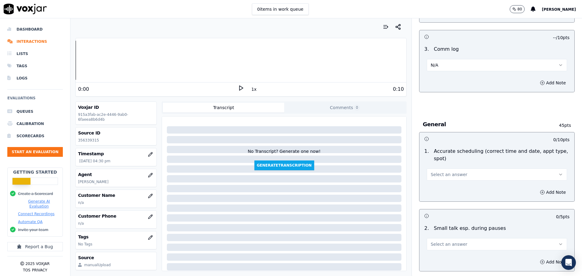
click at [462, 171] on button "Select an answer" at bounding box center [497, 174] width 140 height 12
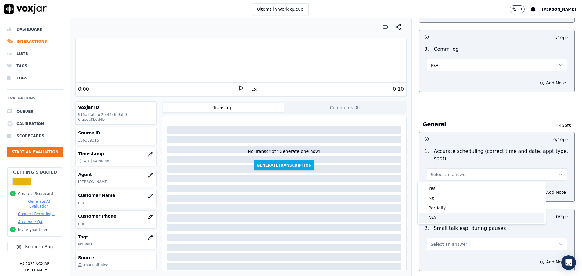
click at [430, 217] on div "N/A" at bounding box center [482, 217] width 126 height 10
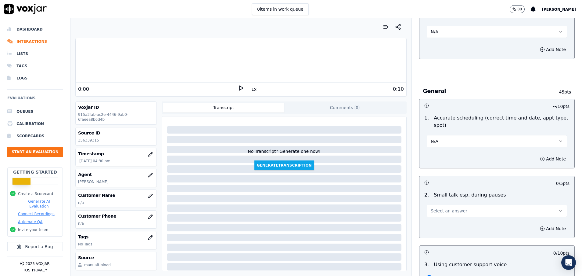
scroll to position [641, 0]
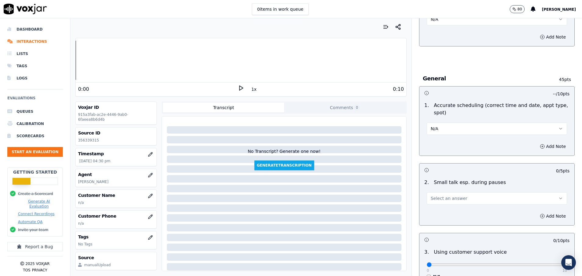
click at [440, 199] on span "Select an answer" at bounding box center [449, 198] width 37 height 6
click at [430, 233] on div "N/A" at bounding box center [482, 231] width 126 height 10
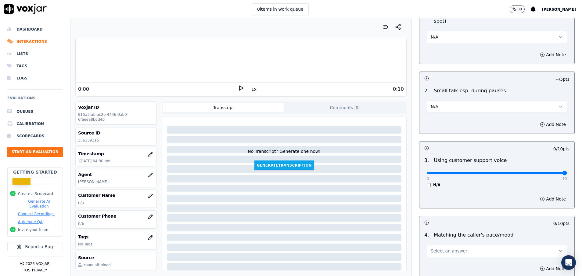
drag, startPoint x: 422, startPoint y: 174, endPoint x: 581, endPoint y: 171, distance: 159.7
type input "10"
click at [567, 172] on input "range" at bounding box center [497, 173] width 140 height 2
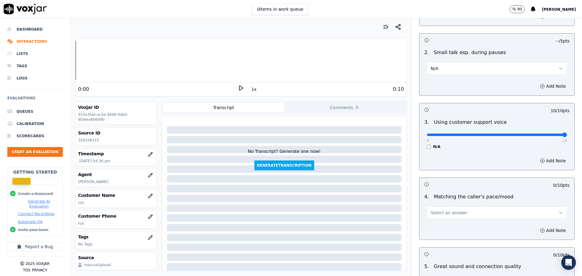
scroll to position [824, 0]
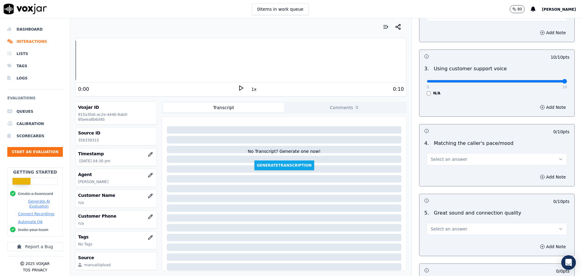
click at [460, 160] on button "Select an answer" at bounding box center [497, 159] width 140 height 12
click at [460, 173] on div "Yes" at bounding box center [482, 173] width 126 height 10
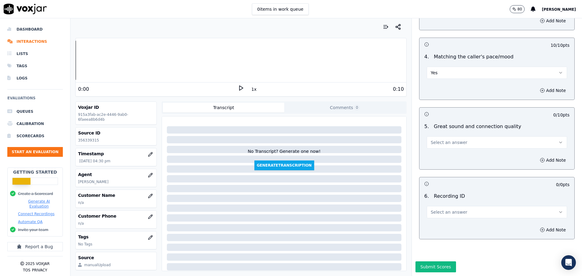
scroll to position [916, 0]
click at [450, 139] on span "Select an answer" at bounding box center [449, 142] width 37 height 6
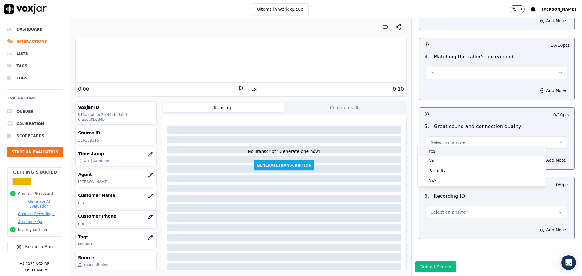
click at [449, 151] on div "Yes" at bounding box center [482, 151] width 126 height 10
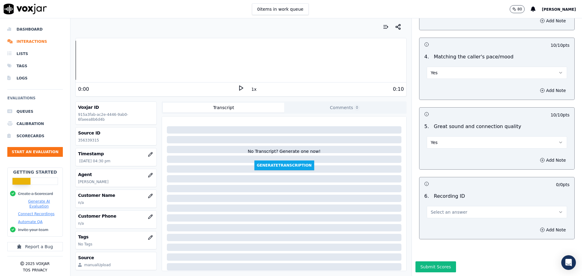
scroll to position [932, 0]
click at [443, 209] on span "Select an answer" at bounding box center [449, 212] width 37 height 6
click at [442, 205] on div "N/A" at bounding box center [482, 208] width 126 height 10
click at [429, 261] on button "Submit Scores" at bounding box center [436, 266] width 41 height 11
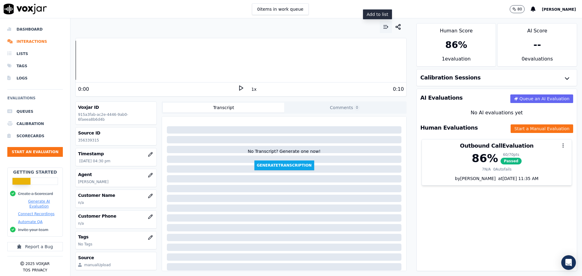
click at [383, 26] on icon "button" at bounding box center [386, 27] width 6 height 6
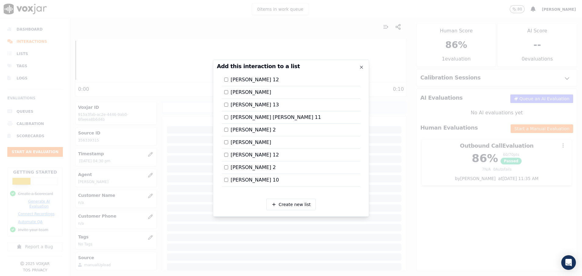
scroll to position [1026, 0]
click at [450, 205] on div at bounding box center [291, 138] width 582 height 276
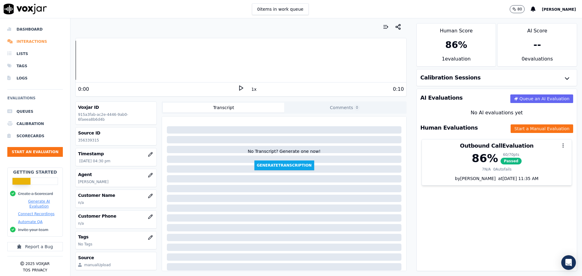
click at [40, 38] on li "Interactions" at bounding box center [35, 41] width 56 height 12
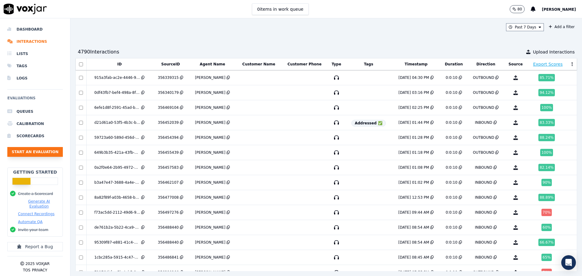
click at [25, 152] on button "Start an Evaluation" at bounding box center [35, 152] width 56 height 10
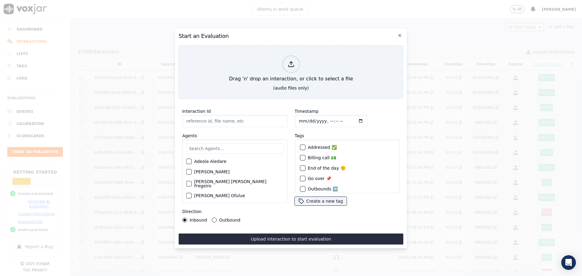
paste input "356500946"
type input "356500946"
click at [204, 143] on input "text" at bounding box center [234, 148] width 97 height 10
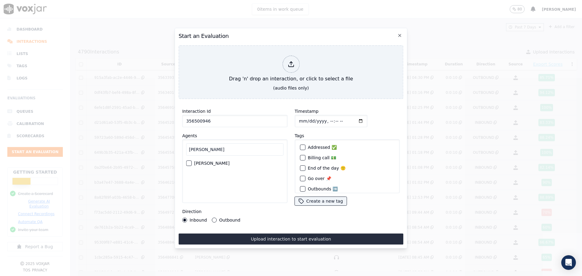
type input "pam"
click at [187, 158] on div "Pamela Bustos" at bounding box center [234, 163] width 97 height 10
click at [187, 161] on div "button" at bounding box center [189, 163] width 4 height 4
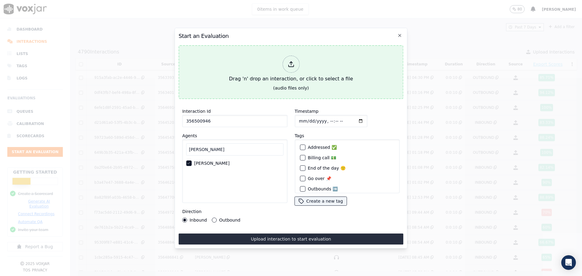
click at [210, 78] on button "Drag 'n' drop an interaction, or click to select a file (audio files only)" at bounding box center [291, 72] width 225 height 54
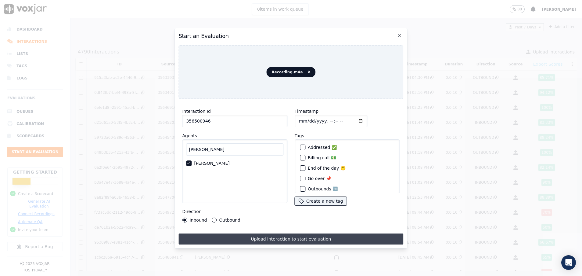
click at [280, 234] on button "Upload interaction to start evaluation" at bounding box center [291, 238] width 225 height 11
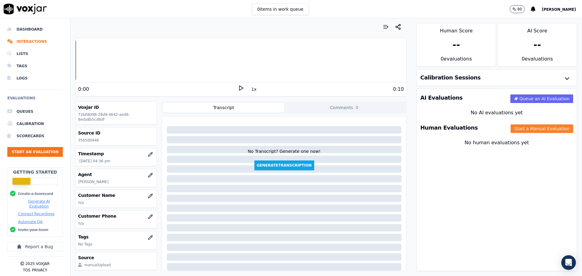
click at [526, 128] on button "Start a Manual Evaluation" at bounding box center [542, 128] width 63 height 9
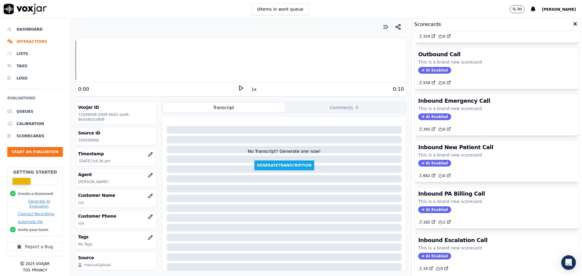
scroll to position [92, 0]
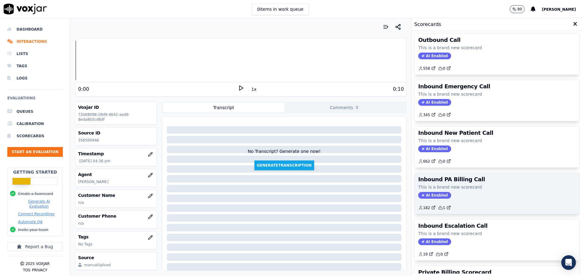
click at [480, 187] on p "This is a brand new scorecard" at bounding box center [497, 187] width 158 height 6
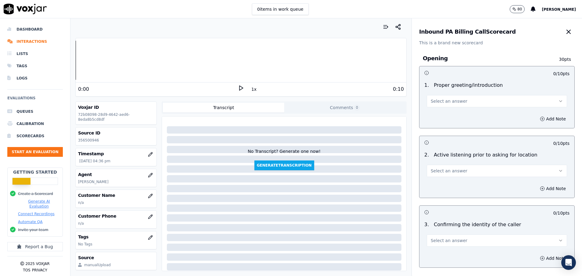
click at [448, 97] on button "Select an answer" at bounding box center [497, 101] width 140 height 12
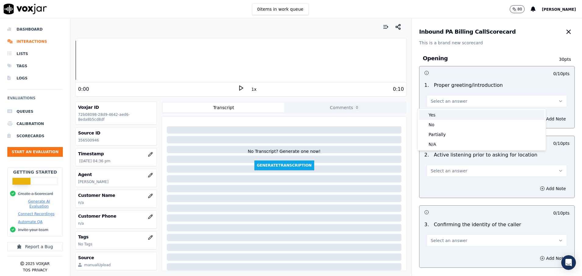
click at [449, 112] on div "Yes" at bounding box center [482, 115] width 126 height 10
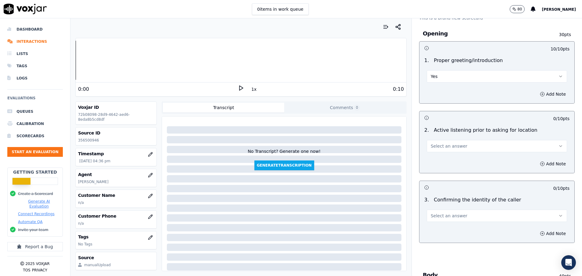
scroll to position [46, 0]
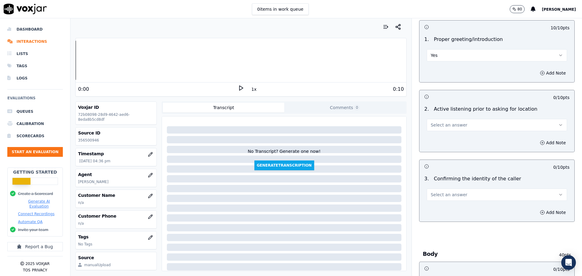
click at [450, 125] on span "Select an answer" at bounding box center [449, 125] width 37 height 6
click at [450, 161] on div "N/A" at bounding box center [482, 158] width 126 height 10
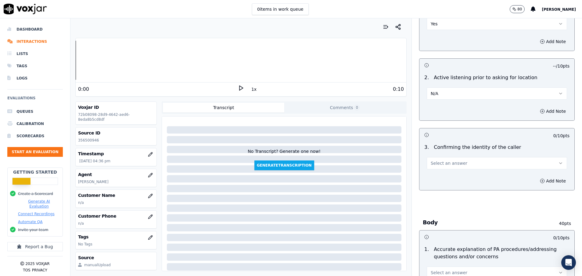
scroll to position [92, 0]
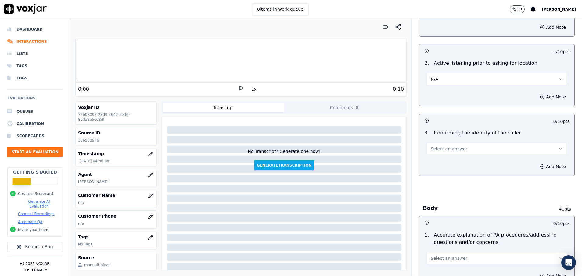
click at [447, 147] on span "Select an answer" at bounding box center [449, 149] width 37 height 6
click at [446, 161] on div "Yes" at bounding box center [482, 163] width 126 height 10
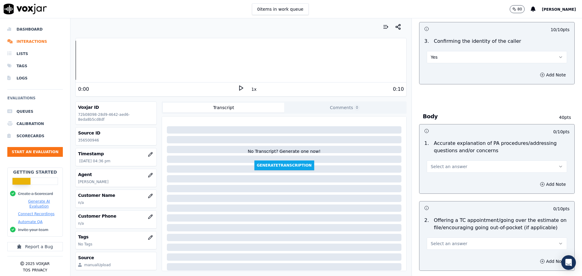
scroll to position [229, 0]
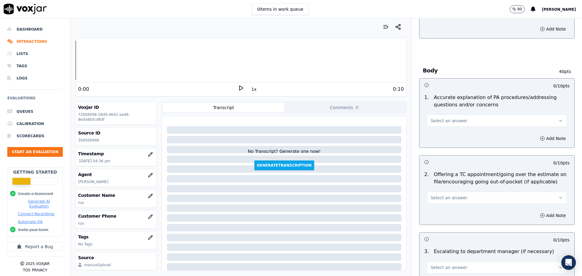
click at [456, 121] on button "Select an answer" at bounding box center [497, 120] width 140 height 12
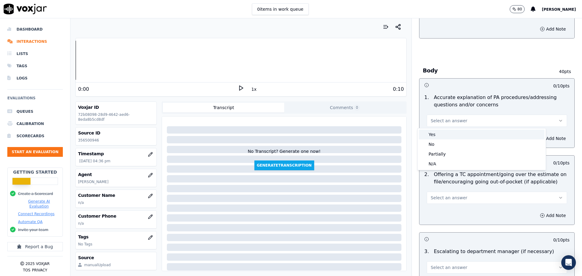
click at [445, 136] on div "Yes" at bounding box center [482, 134] width 126 height 10
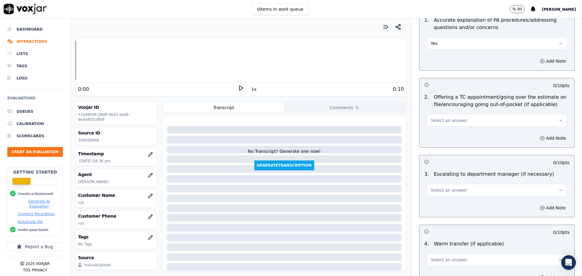
scroll to position [321, 0]
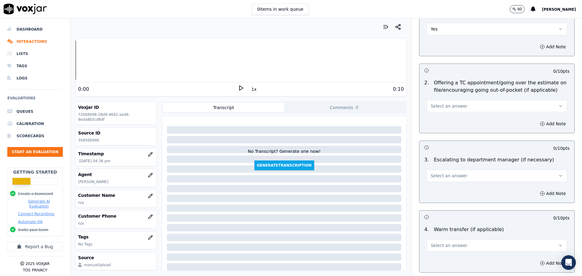
click at [438, 110] on button "Select an answer" at bounding box center [497, 106] width 140 height 12
click at [437, 135] on div "N/A" at bounding box center [482, 139] width 126 height 10
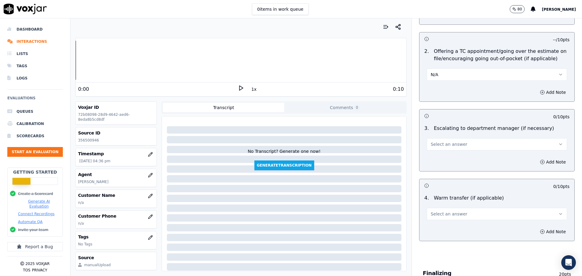
scroll to position [366, 0]
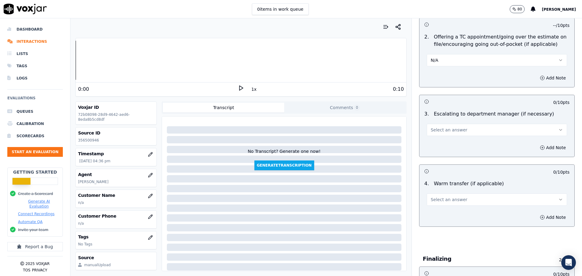
click at [437, 124] on button "Select an answer" at bounding box center [497, 130] width 140 height 12
click at [439, 161] on div "N/A" at bounding box center [482, 163] width 126 height 10
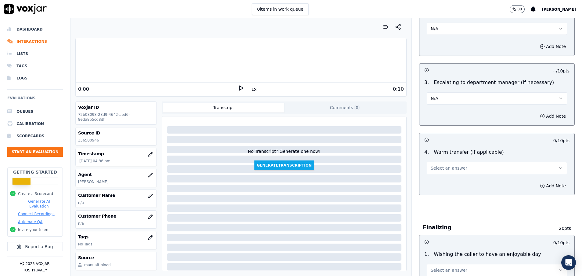
scroll to position [412, 0]
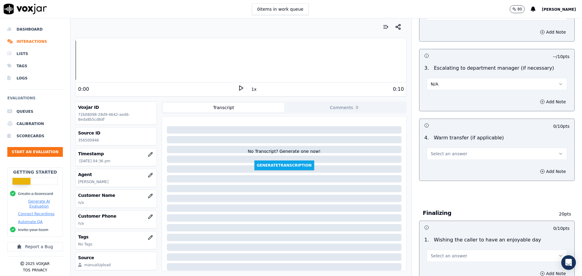
click at [439, 152] on span "Select an answer" at bounding box center [449, 153] width 37 height 6
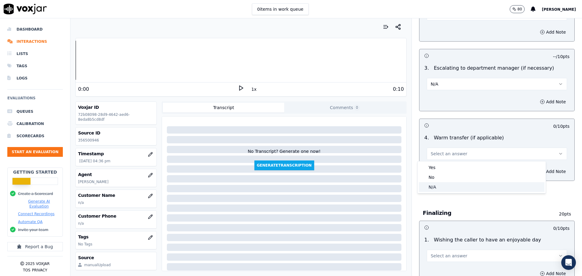
click at [438, 185] on div "N/A" at bounding box center [482, 187] width 126 height 10
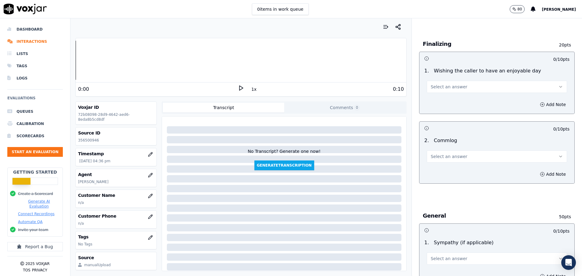
scroll to position [595, 0]
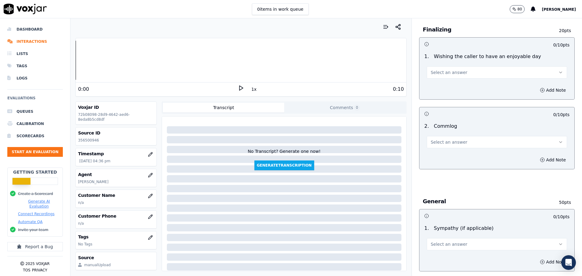
click at [463, 145] on button "Select an answer" at bounding box center [497, 142] width 140 height 12
click at [449, 152] on div "Yes" at bounding box center [482, 156] width 126 height 10
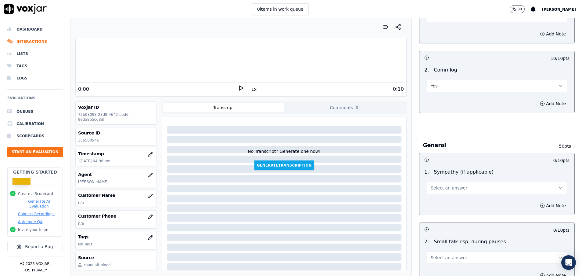
scroll to position [687, 0]
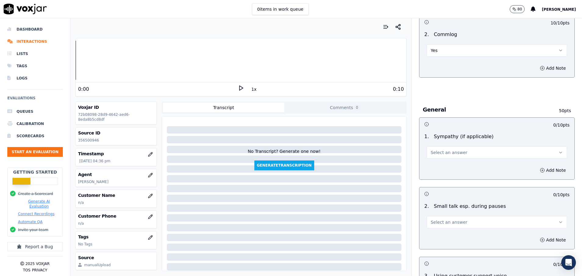
click at [450, 152] on span "Select an answer" at bounding box center [449, 152] width 37 height 6
click at [445, 162] on div "Yes" at bounding box center [482, 166] width 126 height 10
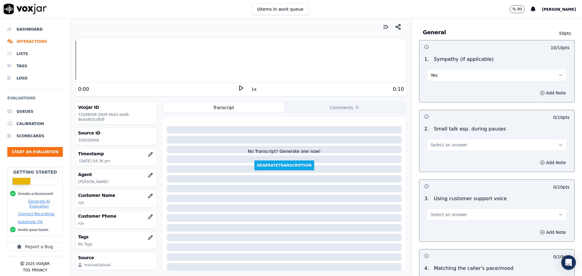
scroll to position [778, 0]
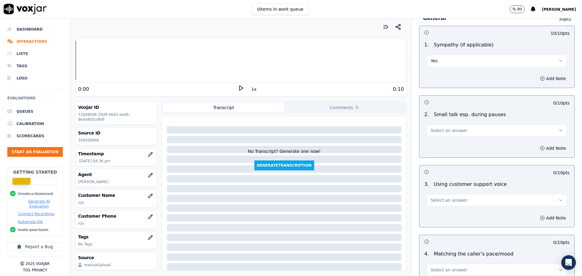
click at [444, 130] on span "Select an answer" at bounding box center [449, 130] width 37 height 6
click at [433, 145] on div "Yes" at bounding box center [482, 144] width 126 height 10
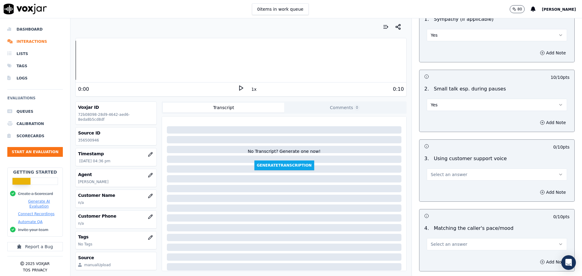
scroll to position [824, 0]
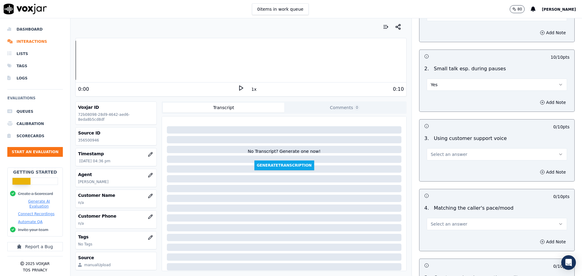
click at [433, 154] on span "Select an answer" at bounding box center [449, 154] width 37 height 6
click at [438, 168] on div "Yes" at bounding box center [482, 168] width 126 height 10
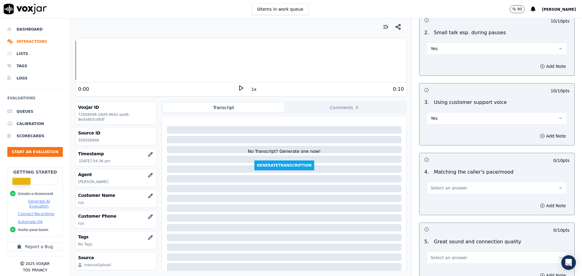
scroll to position [916, 0]
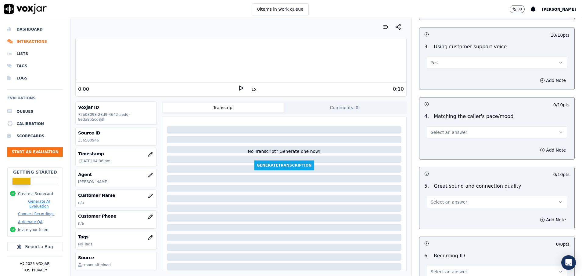
click at [437, 135] on button "Select an answer" at bounding box center [497, 132] width 140 height 12
click at [438, 145] on div "Yes" at bounding box center [482, 146] width 126 height 10
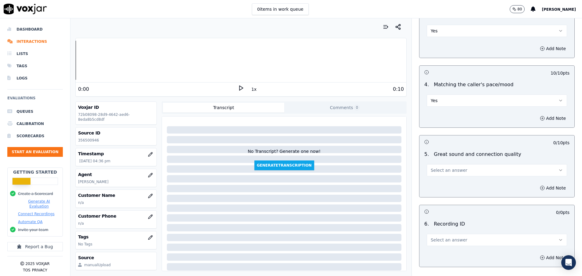
scroll to position [962, 0]
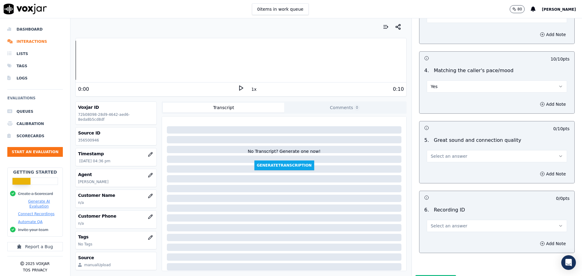
click at [438, 155] on span "Select an answer" at bounding box center [449, 156] width 37 height 6
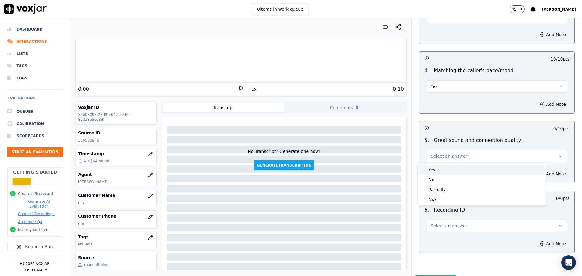
click at [440, 171] on div "Yes" at bounding box center [482, 170] width 126 height 10
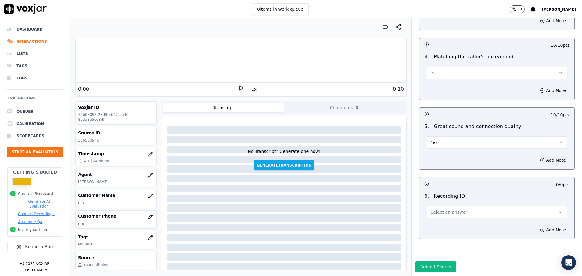
scroll to position [996, 0]
click at [443, 209] on span "Select an answer" at bounding box center [449, 212] width 37 height 6
click at [444, 205] on div "N/A" at bounding box center [482, 208] width 126 height 10
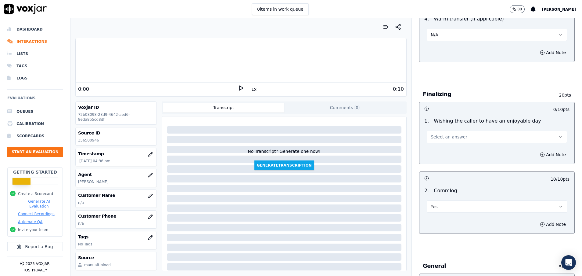
scroll to position [538, 0]
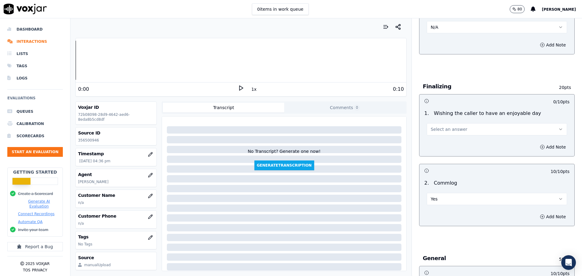
click at [447, 126] on span "Select an answer" at bounding box center [449, 129] width 37 height 6
click at [440, 143] on div "Yes" at bounding box center [482, 143] width 126 height 10
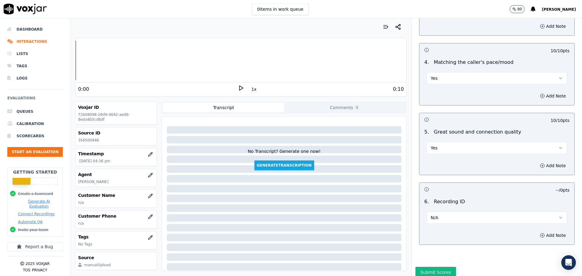
scroll to position [996, 0]
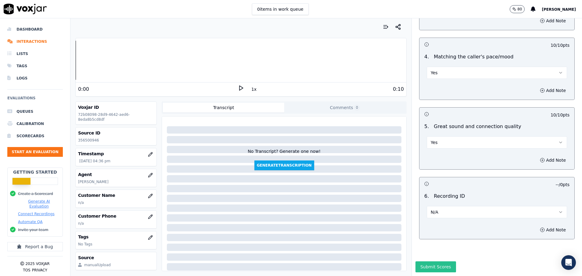
click at [431, 261] on button "Submit Scores" at bounding box center [436, 266] width 41 height 11
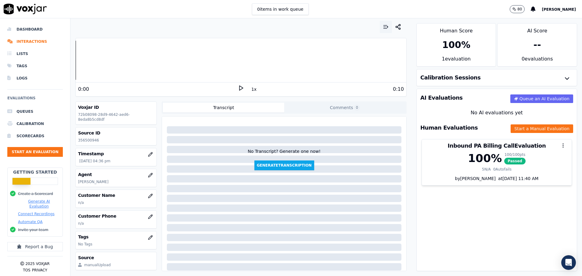
click at [383, 26] on icon "button" at bounding box center [386, 27] width 6 height 6
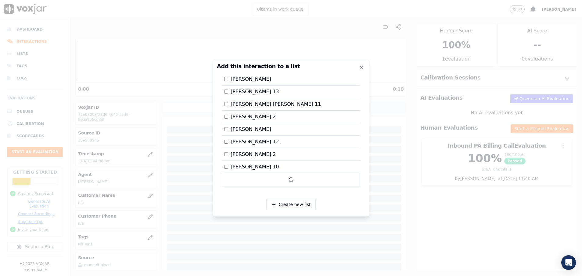
scroll to position [1026, 0]
click at [482, 216] on div at bounding box center [291, 138] width 582 height 276
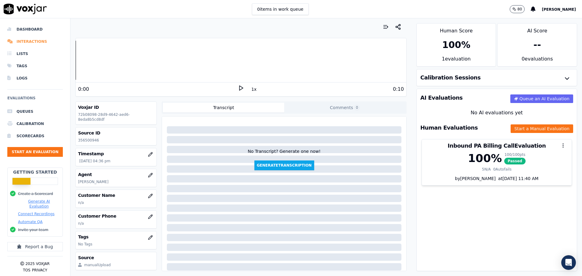
click at [34, 40] on li "Interactions" at bounding box center [35, 41] width 56 height 12
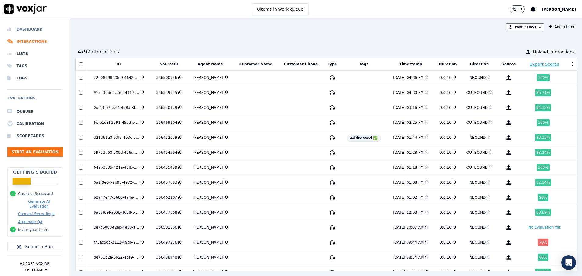
click at [34, 29] on li "Dashboard" at bounding box center [35, 29] width 56 height 12
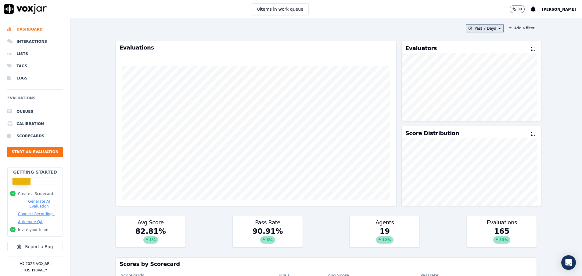
click at [471, 30] on button "Past 7 Days" at bounding box center [485, 28] width 38 height 8
click at [476, 47] on div "Today" at bounding box center [482, 47] width 13 height 5
click at [489, 103] on button "Add" at bounding box center [495, 99] width 12 height 10
